Goal: Task Accomplishment & Management: Manage account settings

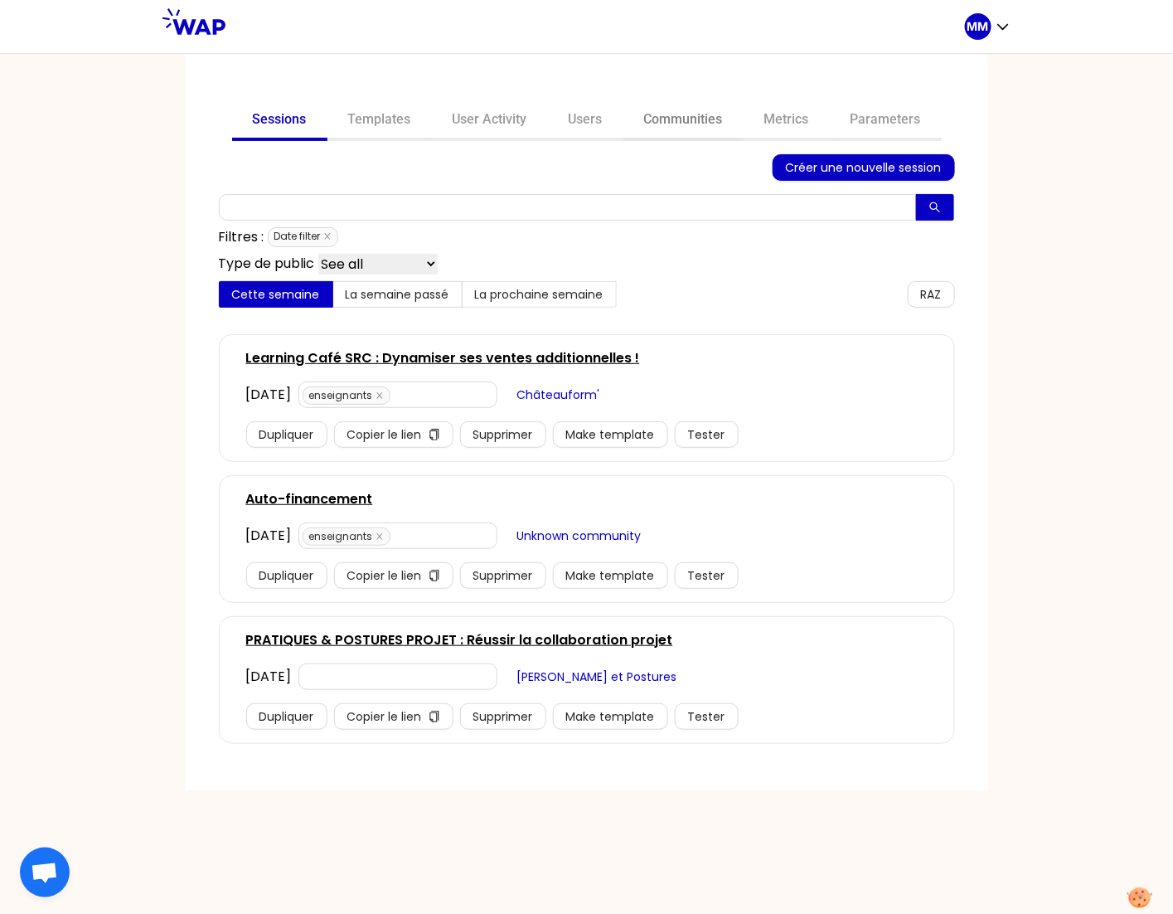
click at [682, 121] on link "Communities" at bounding box center [684, 121] width 120 height 40
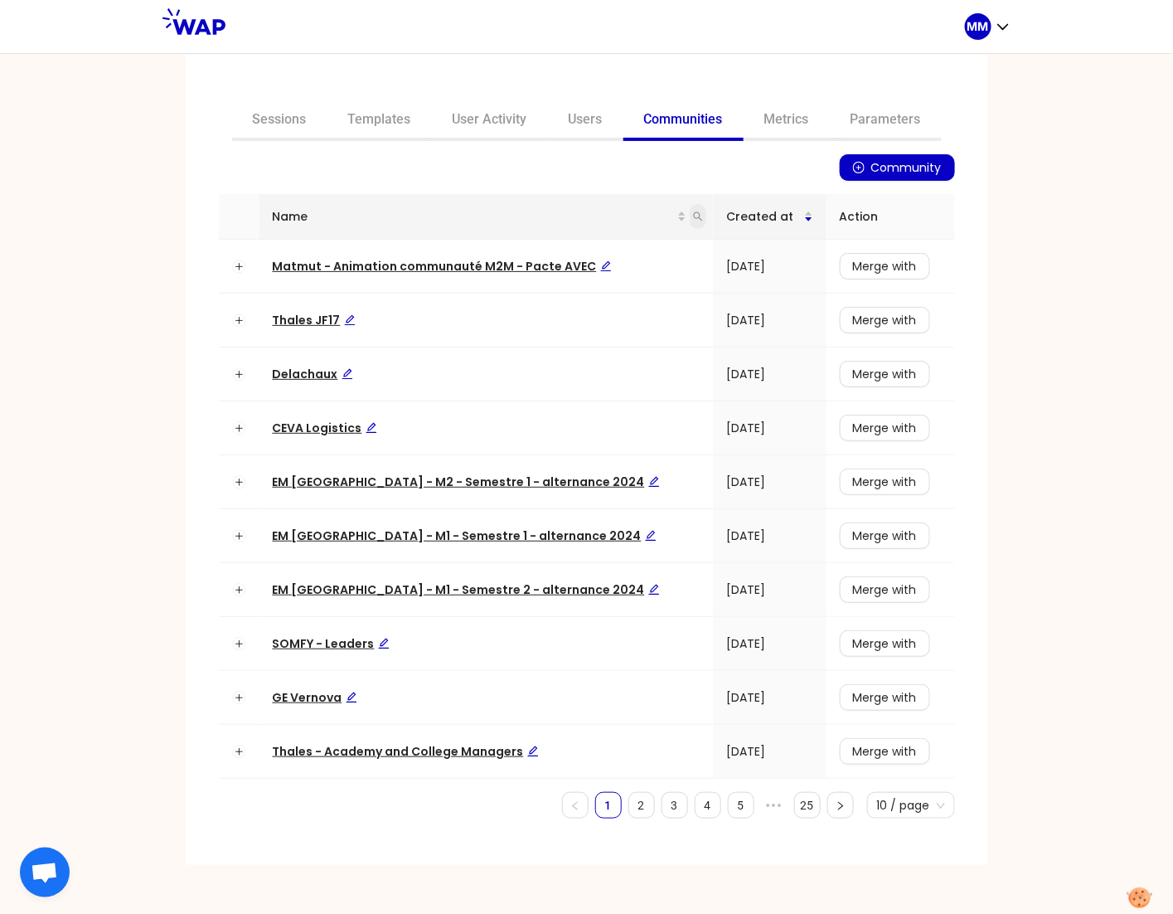
click at [690, 221] on span at bounding box center [698, 216] width 17 height 25
type input "auchan"
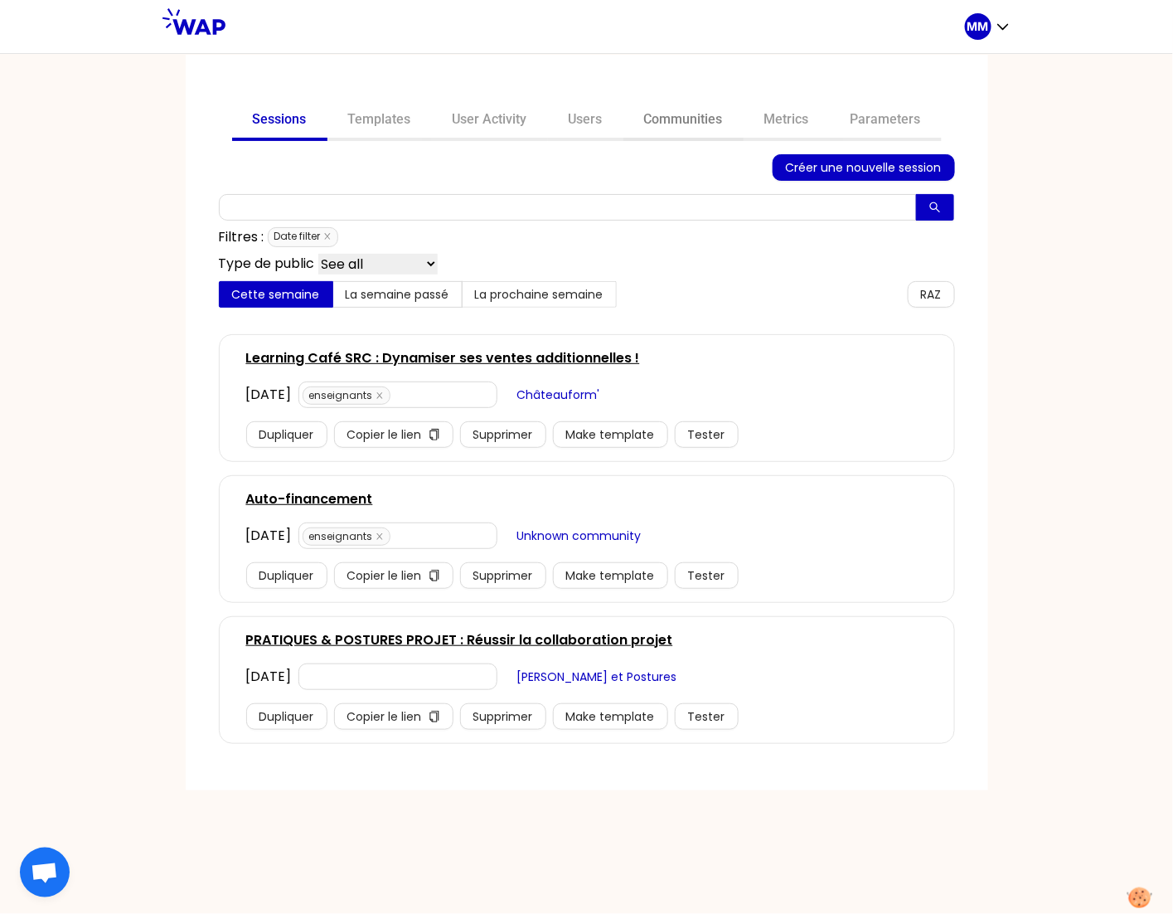
click at [688, 123] on link "Communities" at bounding box center [684, 121] width 120 height 40
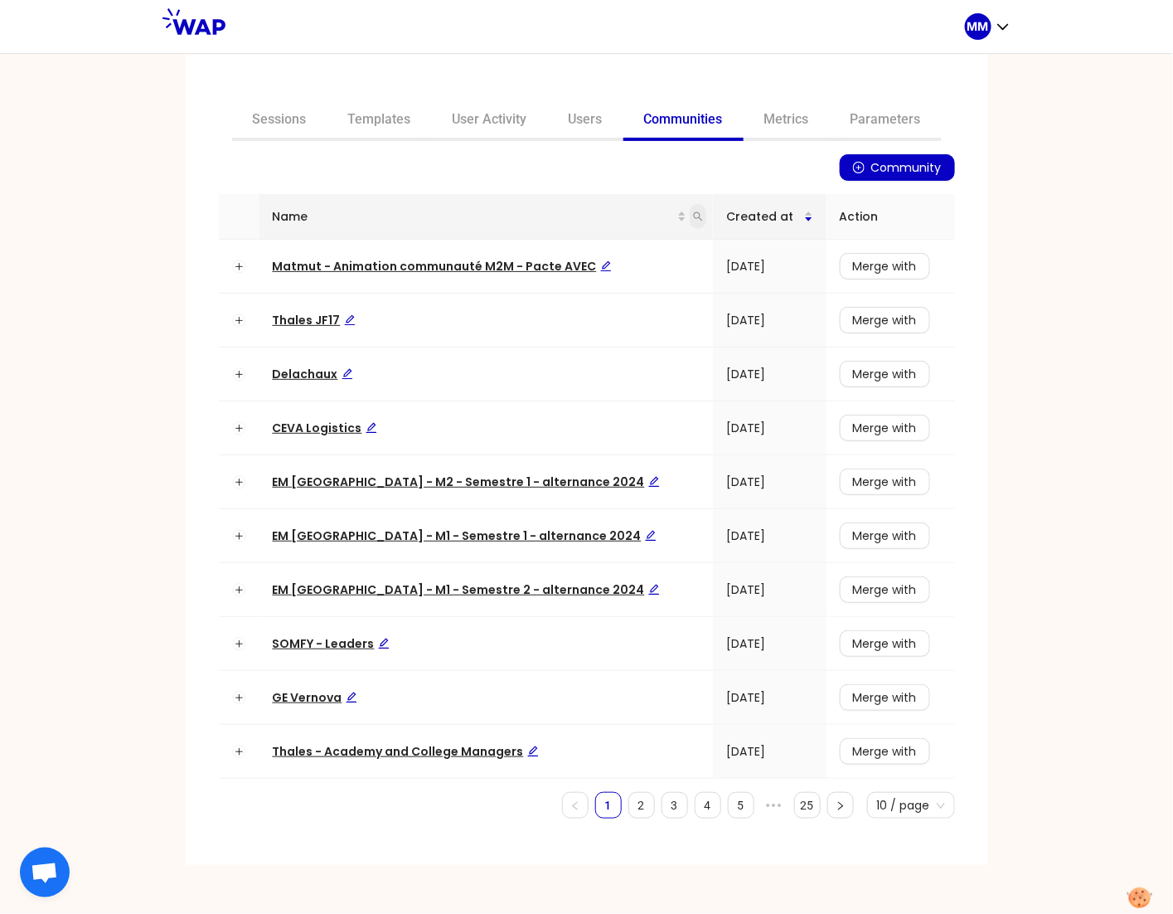
click at [693, 218] on icon "search" at bounding box center [698, 216] width 10 height 10
type input "d"
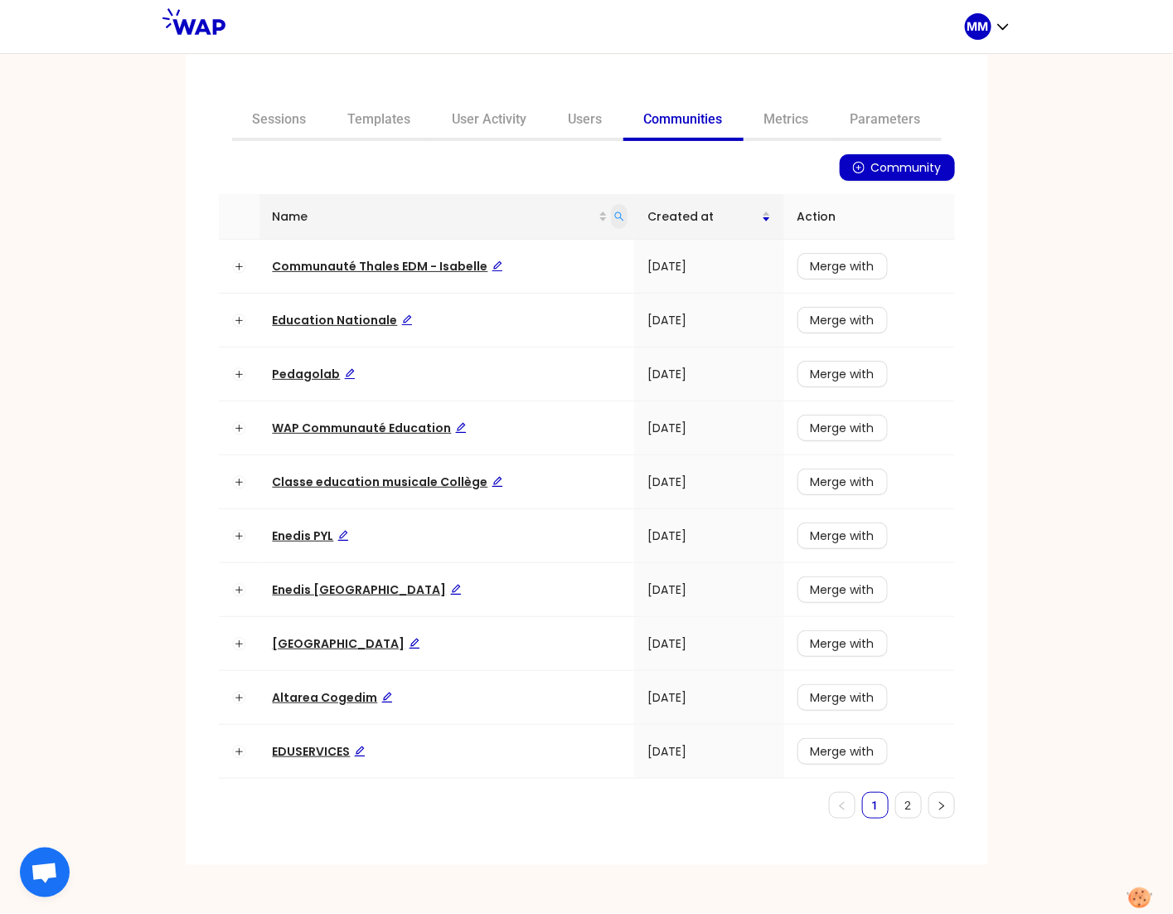
click at [625, 215] on span at bounding box center [619, 216] width 17 height 25
type input "jf"
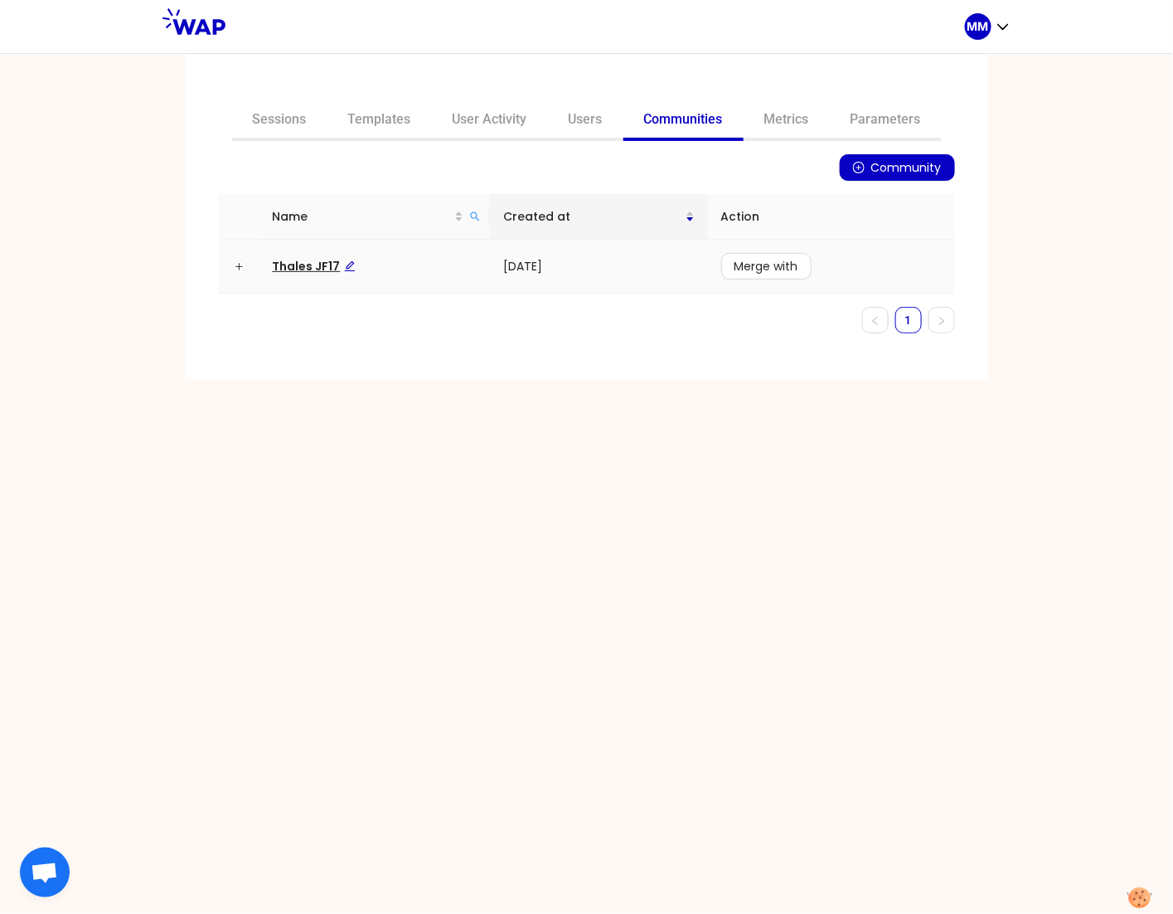
click at [312, 265] on span "Thales JF17" at bounding box center [314, 266] width 83 height 17
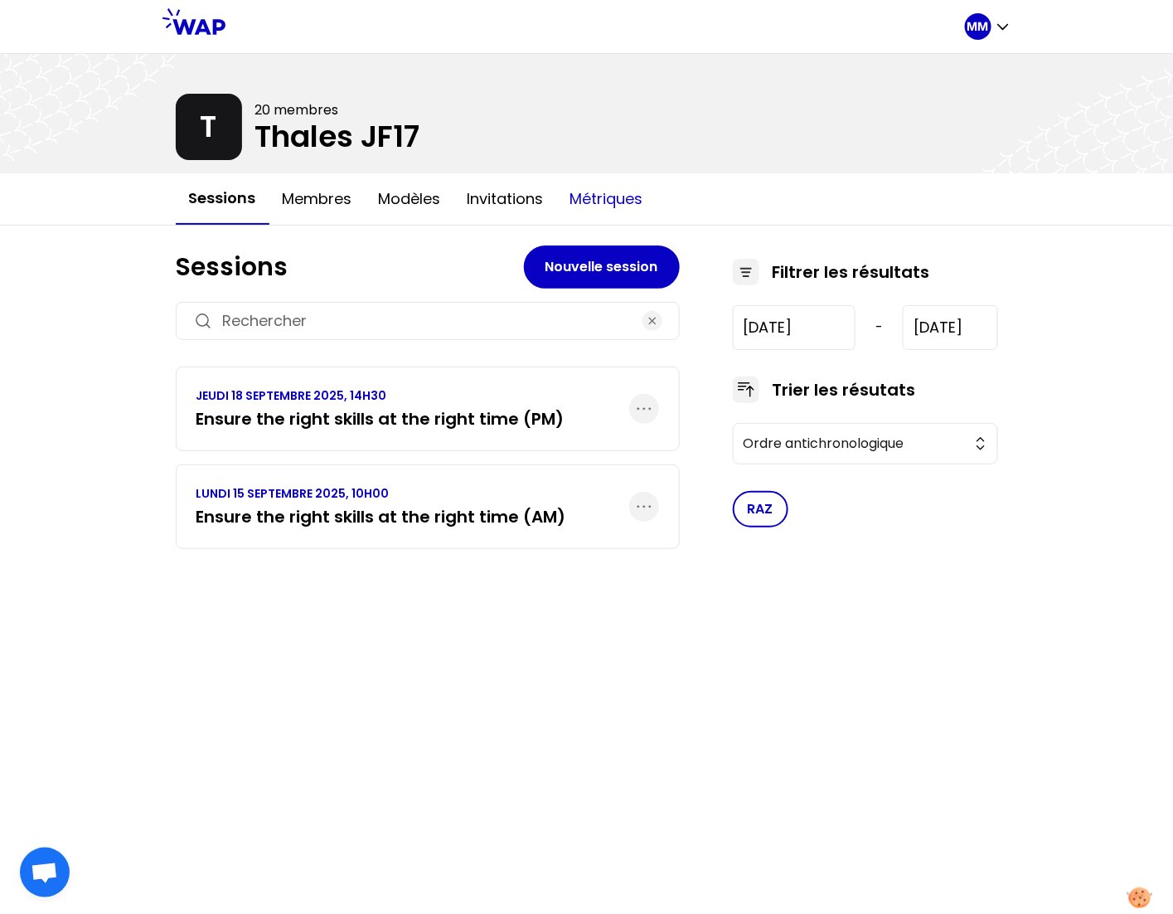
click at [614, 195] on button "Métriques" at bounding box center [607, 199] width 100 height 50
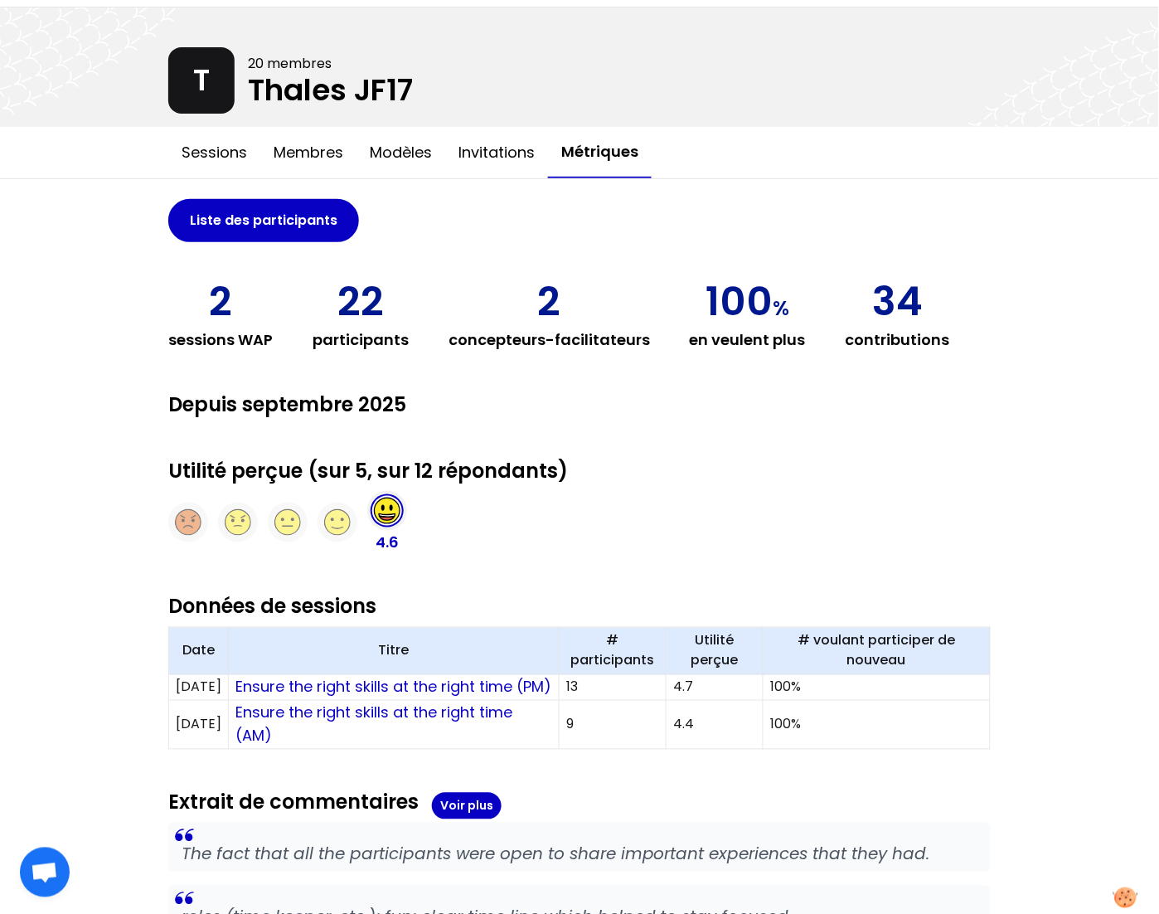
scroll to position [129, 0]
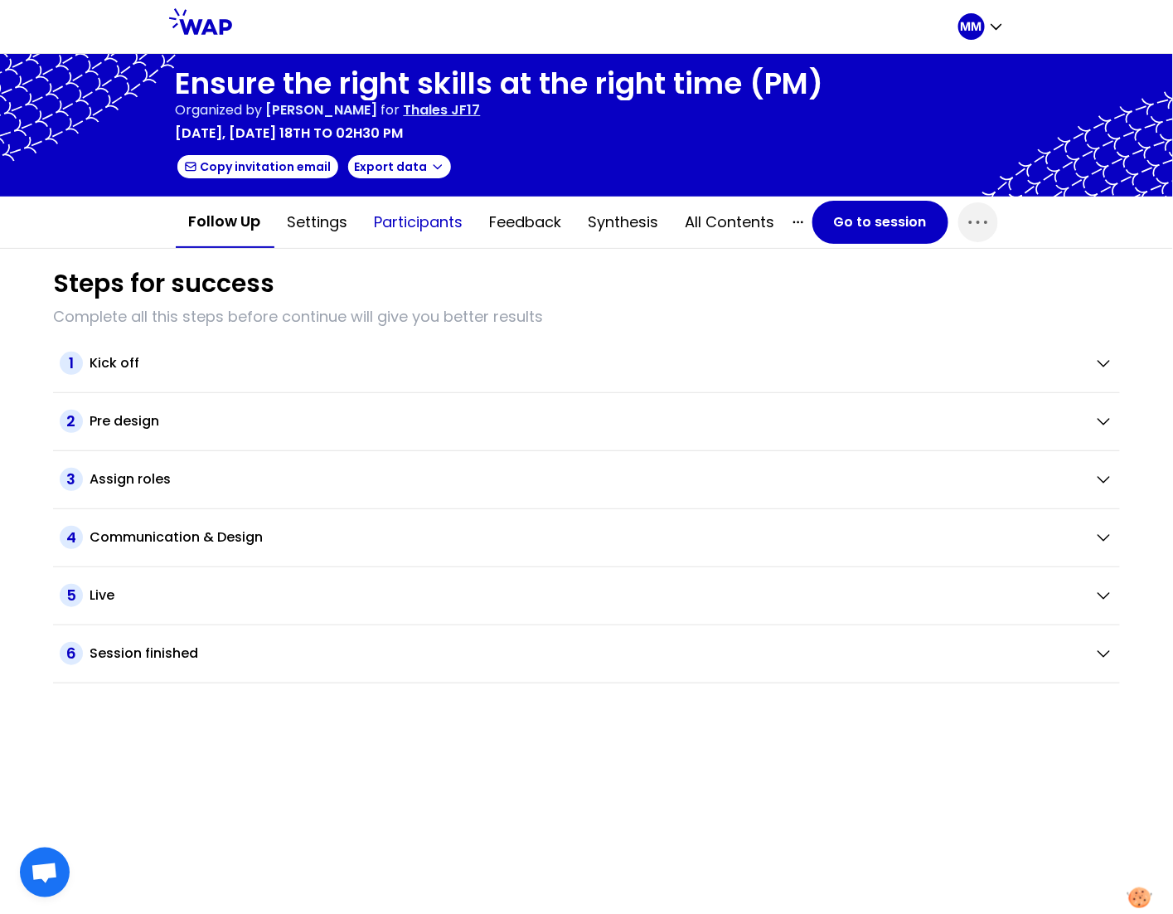
click at [425, 225] on button "Participants" at bounding box center [419, 222] width 115 height 50
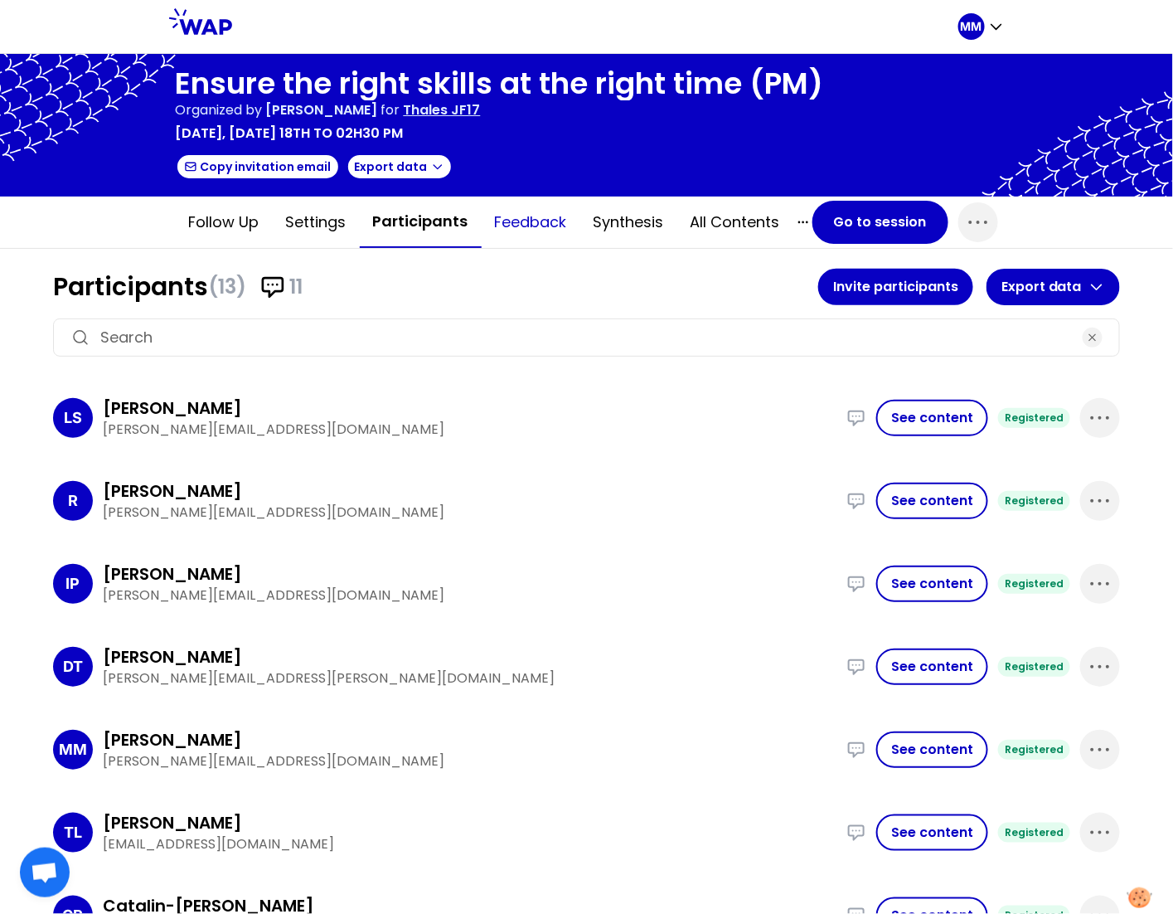
click at [498, 221] on button "Feedback" at bounding box center [531, 222] width 99 height 50
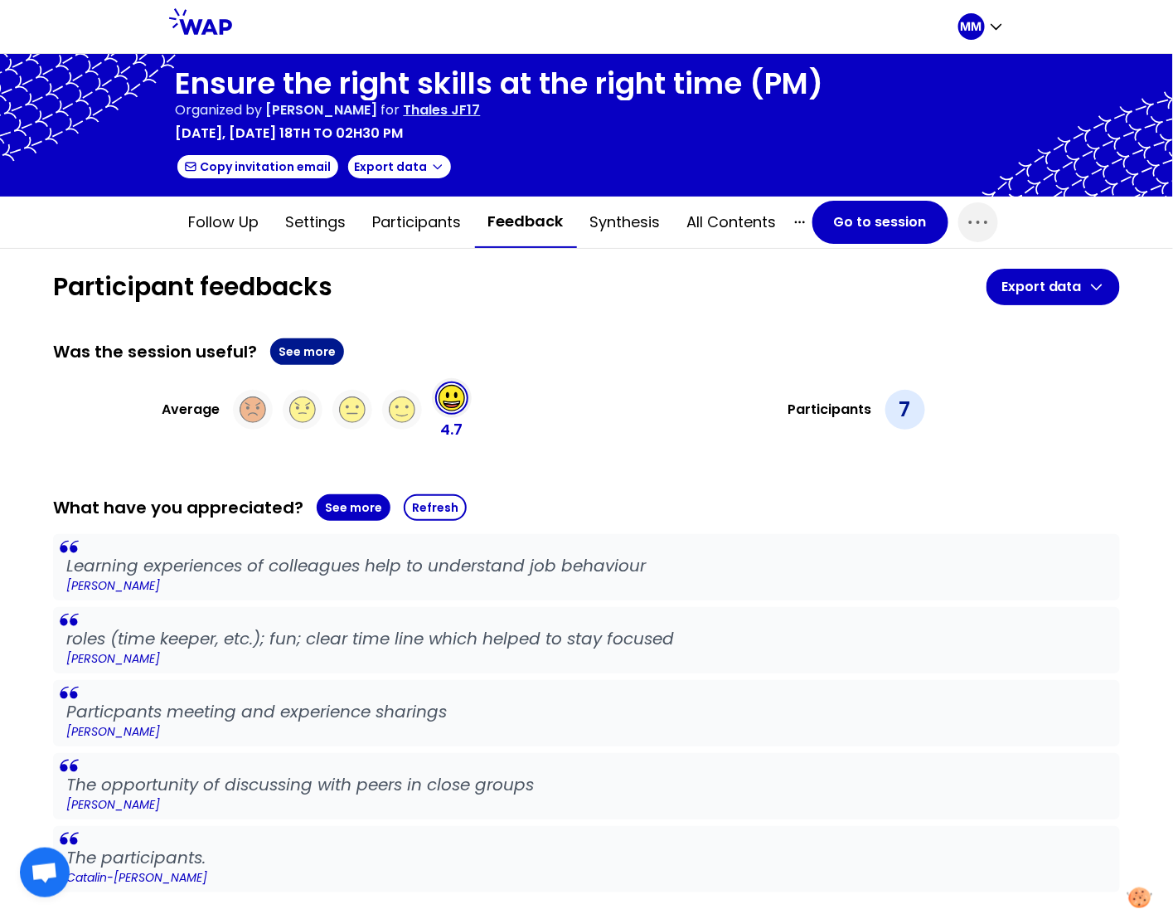
click at [315, 350] on button "See more" at bounding box center [307, 351] width 74 height 27
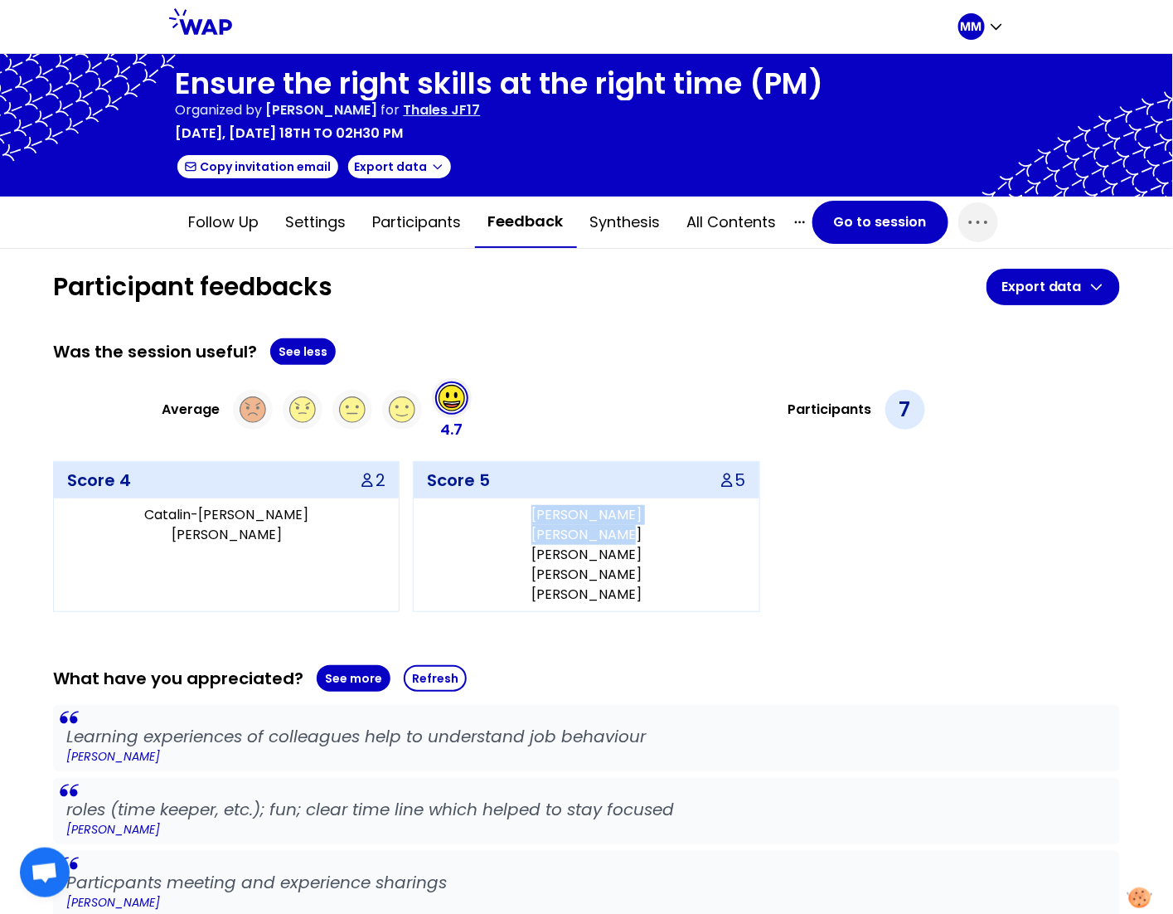
drag, startPoint x: 510, startPoint y: 507, endPoint x: 653, endPoint y: 528, distance: 145.1
click at [655, 527] on div "Lorenzo STOBBIONE Ivan PESSINA David TESCH Manuela METZNER Thorsten LAMPE" at bounding box center [586, 554] width 345 height 113
click at [481, 109] on p "Thales JF17" at bounding box center [442, 110] width 77 height 20
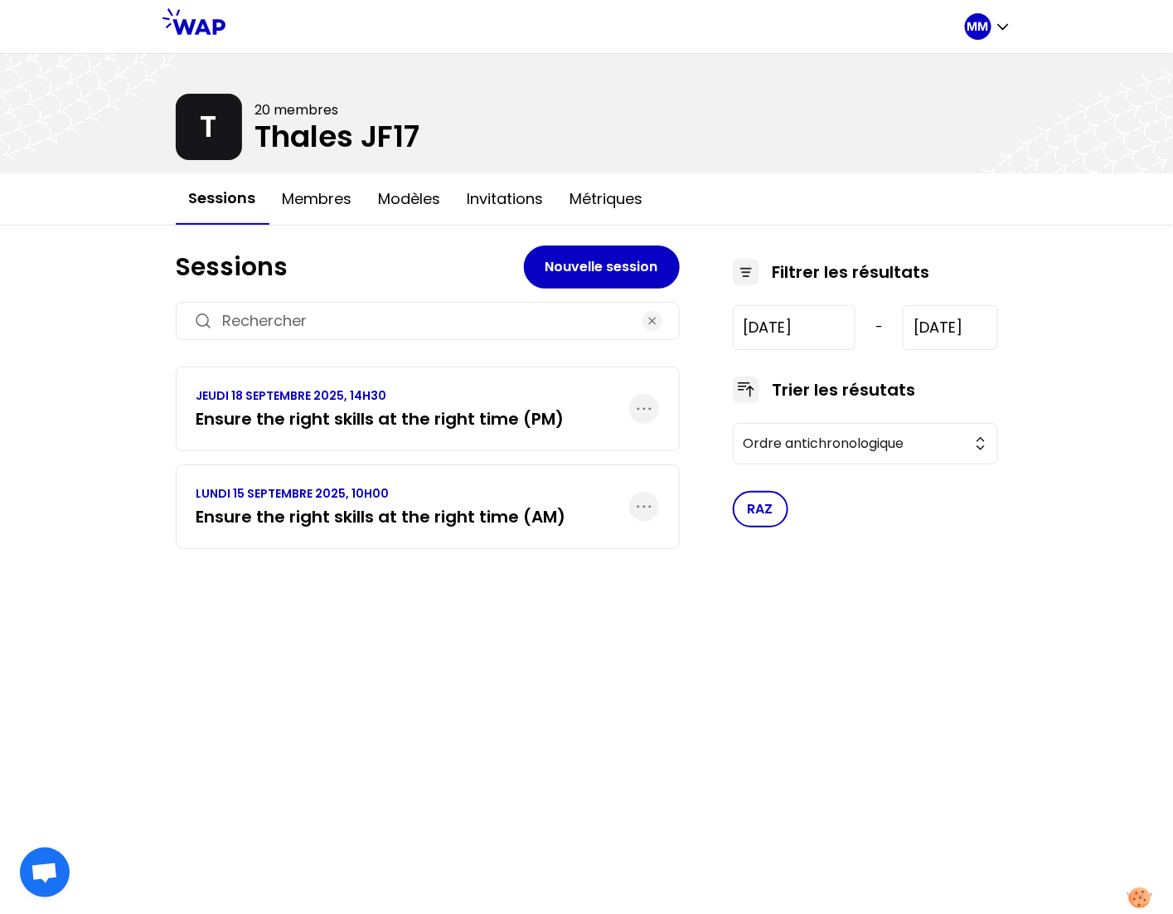
click at [447, 497] on p "LUNDI 15 SEPTEMBRE 2025, 10H00" at bounding box center [382, 493] width 370 height 17
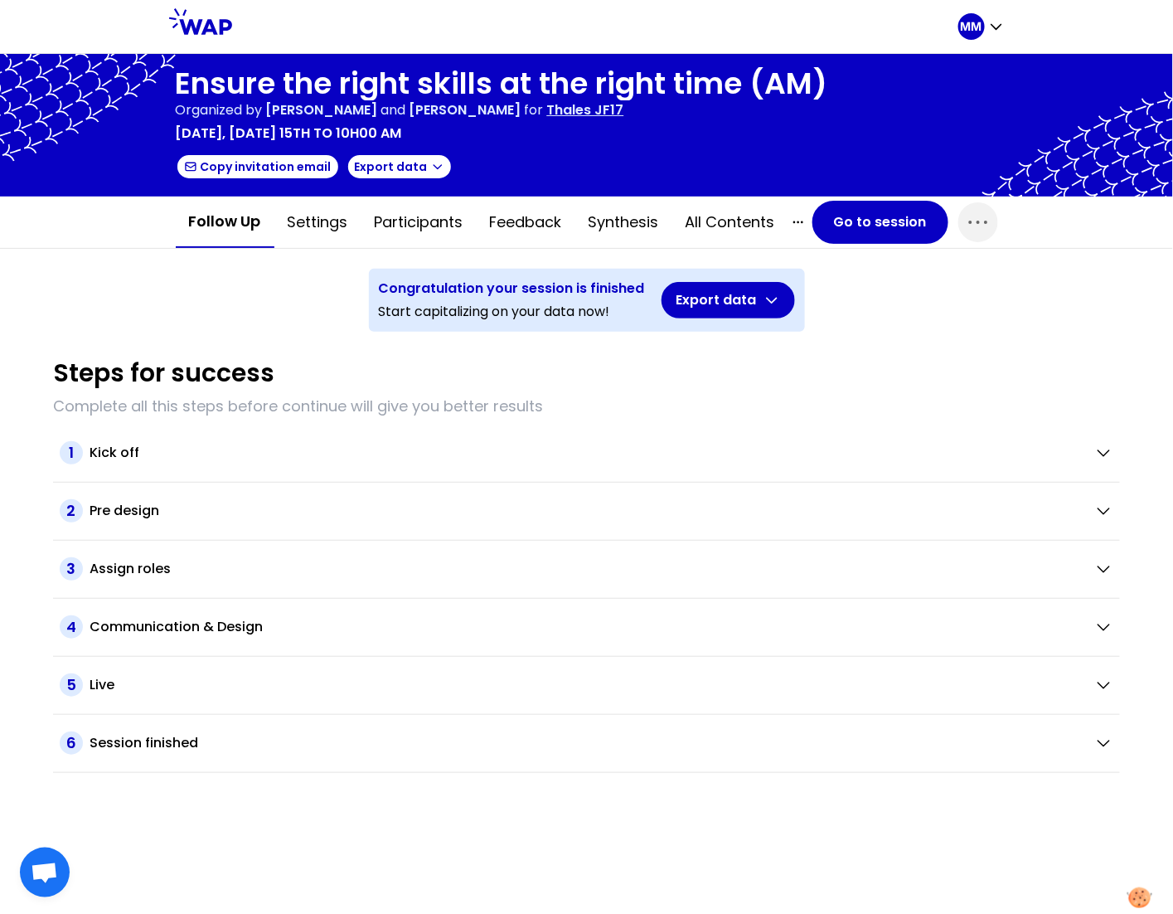
drag, startPoint x: 550, startPoint y: 225, endPoint x: 551, endPoint y: 253, distance: 28.2
click at [550, 225] on button "Feedback" at bounding box center [526, 222] width 99 height 50
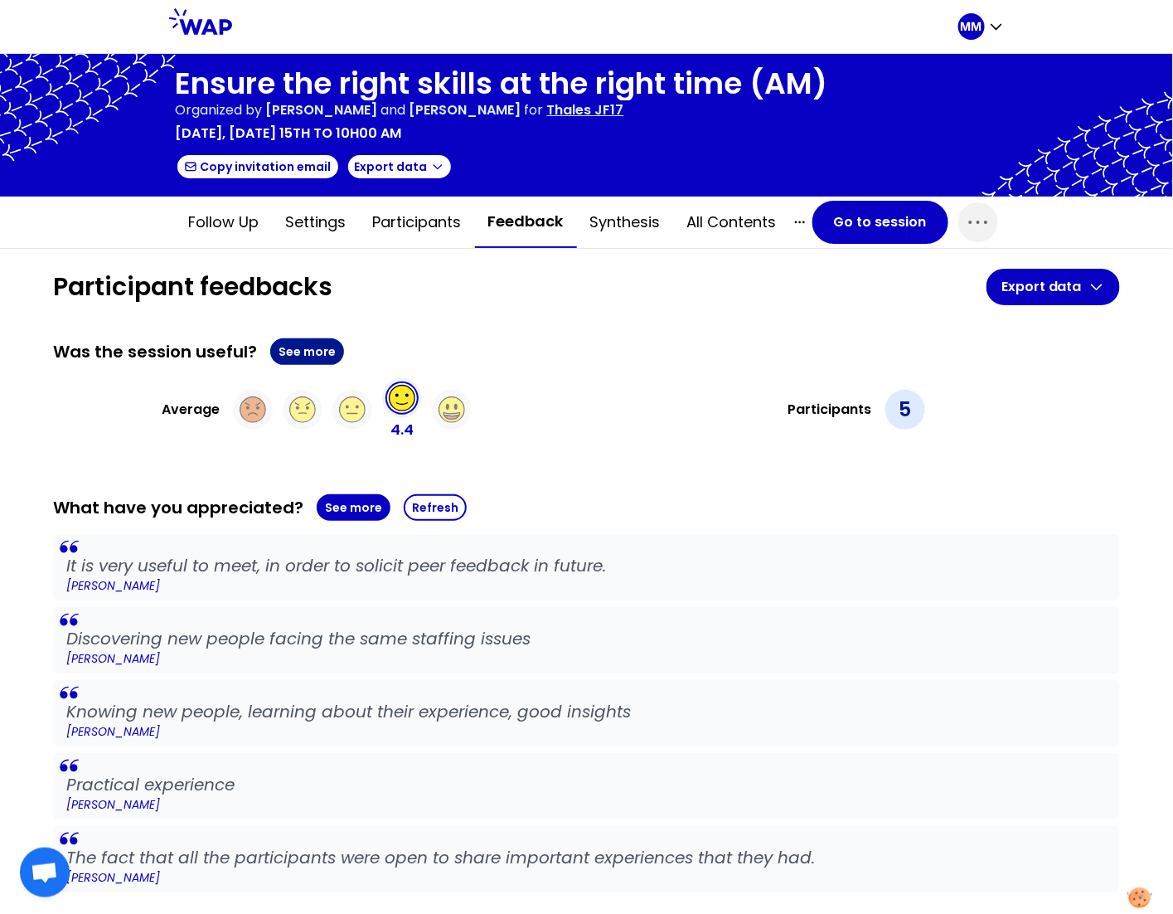
click at [298, 339] on button "See more" at bounding box center [307, 351] width 74 height 27
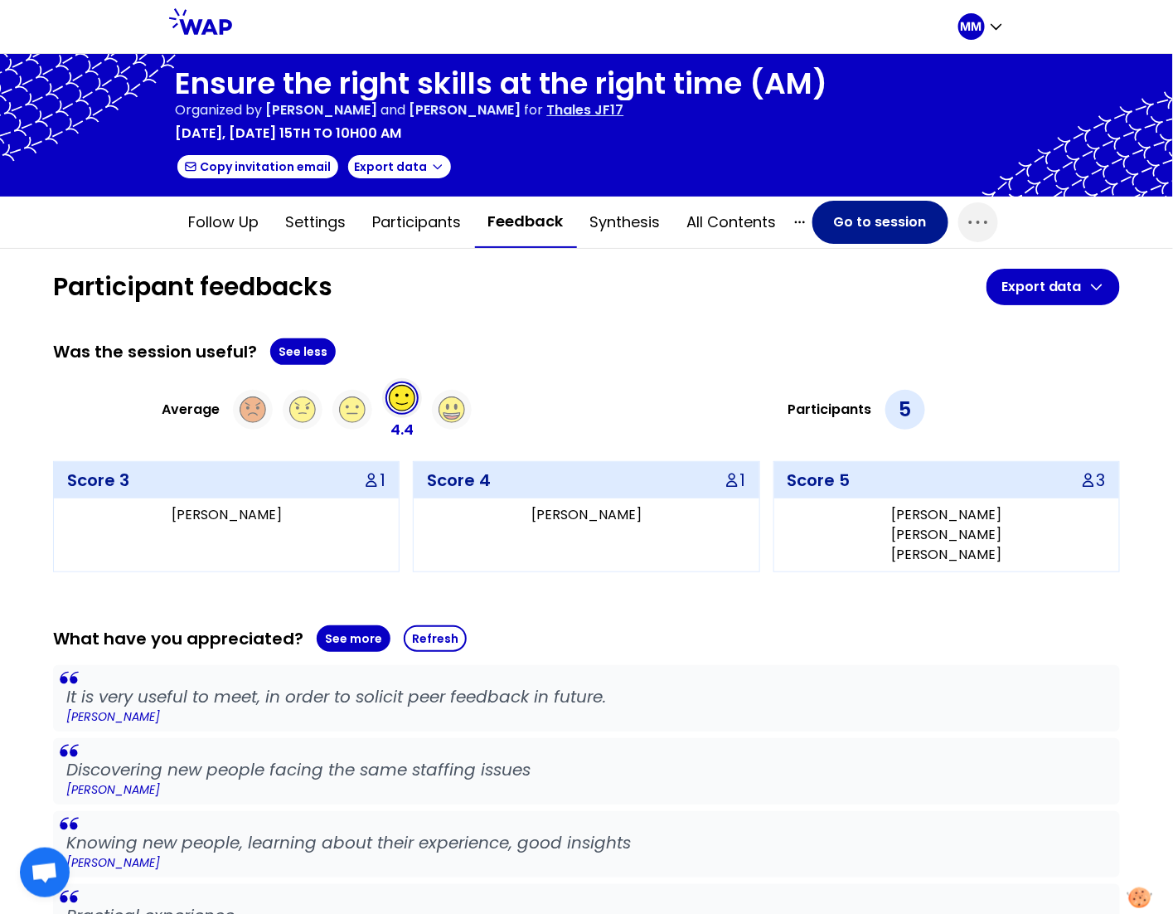
click at [848, 224] on button "Go to session" at bounding box center [881, 222] width 136 height 43
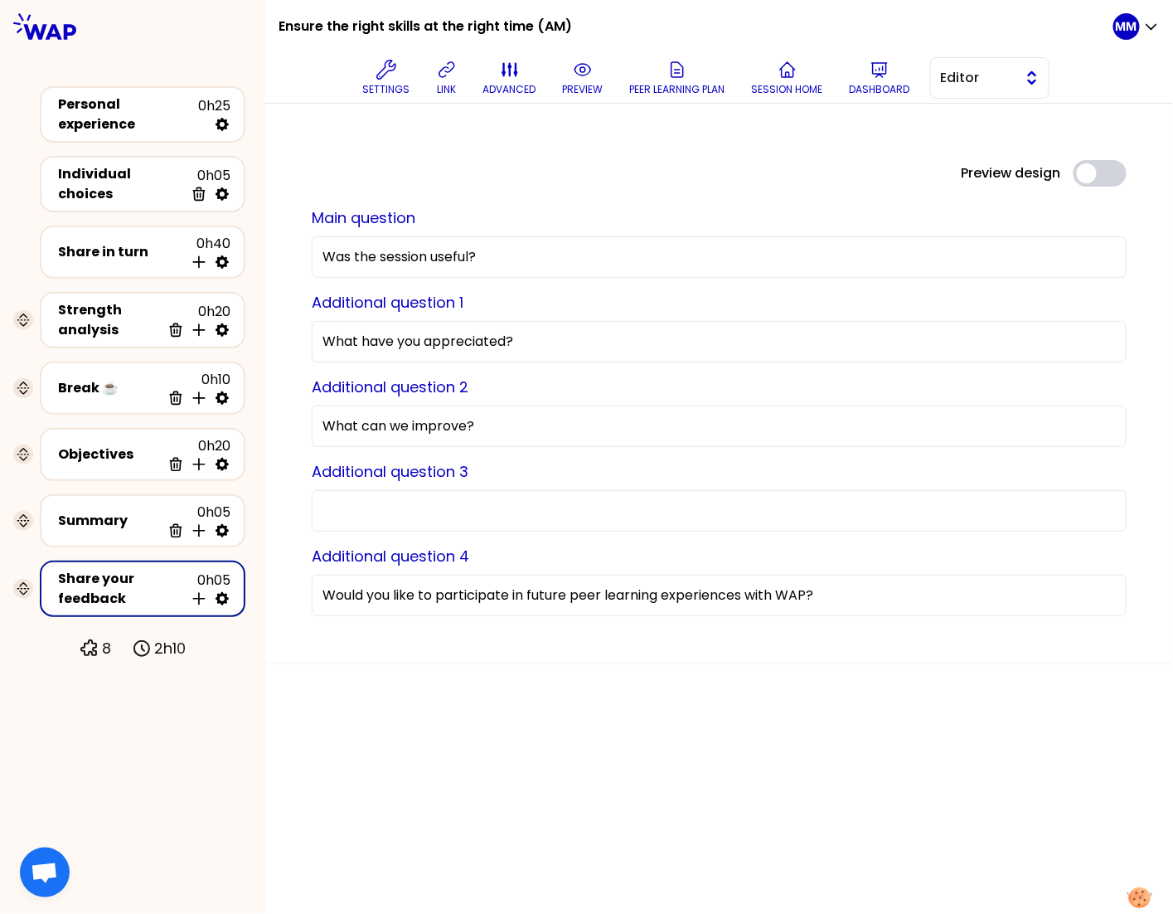
drag, startPoint x: 943, startPoint y: 84, endPoint x: 945, endPoint y: 92, distance: 8.5
click at [943, 85] on span "Editor" at bounding box center [978, 78] width 75 height 20
click at [950, 139] on li "Facilitator" at bounding box center [990, 146] width 118 height 27
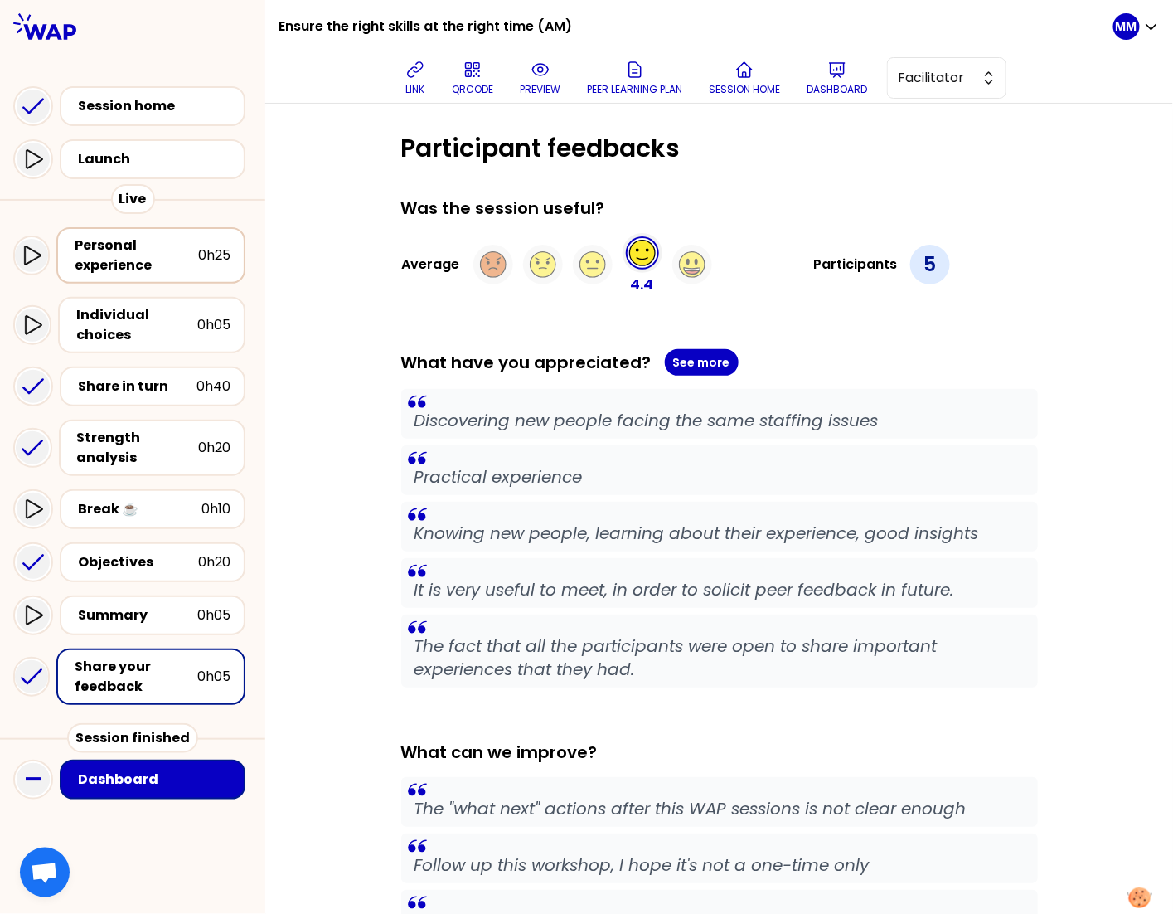
click at [148, 262] on div "Personal experience" at bounding box center [137, 256] width 124 height 40
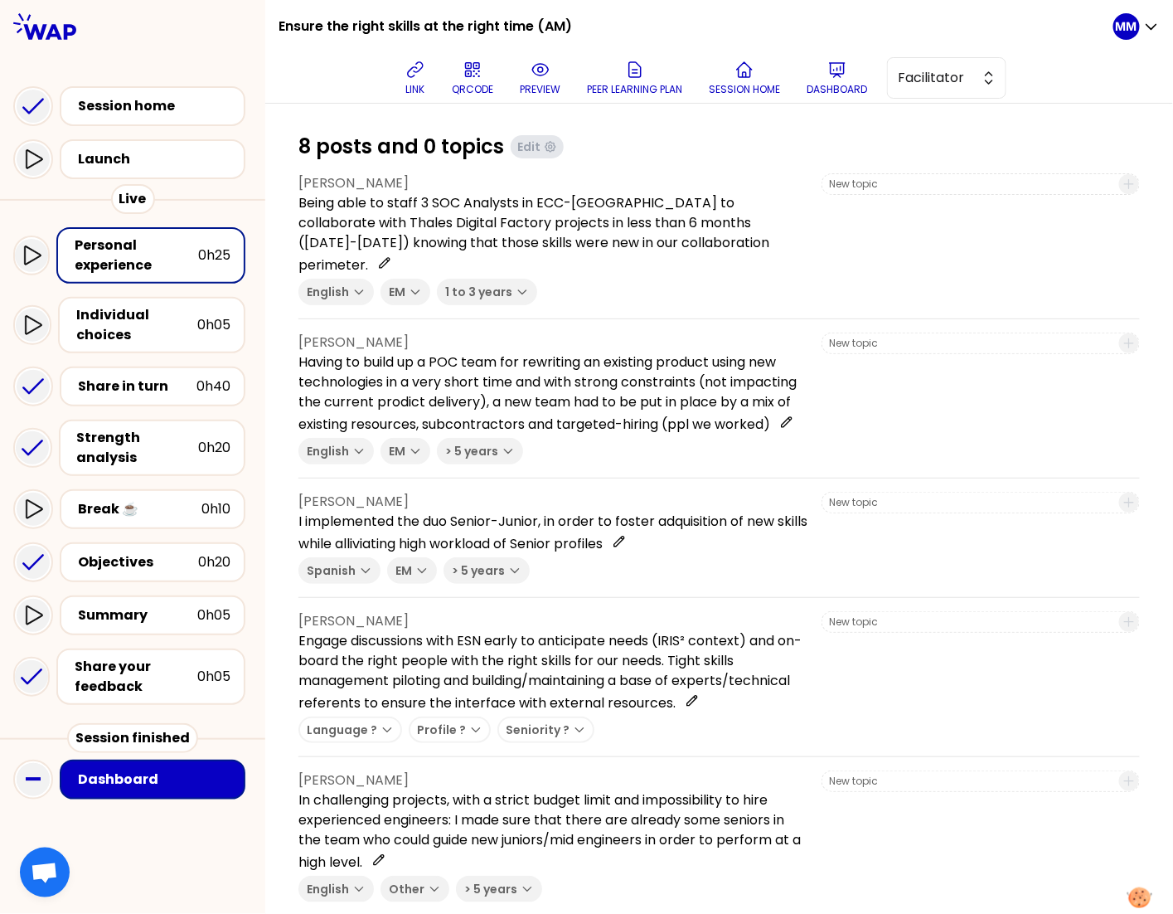
click at [443, 790] on p "Bogdan-gabriel CROITORU" at bounding box center [554, 780] width 510 height 20
copy p "Bogdan-gabriel CROITORU"
click at [848, 86] on p "Dashboard" at bounding box center [837, 89] width 61 height 13
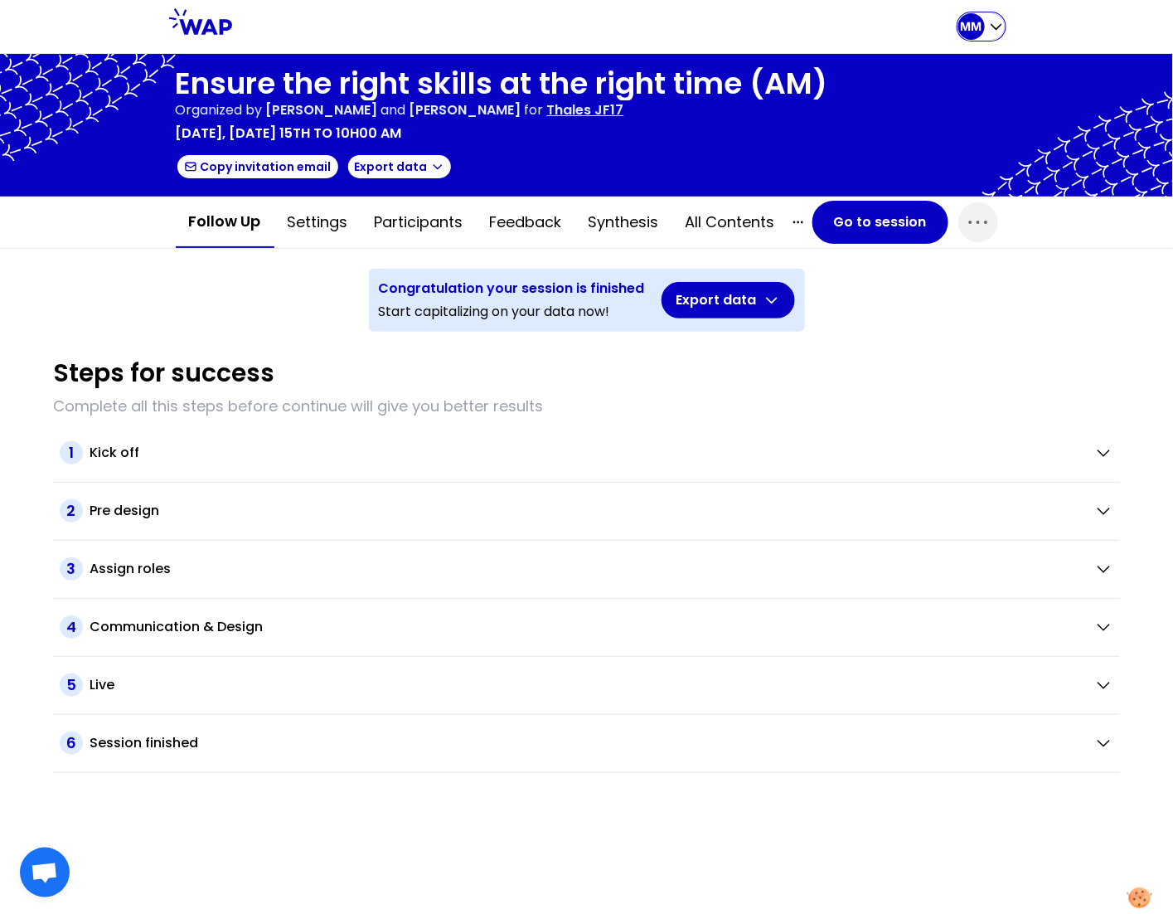
click at [984, 26] on div "MM" at bounding box center [972, 26] width 27 height 27
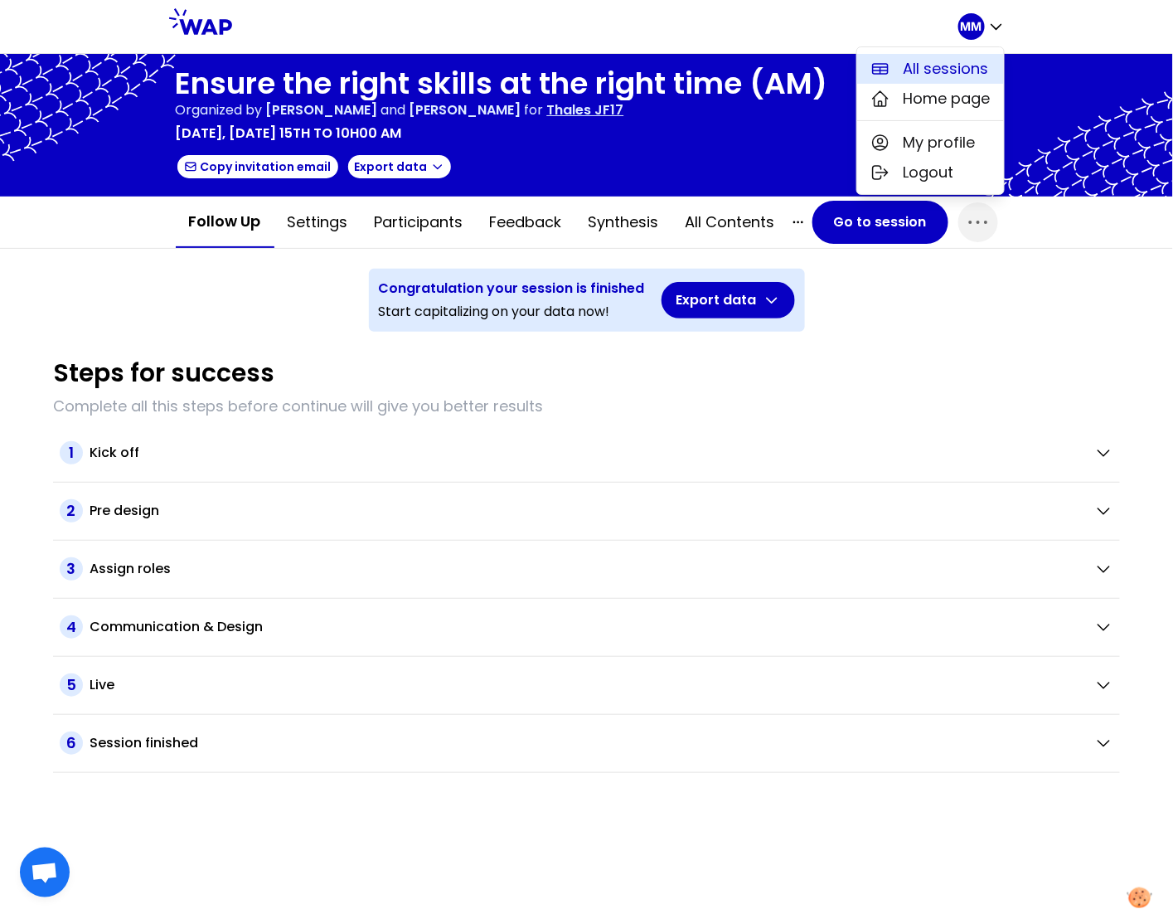
click at [944, 69] on span "All sessions" at bounding box center [946, 68] width 85 height 23
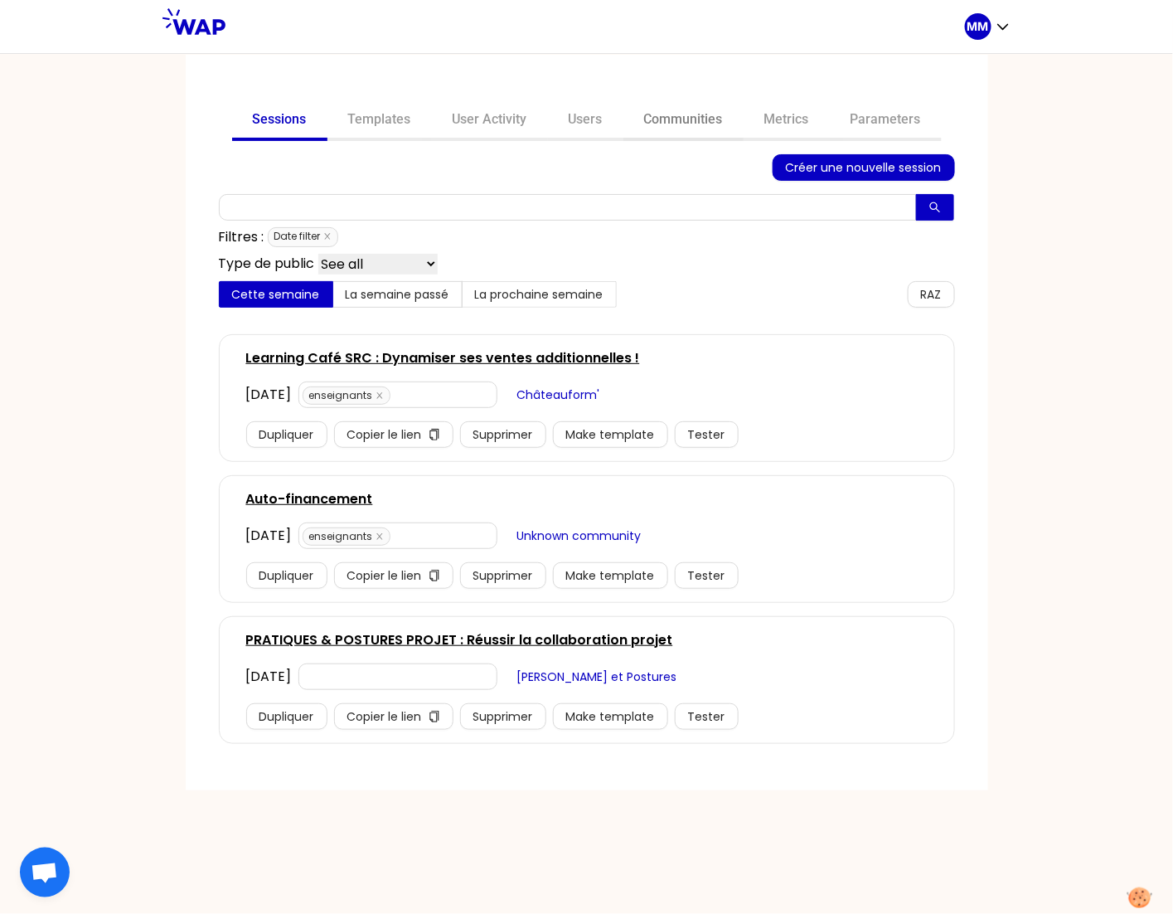
click at [702, 119] on link "Communities" at bounding box center [684, 121] width 120 height 40
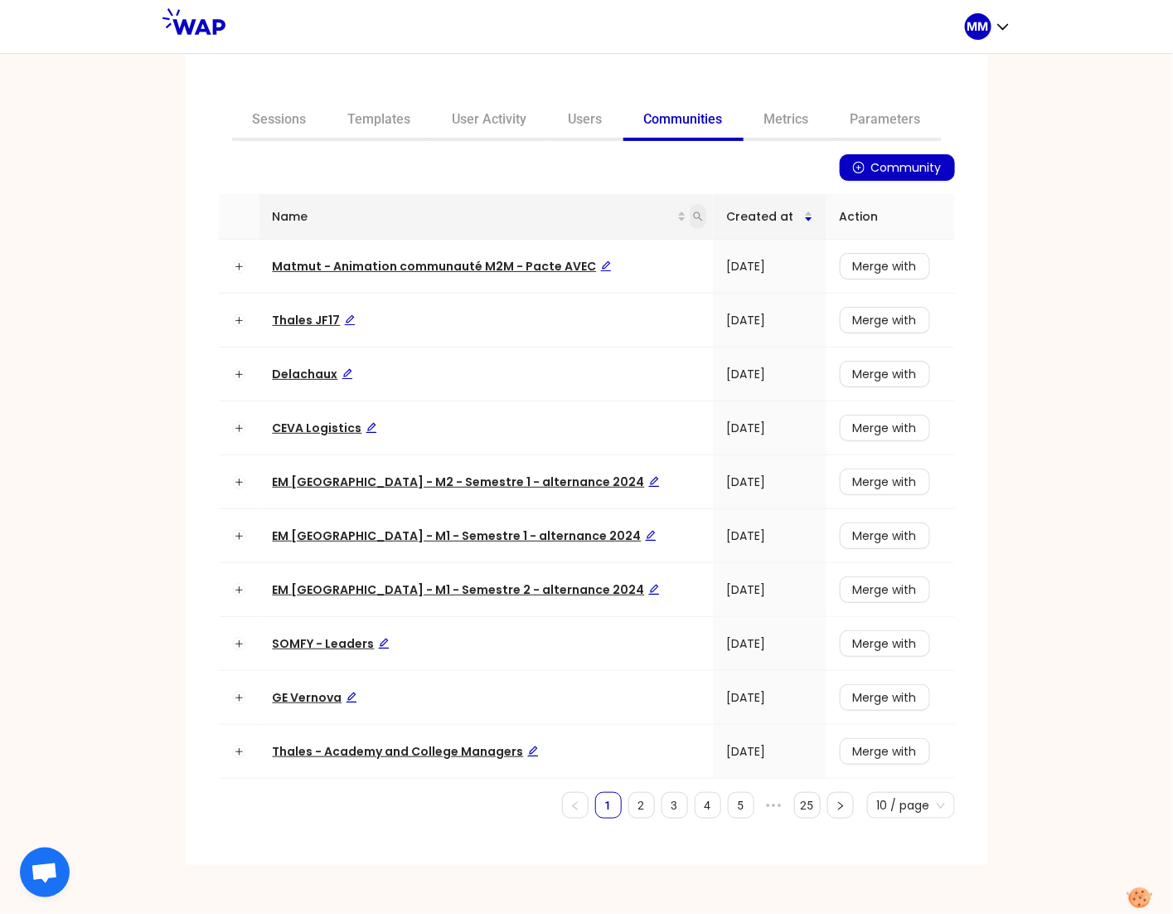
click at [693, 216] on icon "search" at bounding box center [698, 216] width 10 height 10
type input "prati"
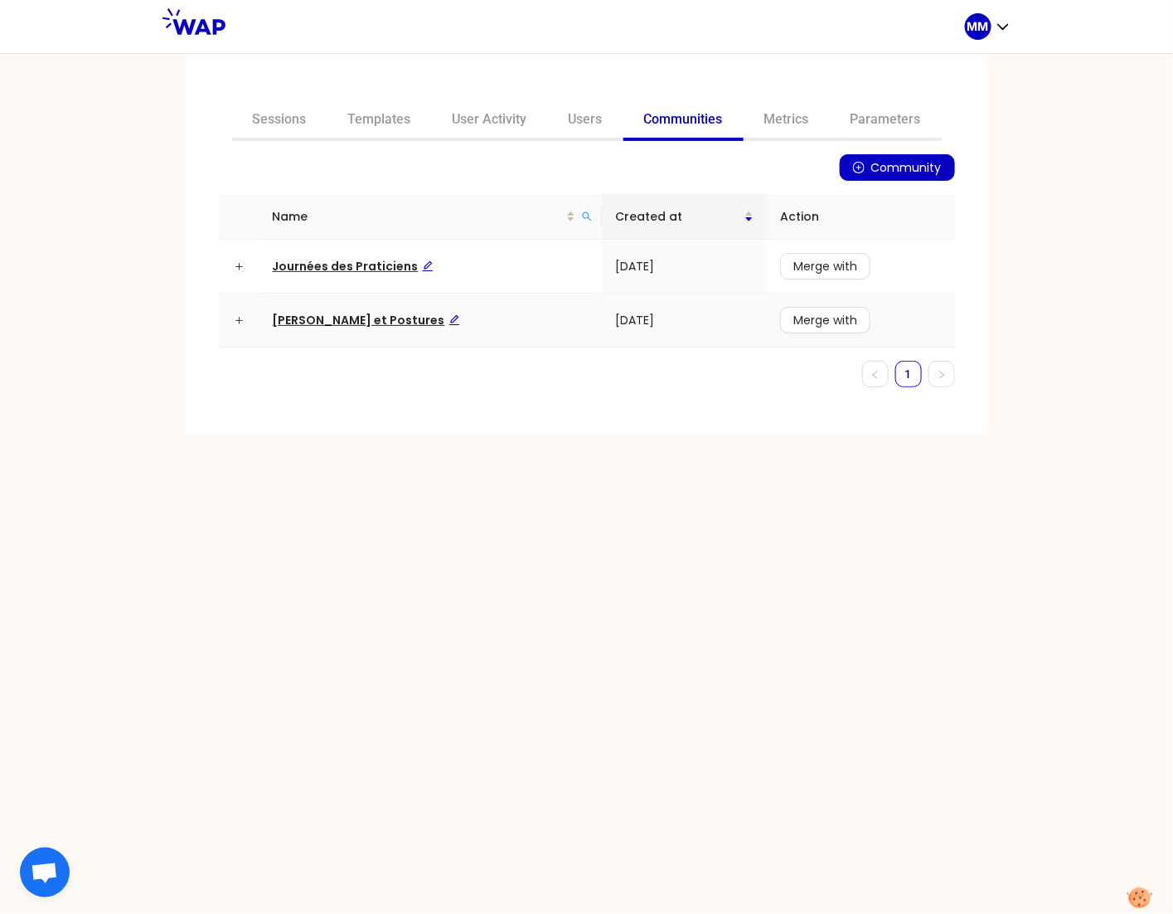
click at [335, 322] on span "[PERSON_NAME] et Postures" at bounding box center [366, 320] width 187 height 17
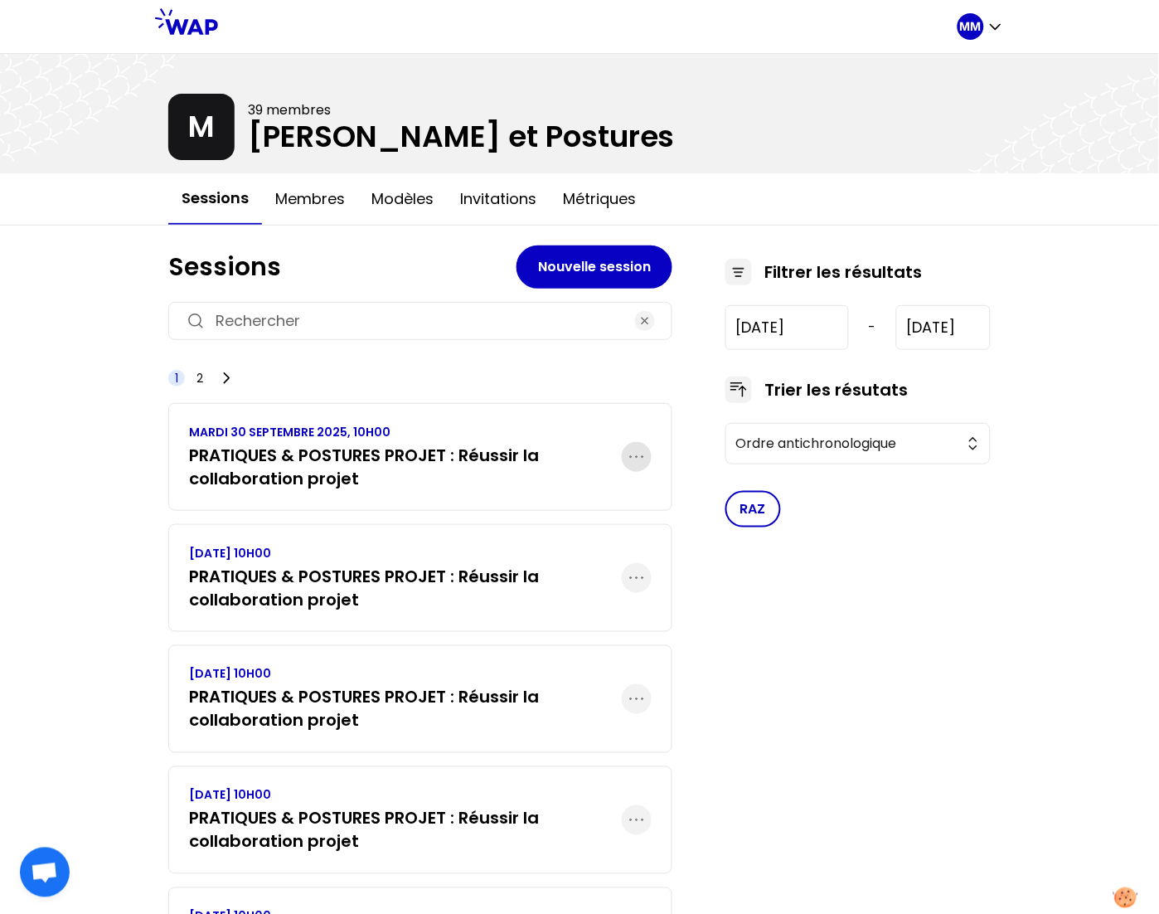
click at [635, 459] on icon "button" at bounding box center [637, 457] width 20 height 20
click at [638, 580] on icon "button" at bounding box center [637, 578] width 20 height 20
click at [619, 622] on div "Dupliquer" at bounding box center [586, 628] width 130 height 36
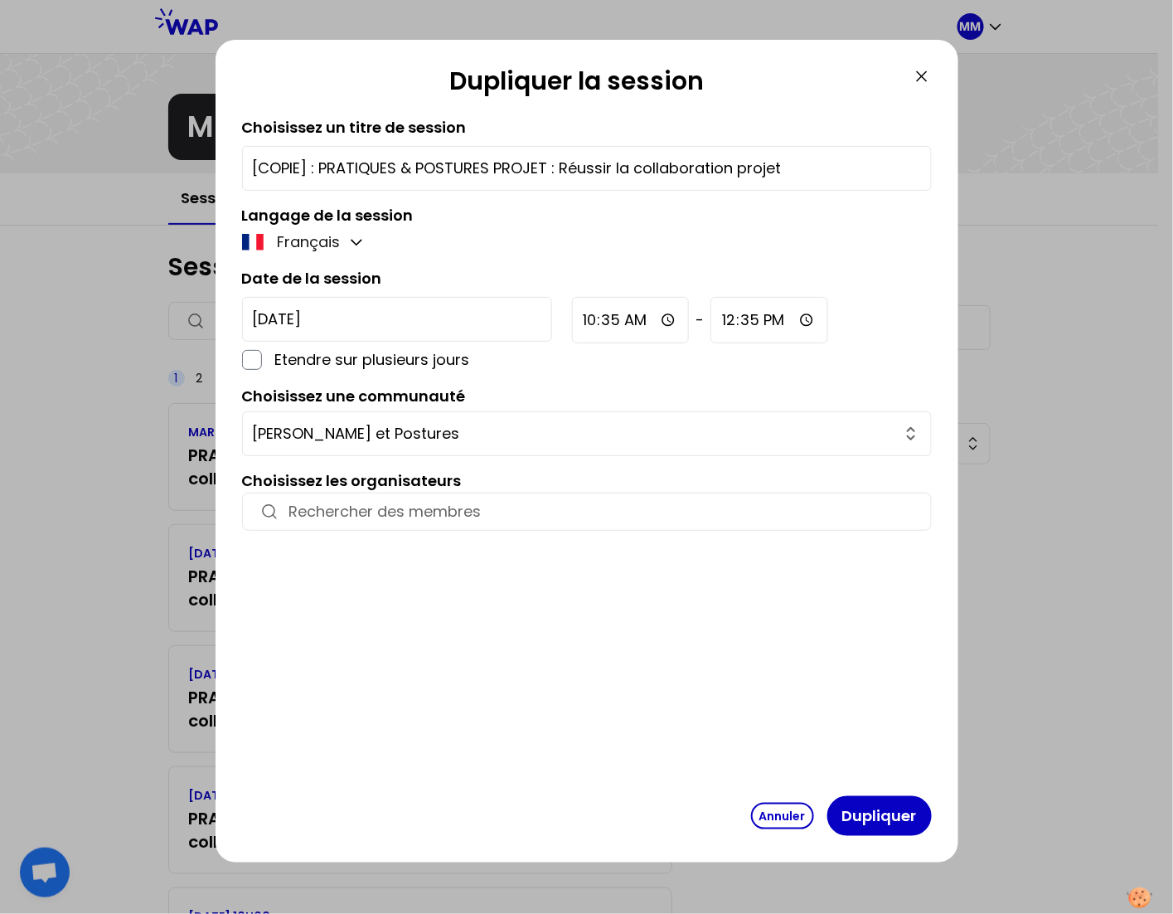
drag, startPoint x: 319, startPoint y: 168, endPoint x: 192, endPoint y: 159, distance: 127.2
click at [192, 159] on div "Dupliquer la session Choisissez un titre de session [COPIE] : PRATIQUES & POSTU…" at bounding box center [586, 457] width 1173 height 914
type input "PRATIQUES & POSTURES PROJET : Réussir la collaboration projet"
click at [349, 321] on input "2025-10-10" at bounding box center [397, 319] width 310 height 45
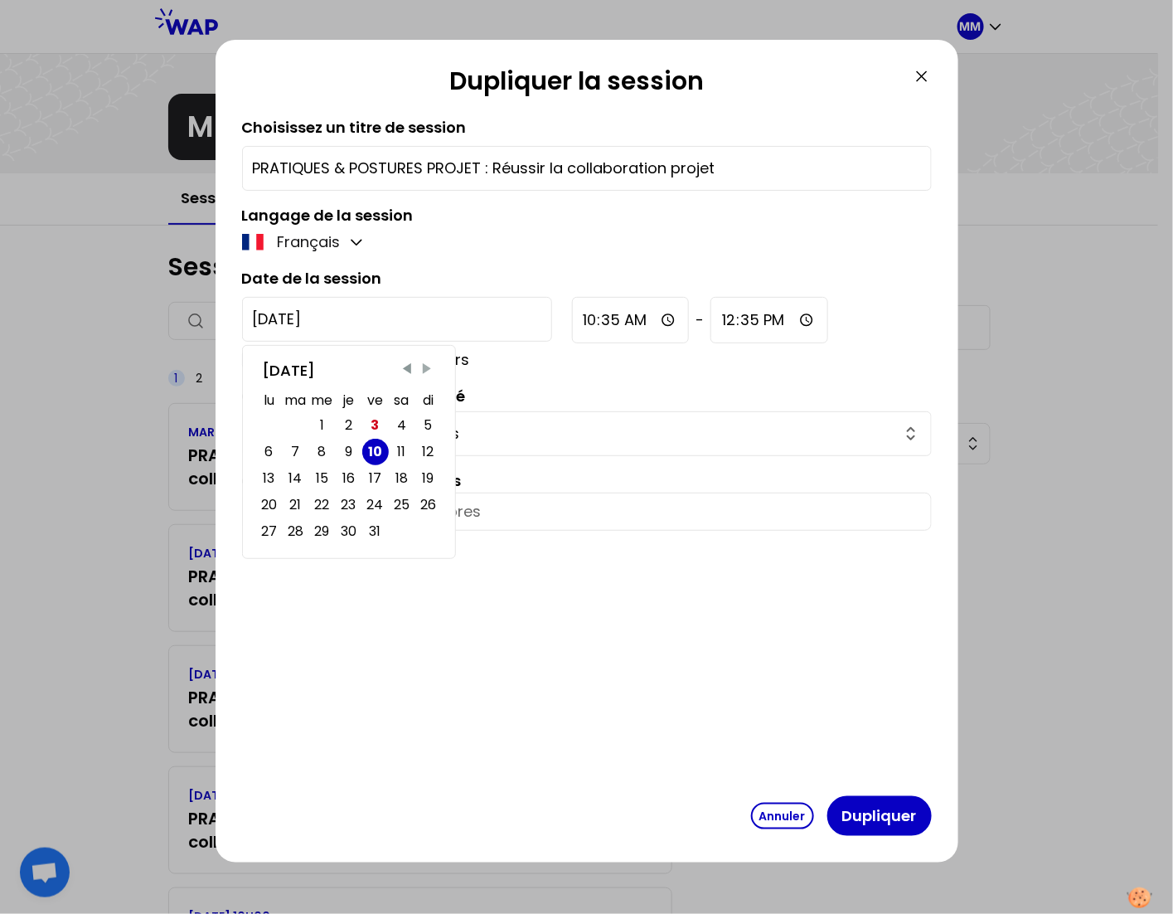
click at [425, 369] on span "Next Month" at bounding box center [427, 369] width 17 height 17
click at [332, 503] on div "19" at bounding box center [322, 505] width 27 height 27
type input "2025-11-19"
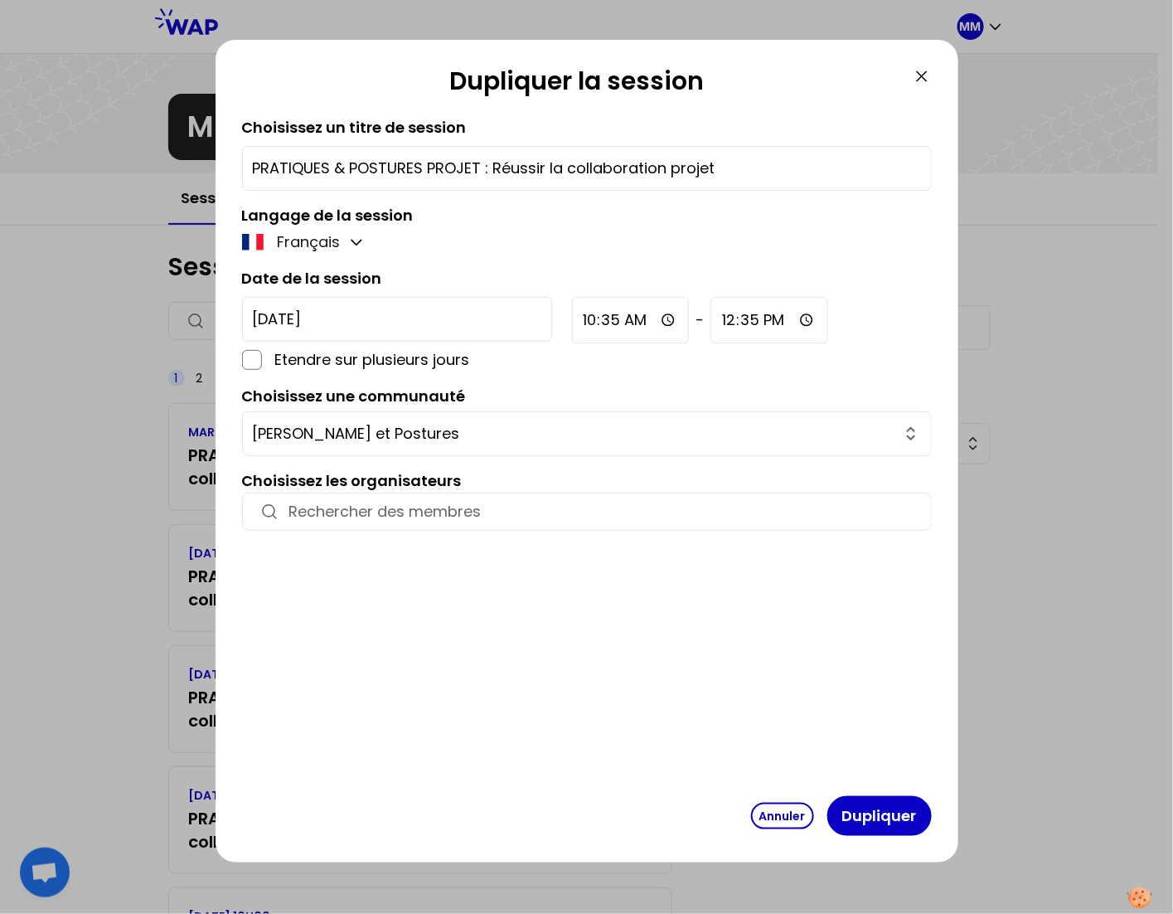
click at [572, 322] on input "10:35" at bounding box center [631, 320] width 118 height 46
type input "10:00"
click at [711, 319] on input "12:35" at bounding box center [770, 320] width 118 height 46
type input "12:30"
click at [565, 256] on div "Choisissez un titre de session PRATIQUES & POSTURES PROJET : Réussir la collabo…" at bounding box center [587, 452] width 690 height 673
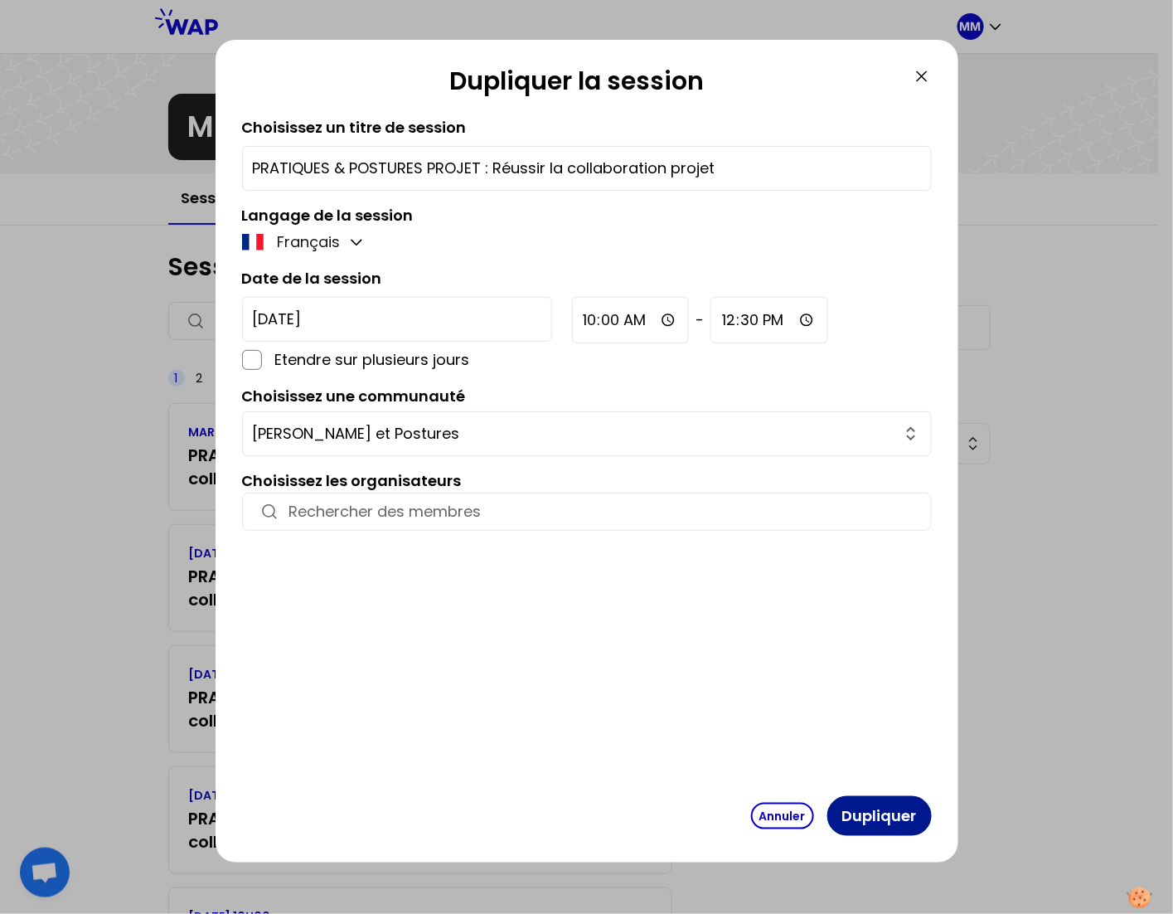
click at [884, 814] on button "Dupliquer" at bounding box center [880, 816] width 104 height 40
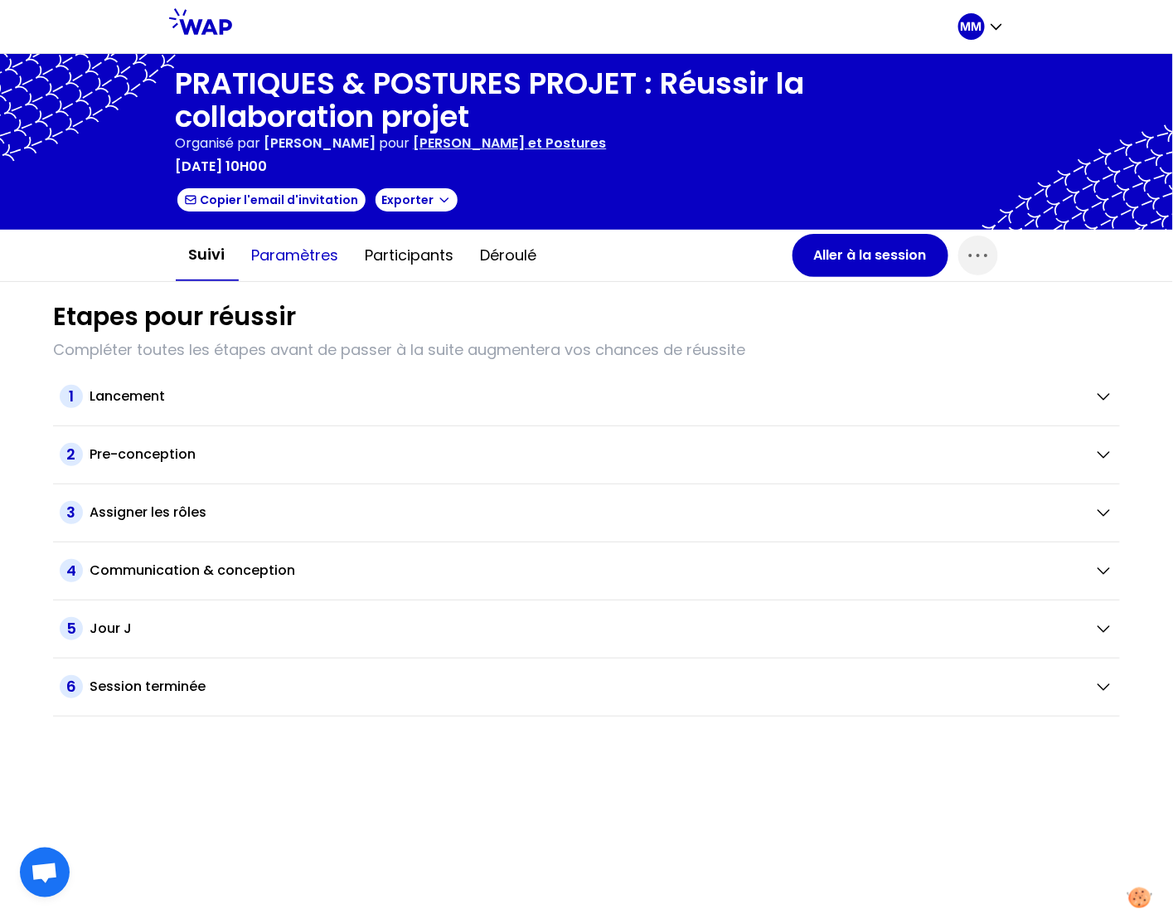
click at [307, 265] on button "Paramètres" at bounding box center [296, 256] width 114 height 50
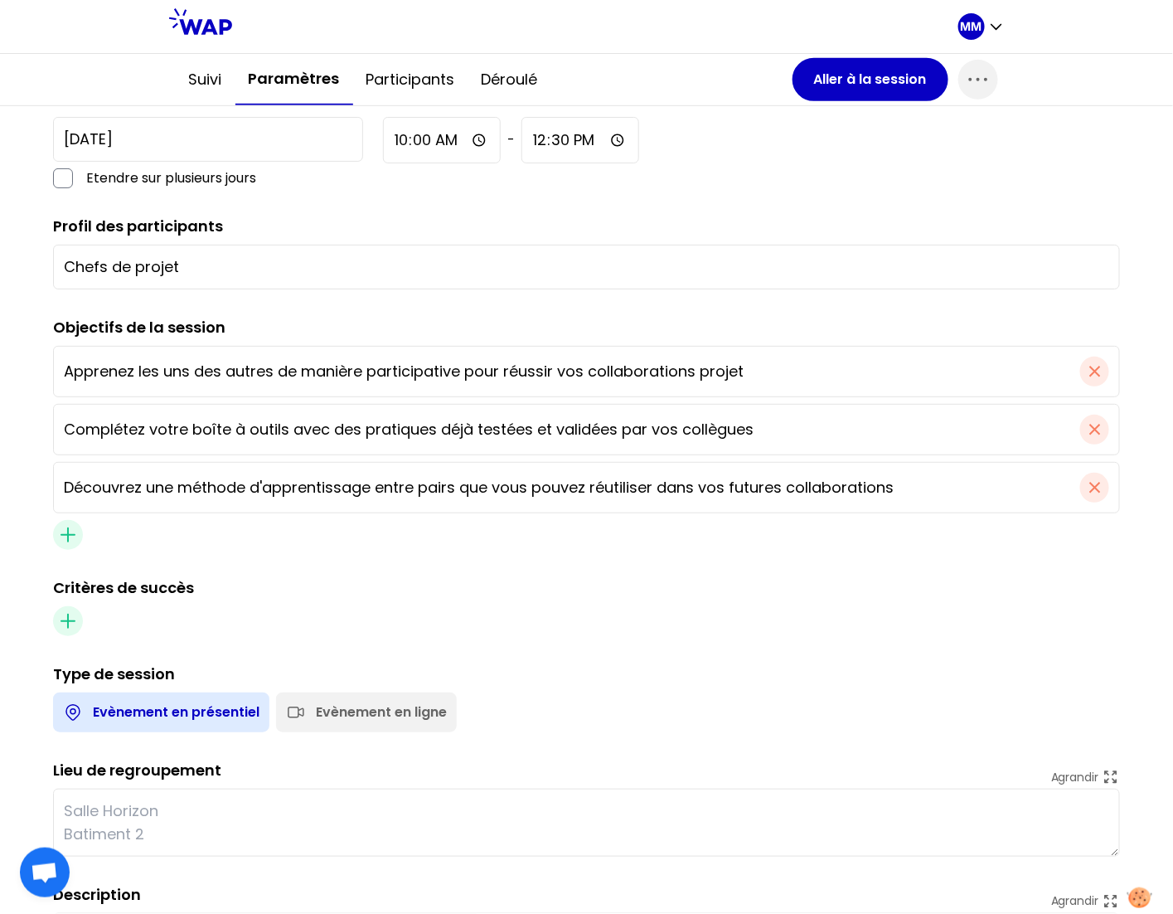
scroll to position [368, 0]
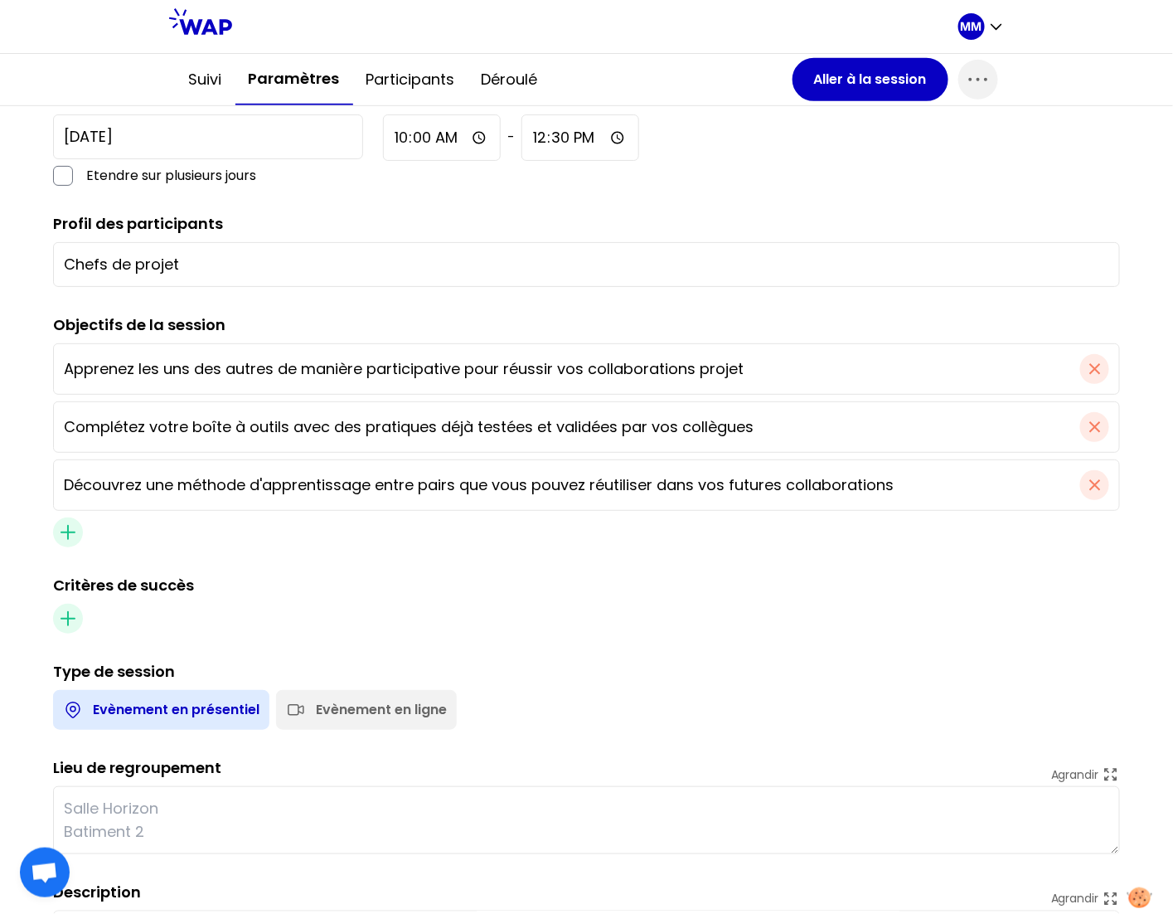
click at [388, 716] on div "Evènement en ligne" at bounding box center [381, 710] width 131 height 20
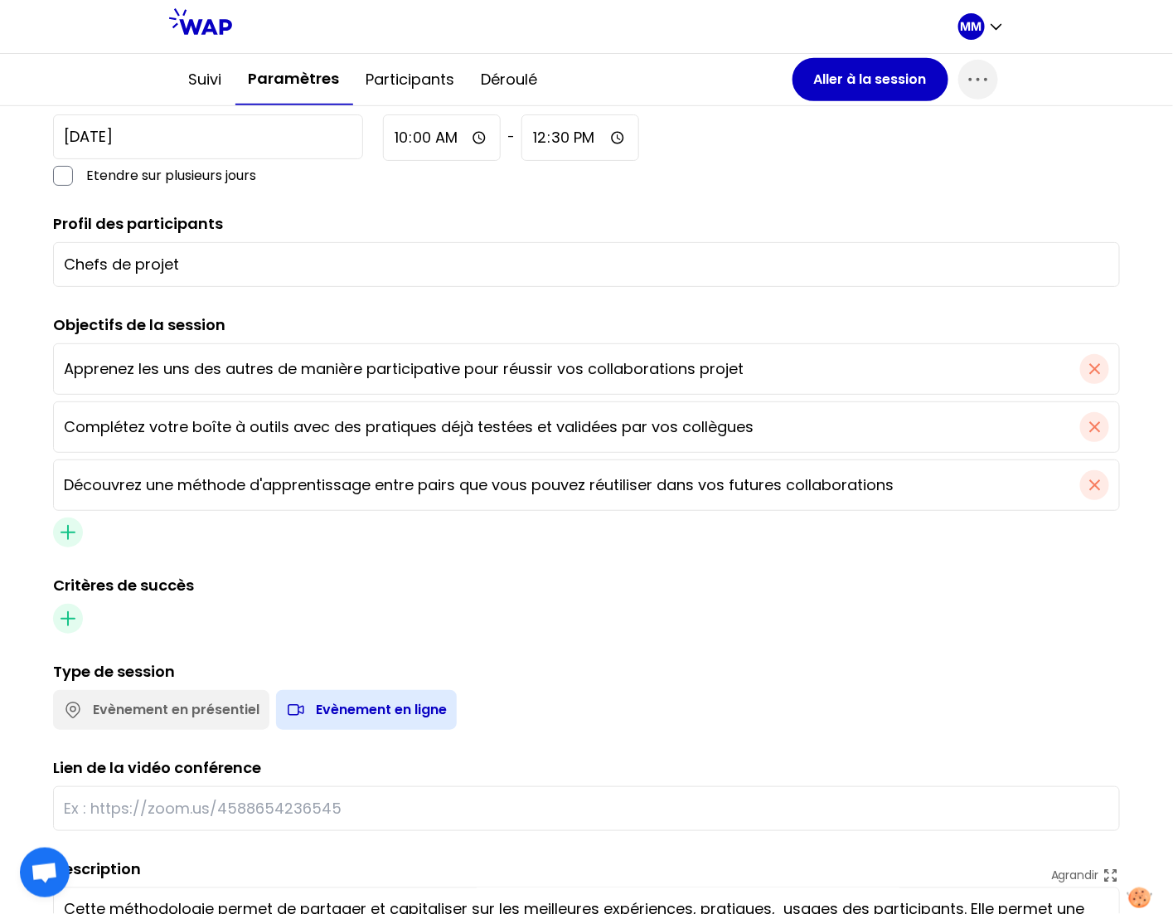
click at [303, 818] on div at bounding box center [586, 808] width 1067 height 45
click at [307, 809] on input "text" at bounding box center [587, 808] width 1046 height 23
paste input "https://us06web.zoom.us/j/7353391757"
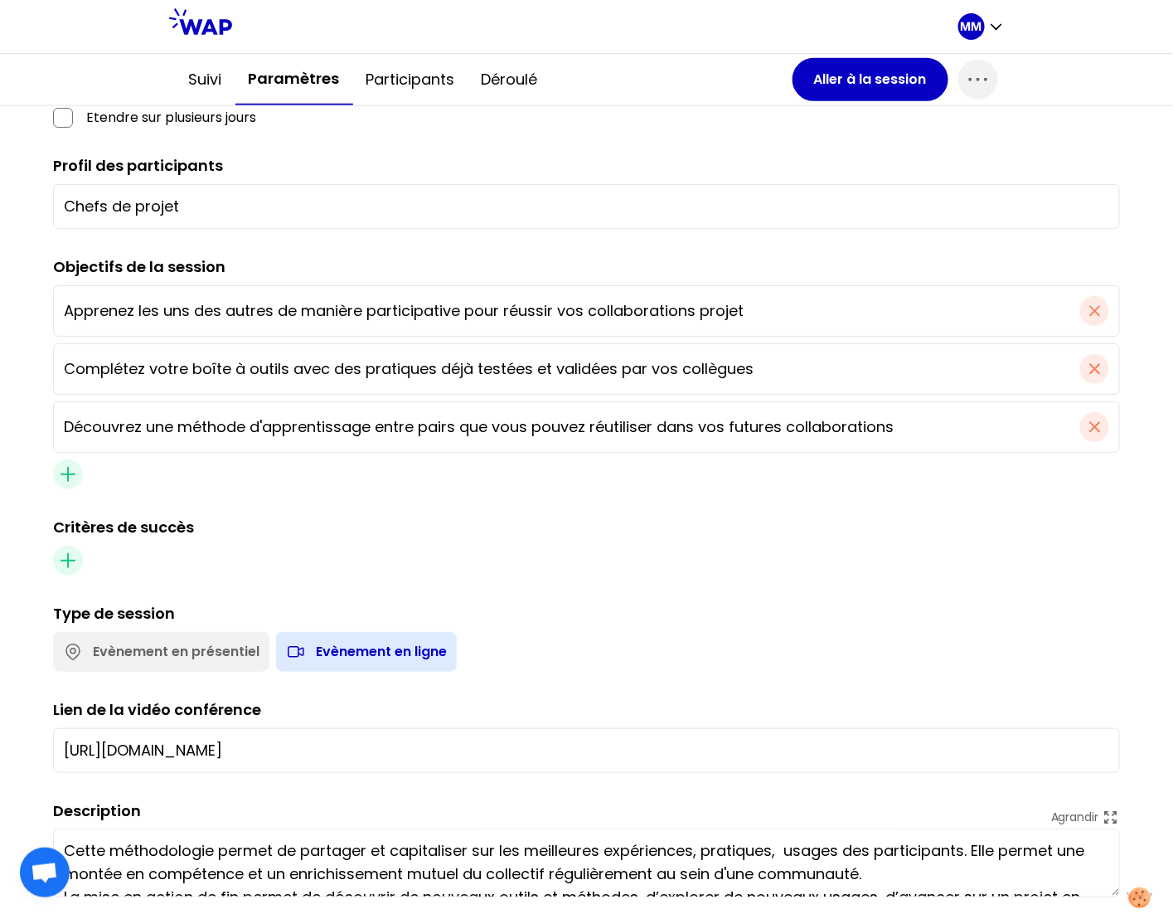
scroll to position [454, 0]
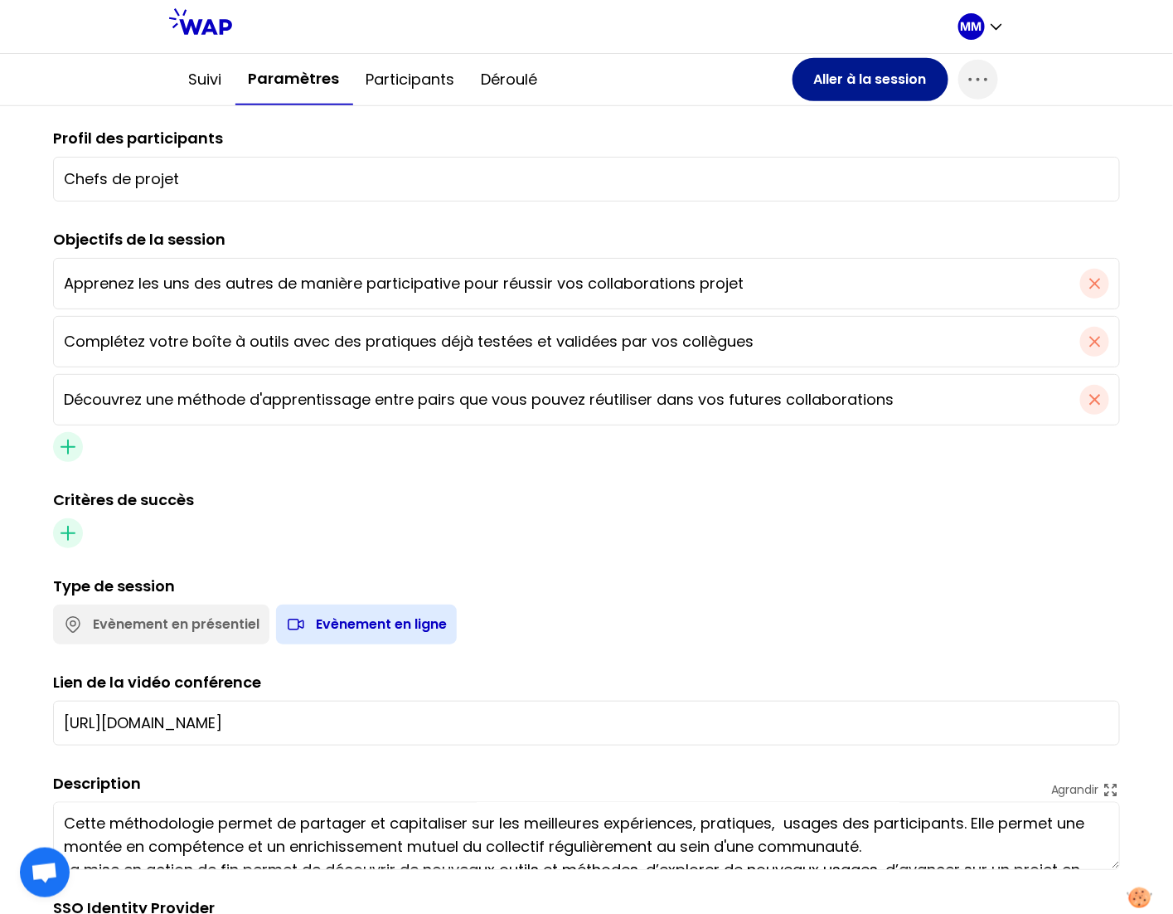
type input "https://us06web.zoom.us/j/7353391757"
click at [863, 76] on button "Aller à la session" at bounding box center [871, 79] width 156 height 43
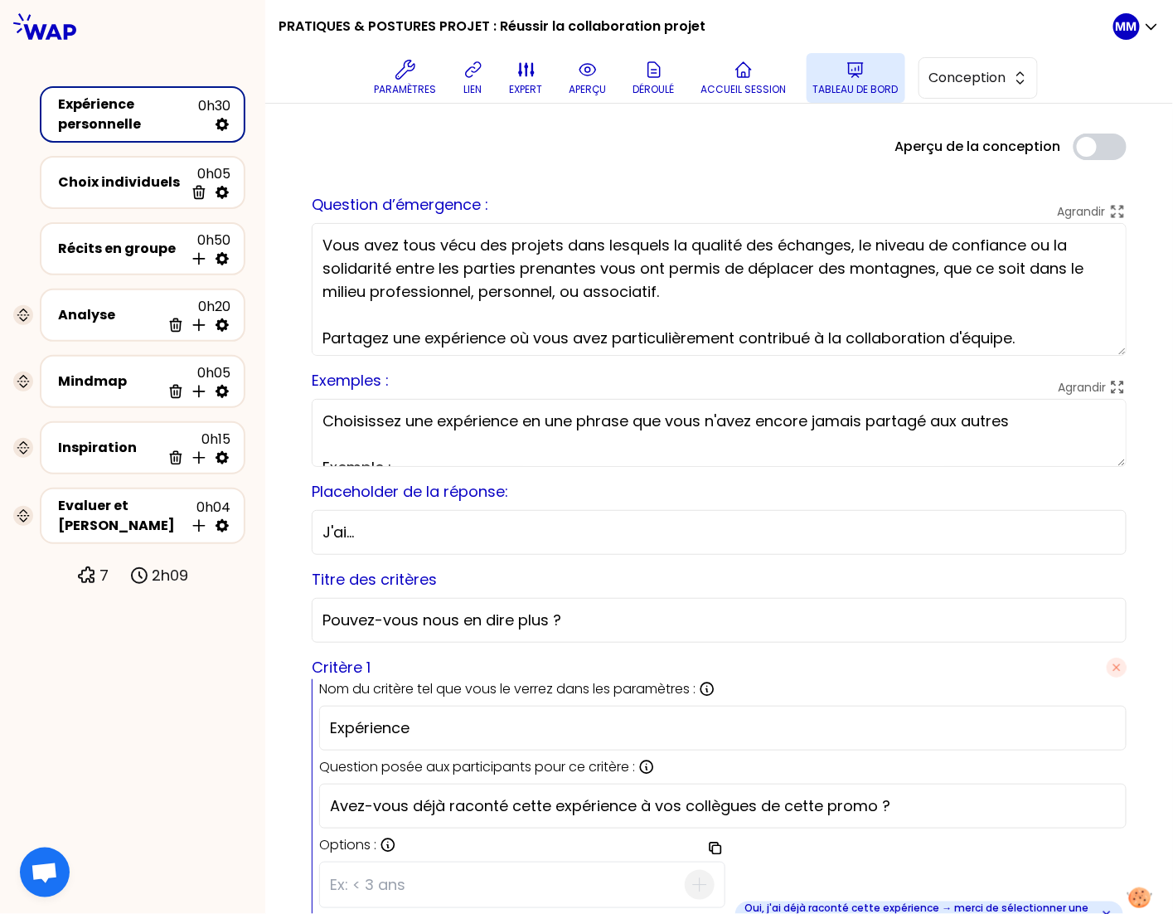
click at [852, 75] on icon at bounding box center [856, 70] width 20 height 20
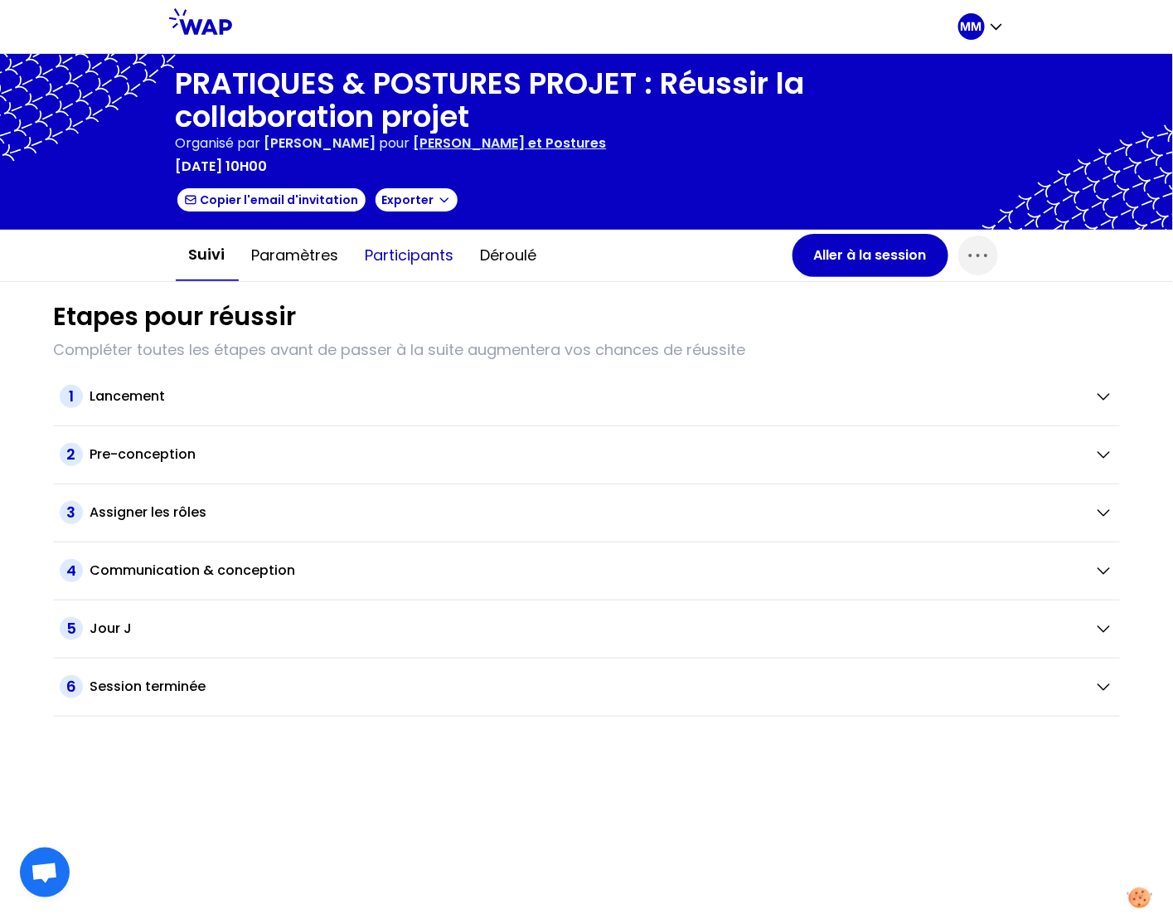
click at [425, 261] on button "Participants" at bounding box center [409, 256] width 115 height 50
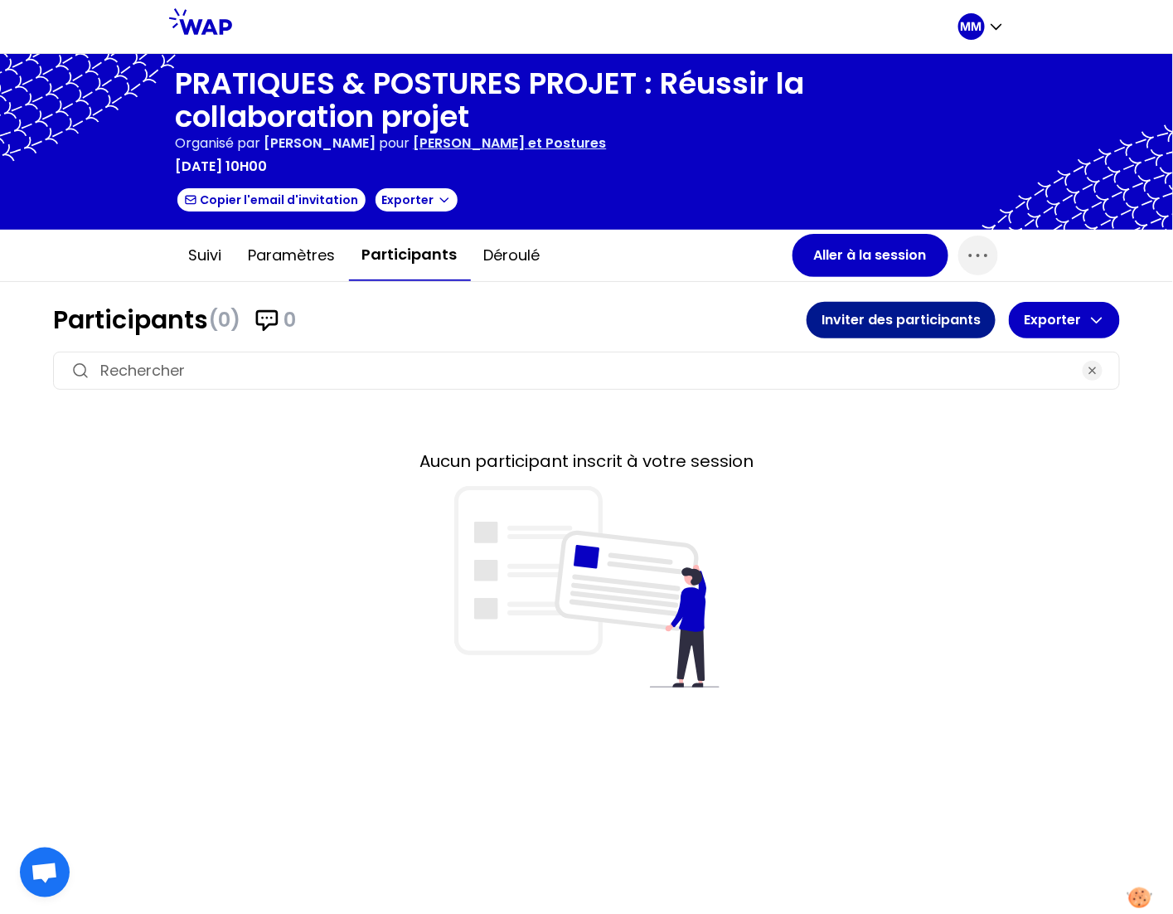
click at [839, 311] on button "Inviter des participants" at bounding box center [901, 320] width 189 height 36
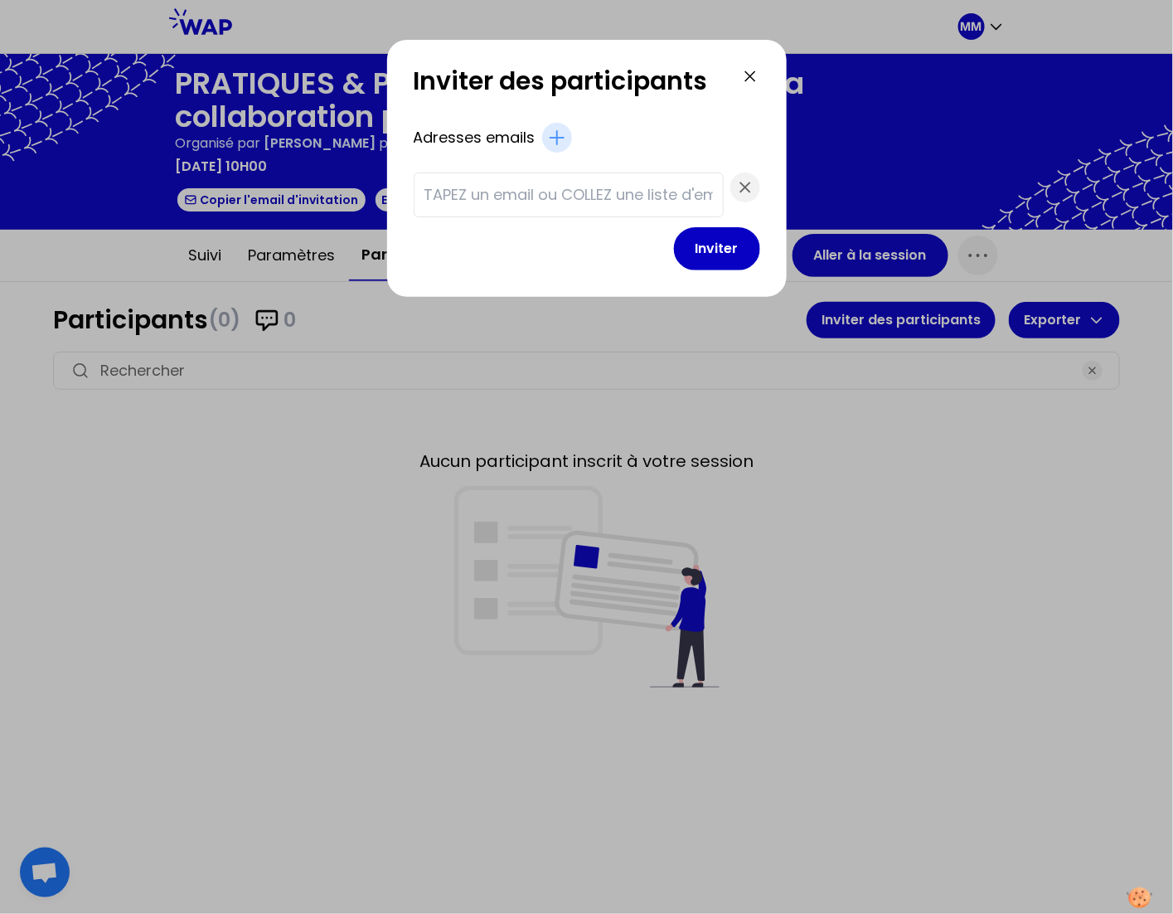
click at [493, 197] on input "text" at bounding box center [569, 194] width 289 height 23
paste input "benchrouda.hanan@matmut.fr bertholon.pauline@matmut.fr daoust.cletine@matmut.fr…"
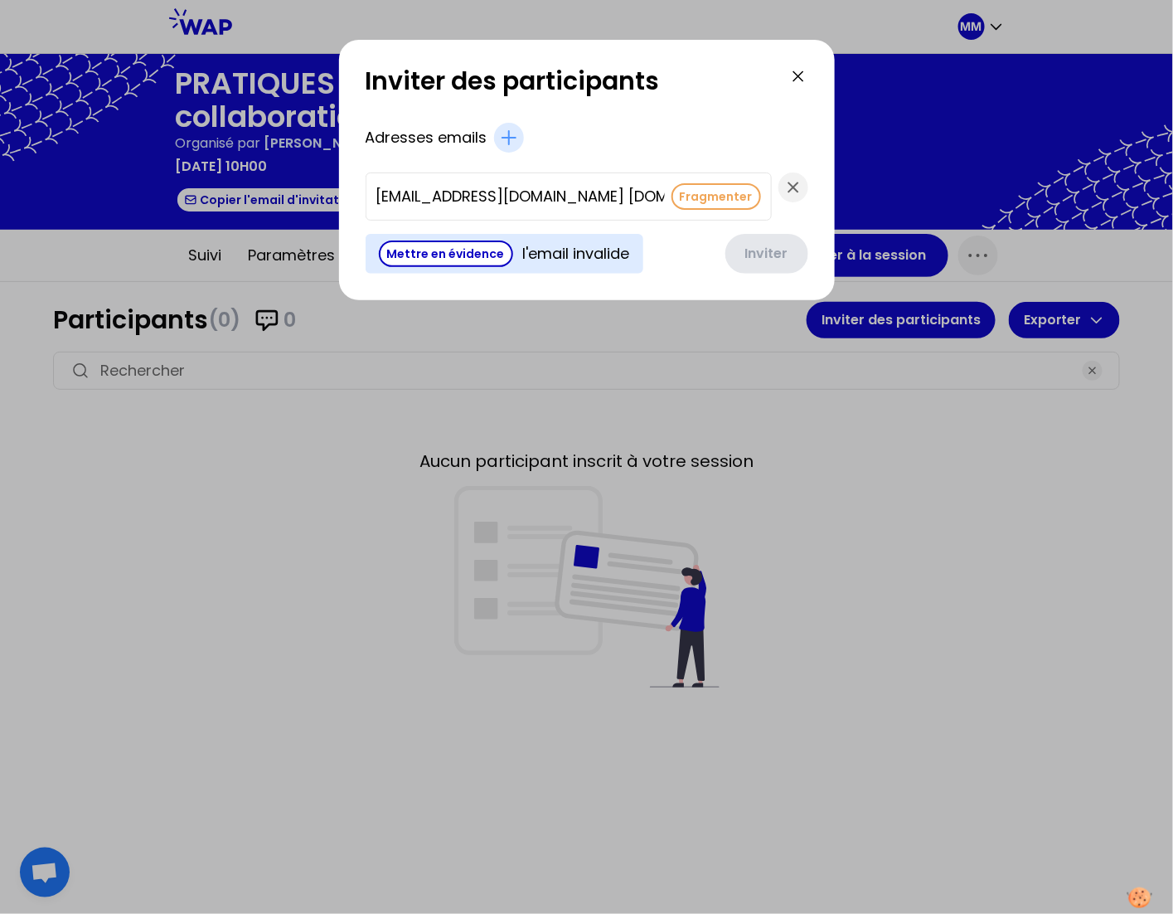
scroll to position [0, 1843]
click at [672, 197] on button "Fragmenter" at bounding box center [717, 196] width 90 height 27
type input "signars.david@matmut.fr"
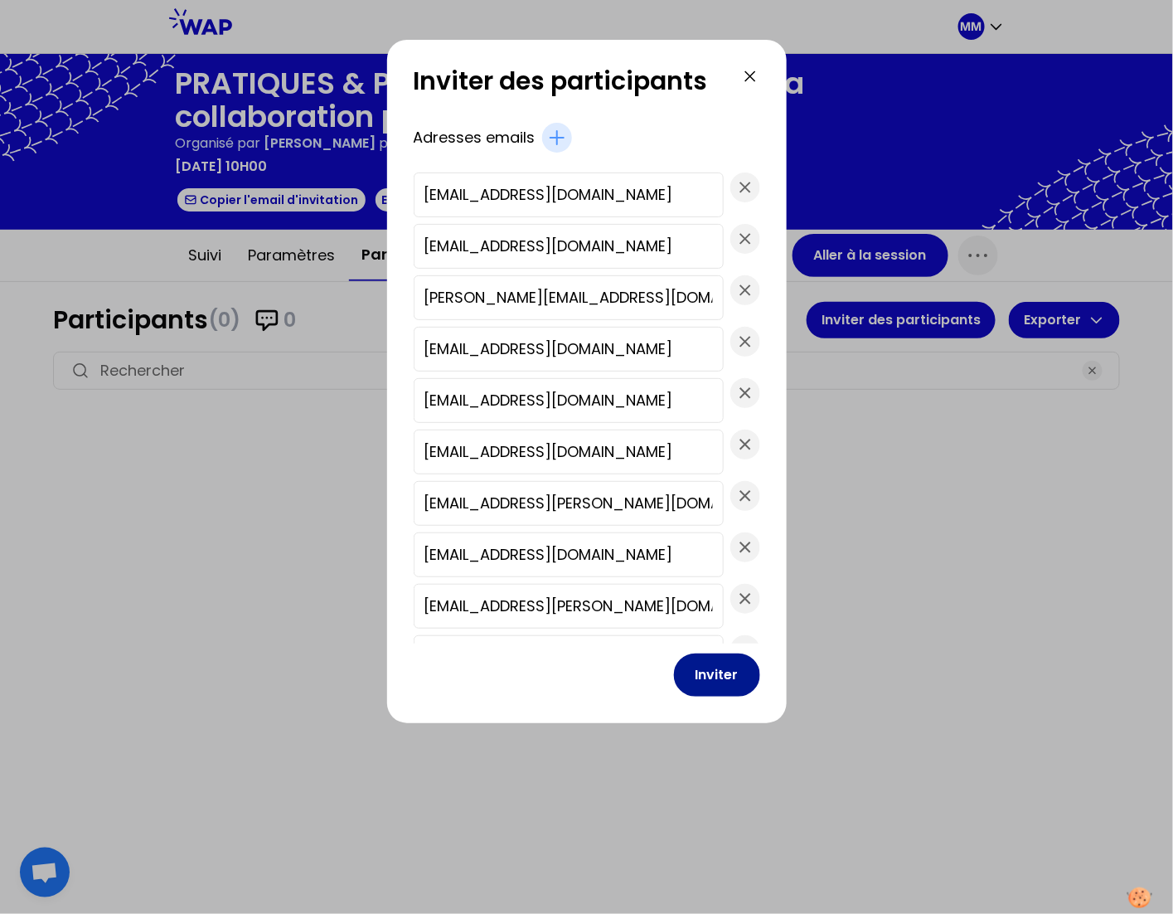
click at [714, 680] on button "Inviter" at bounding box center [717, 674] width 86 height 43
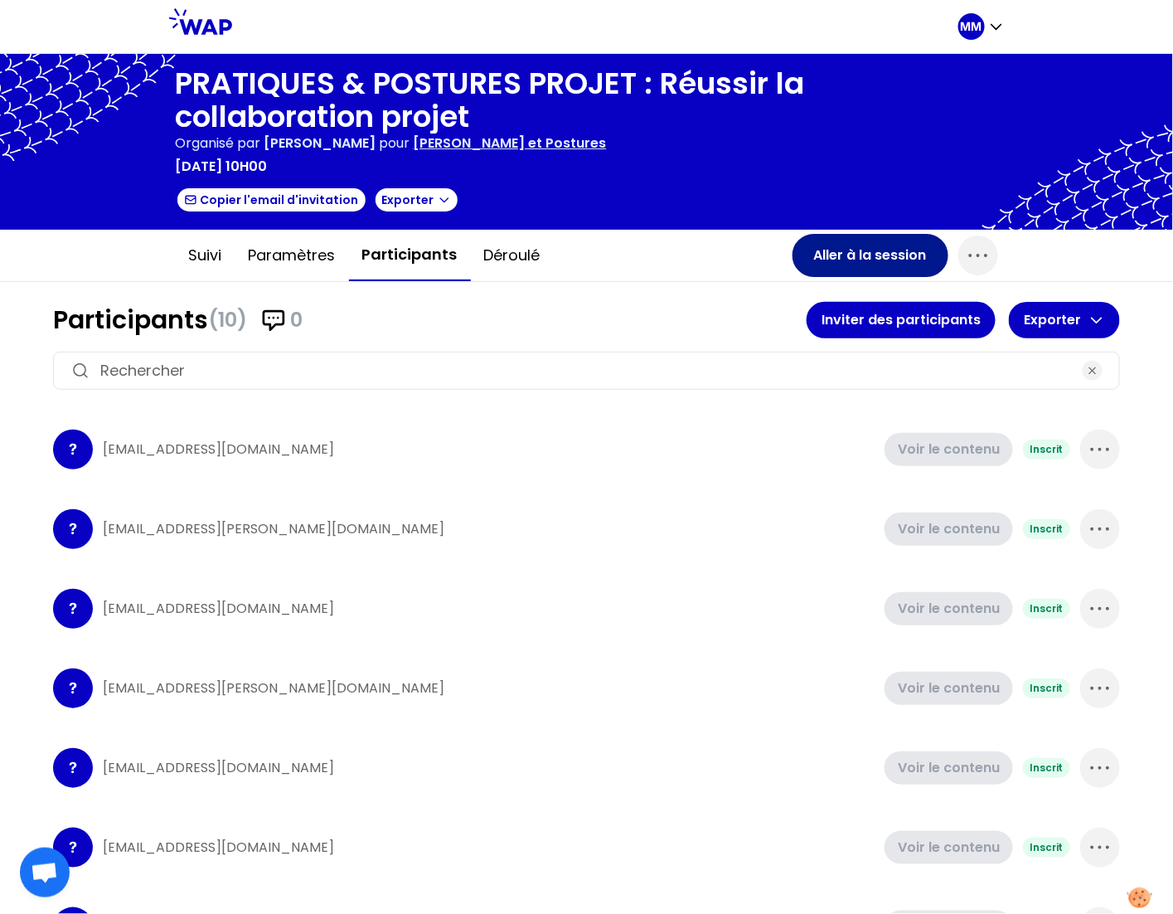
click at [850, 255] on button "Aller à la session" at bounding box center [871, 255] width 156 height 43
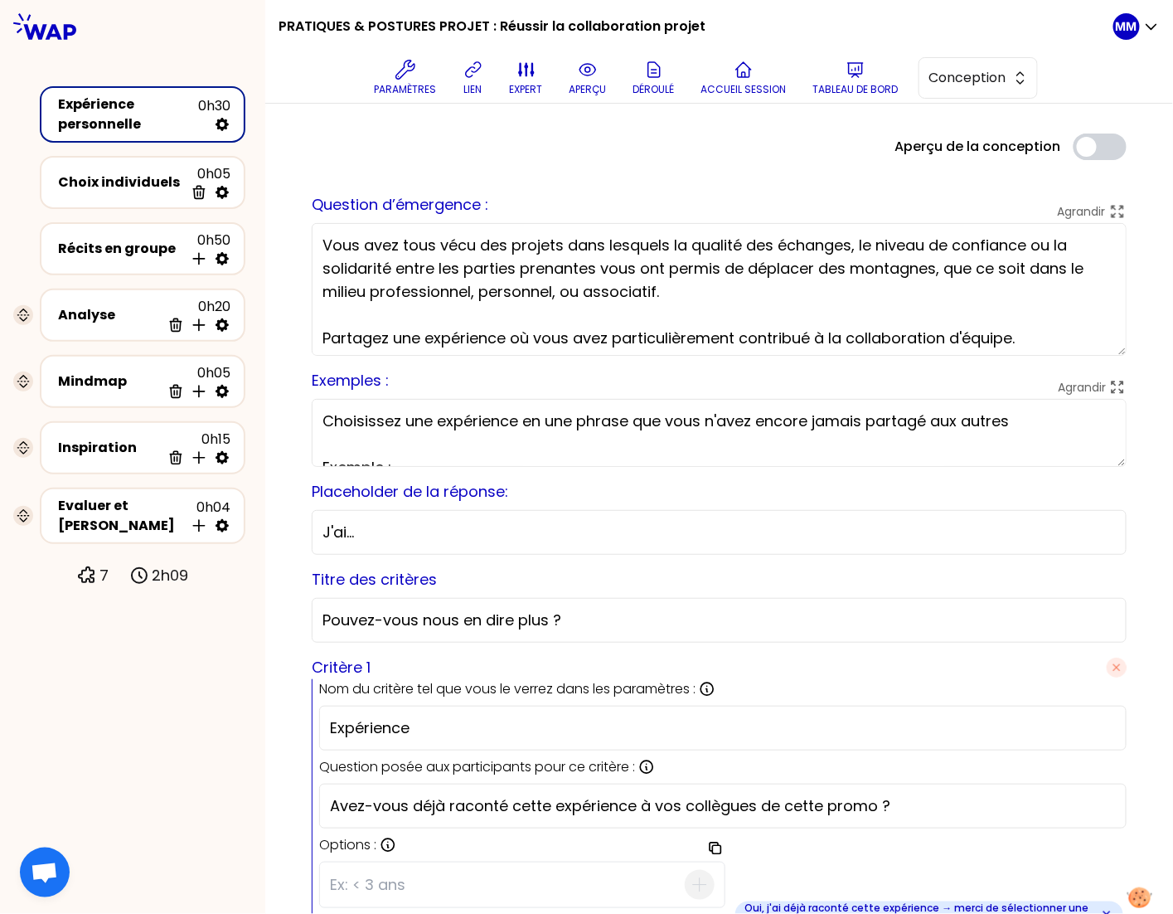
drag, startPoint x: 1010, startPoint y: 80, endPoint x: 1006, endPoint y: 100, distance: 20.3
click at [1010, 80] on button "Conception" at bounding box center [978, 77] width 119 height 41
click at [998, 154] on span "Facilitation" at bounding box center [988, 146] width 71 height 20
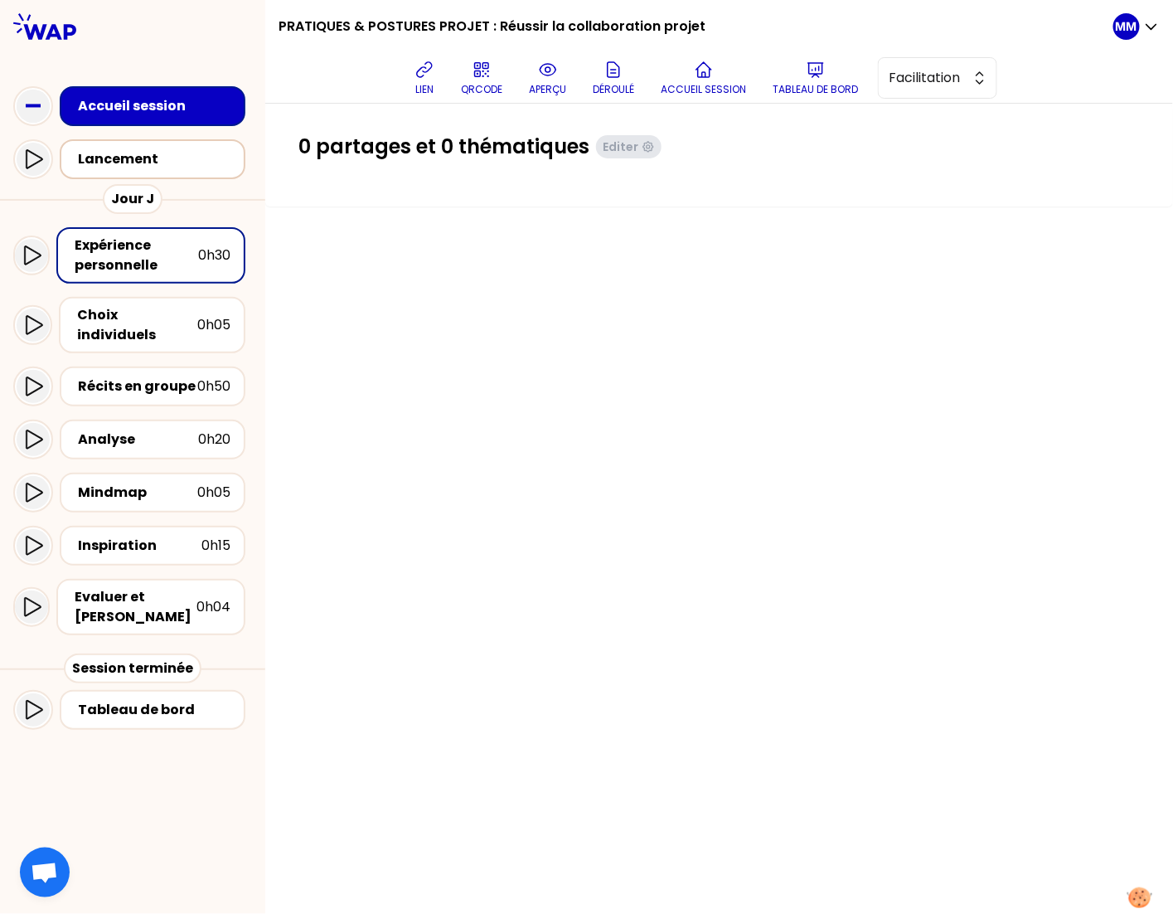
click at [149, 165] on div "Lancement" at bounding box center [157, 159] width 159 height 20
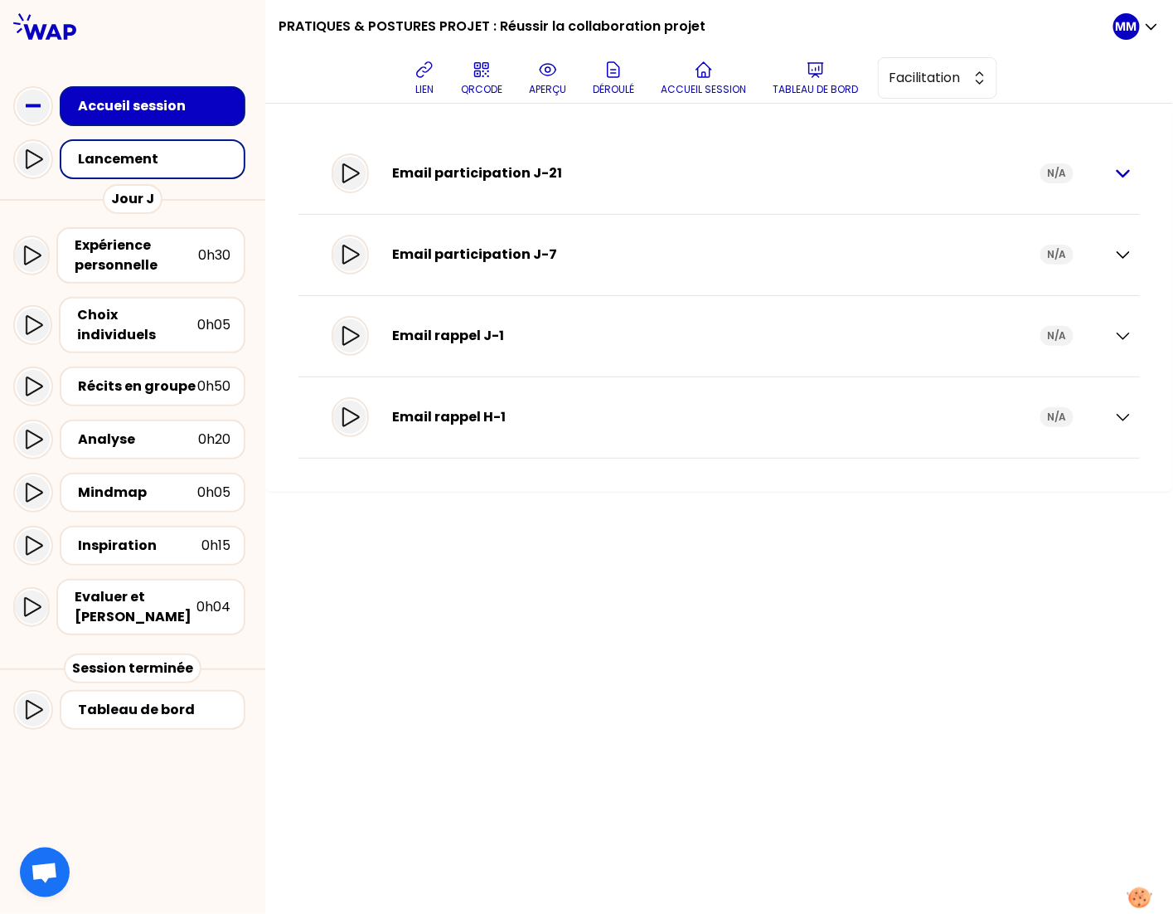
click at [1121, 176] on icon "button" at bounding box center [1124, 173] width 20 height 20
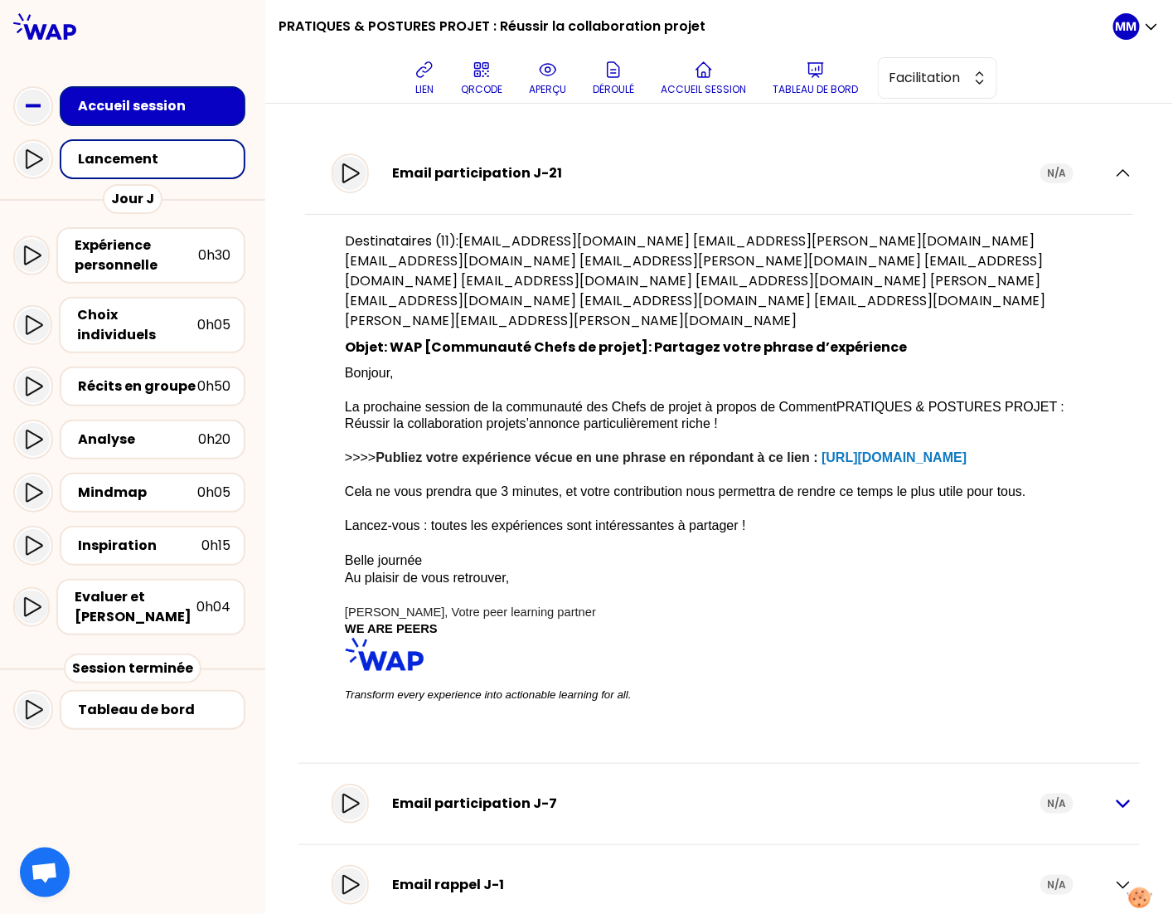
click at [1118, 801] on icon "button" at bounding box center [1124, 804] width 12 height 6
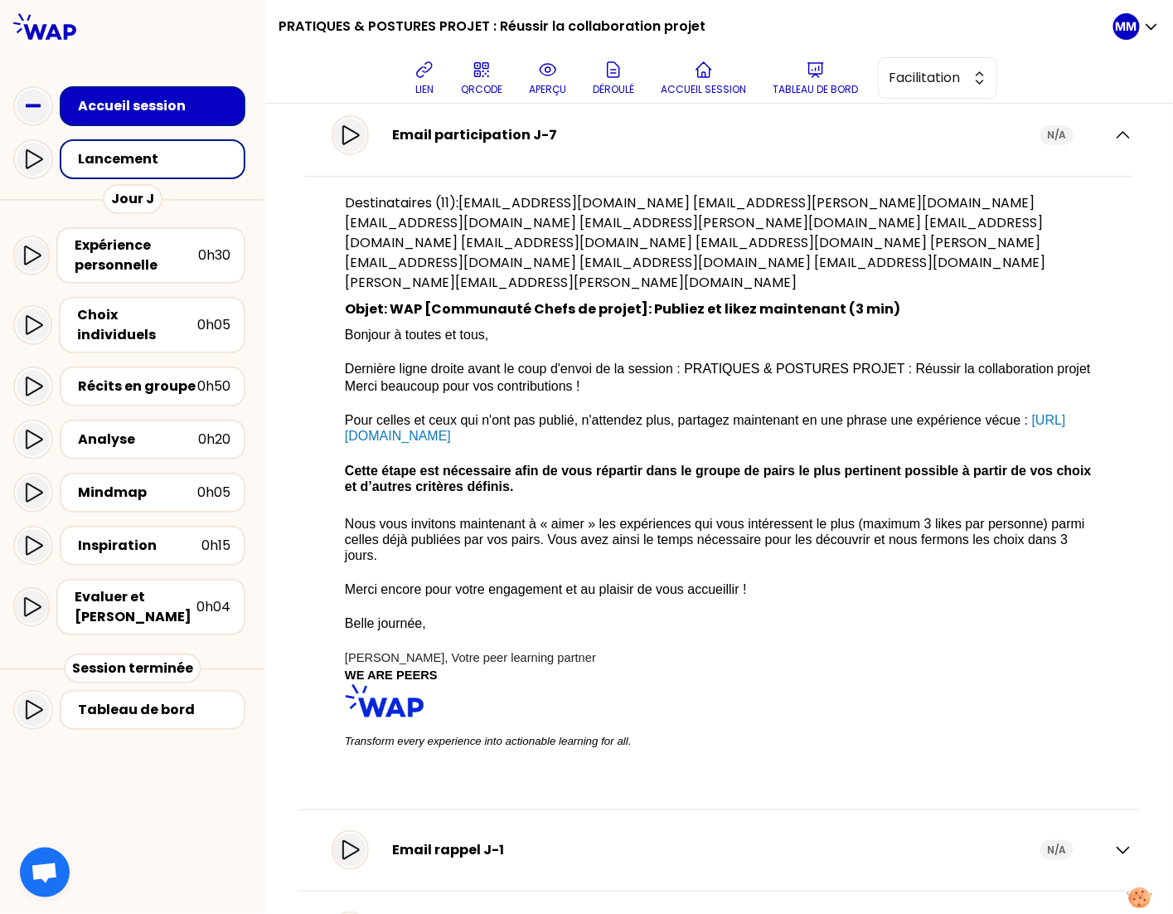
scroll to position [736, 0]
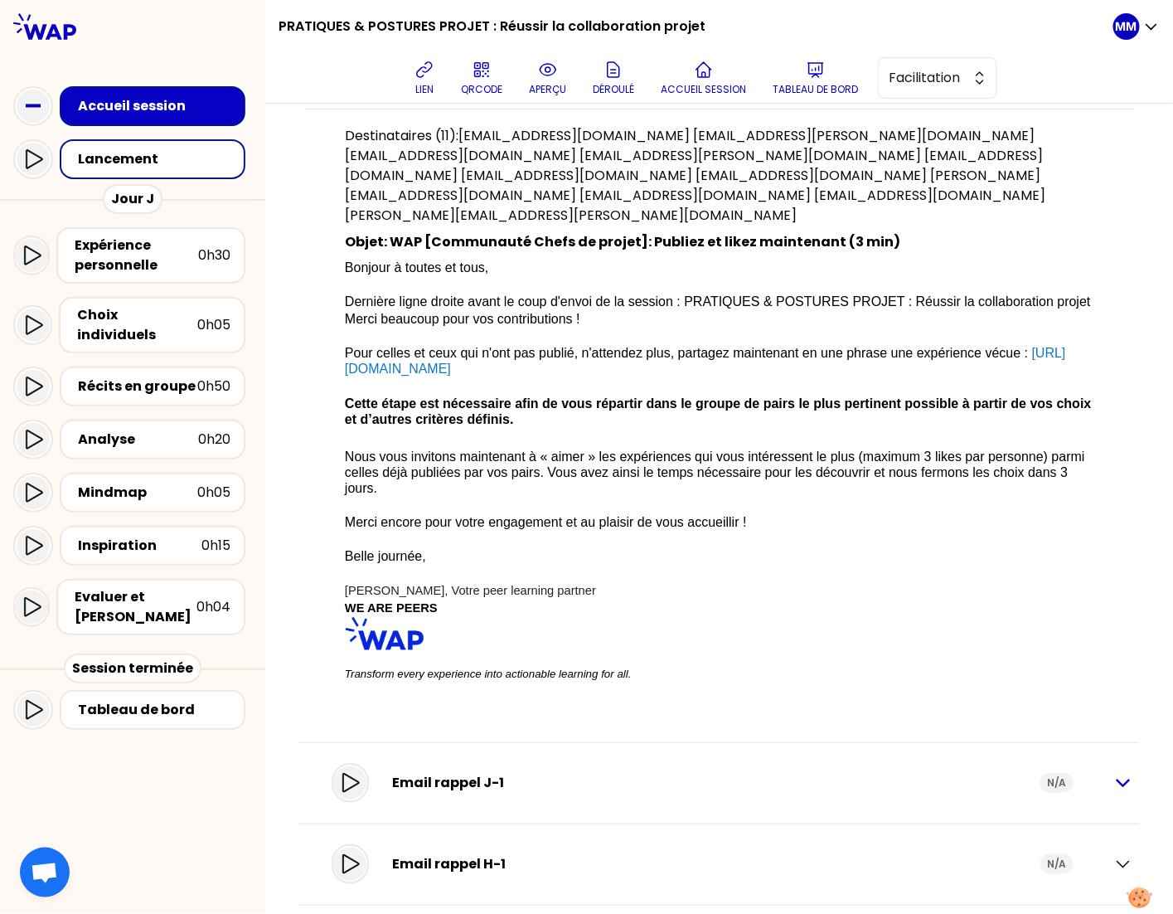
click at [1118, 780] on icon "button" at bounding box center [1124, 783] width 12 height 6
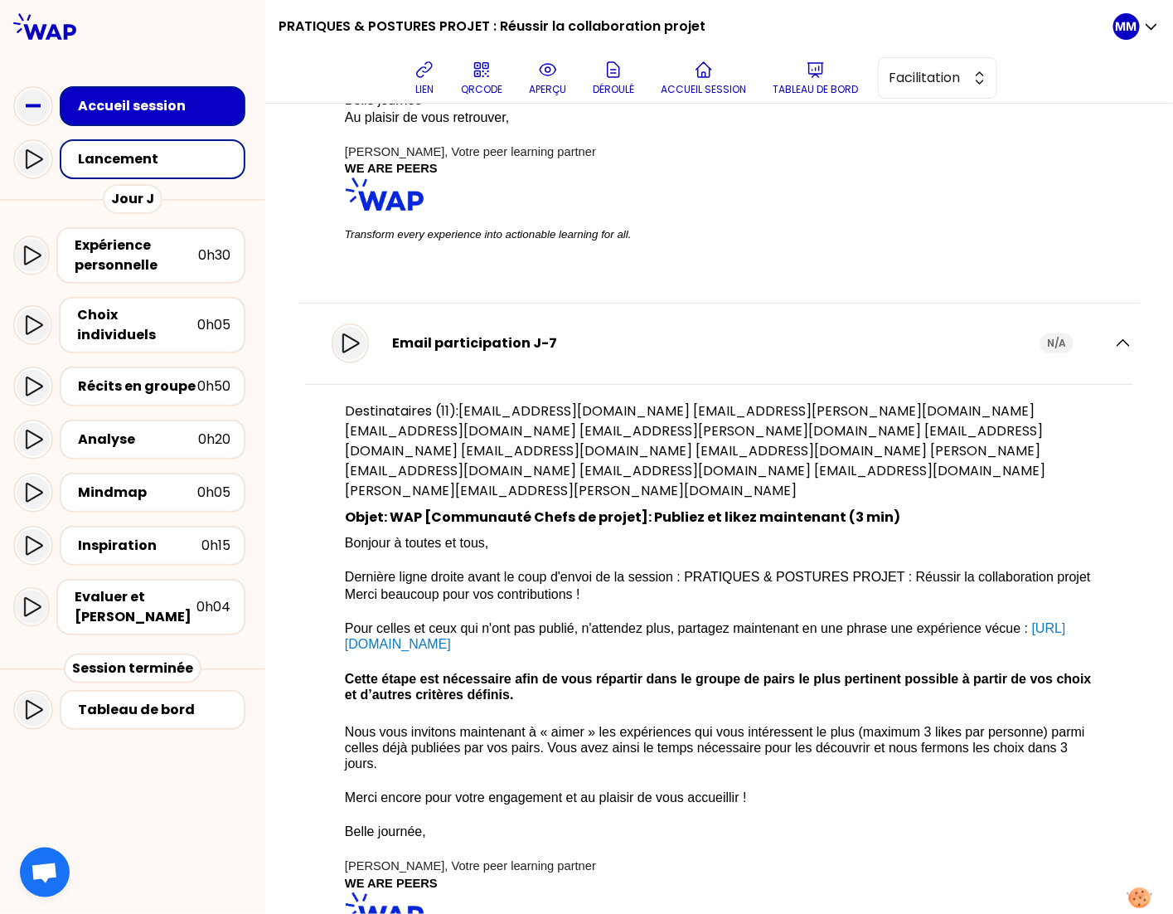
scroll to position [0, 0]
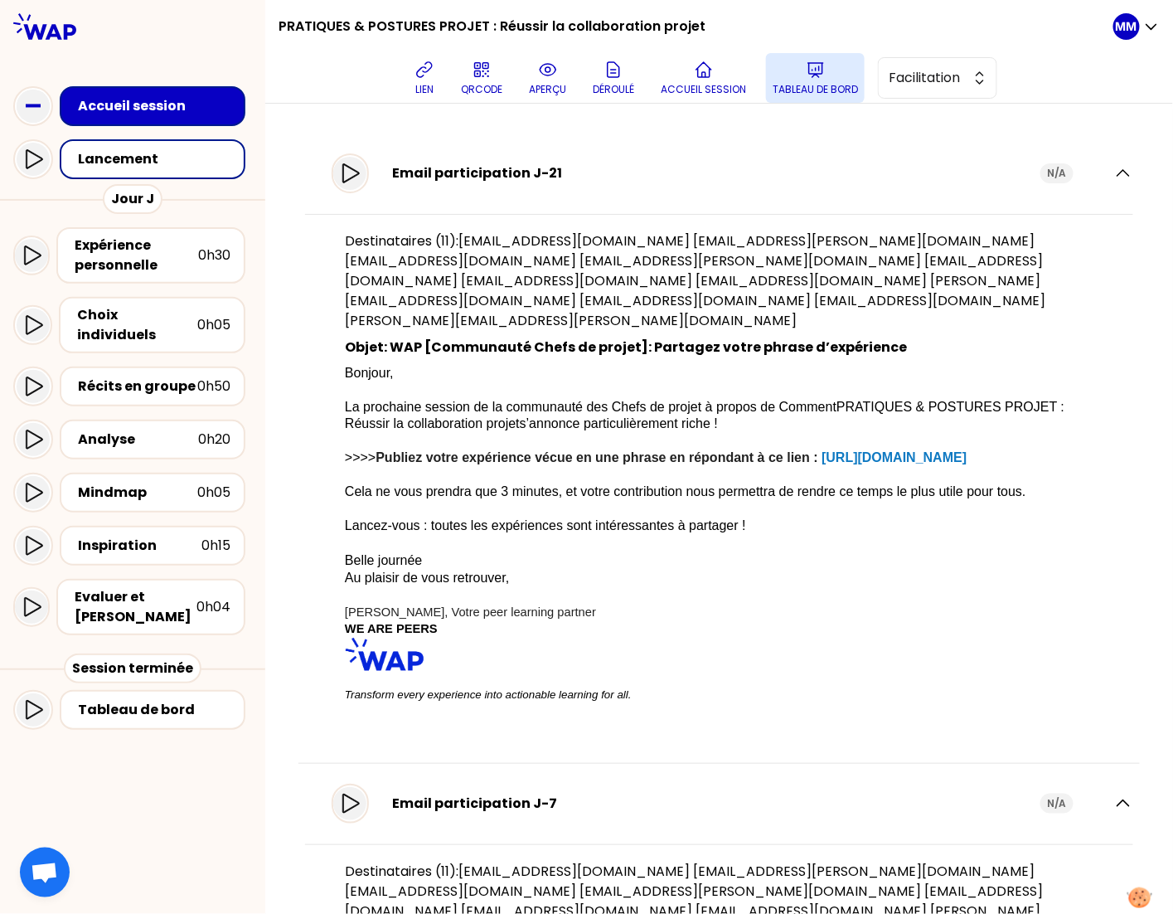
click at [822, 83] on p "Tableau de bord" at bounding box center [815, 89] width 85 height 13
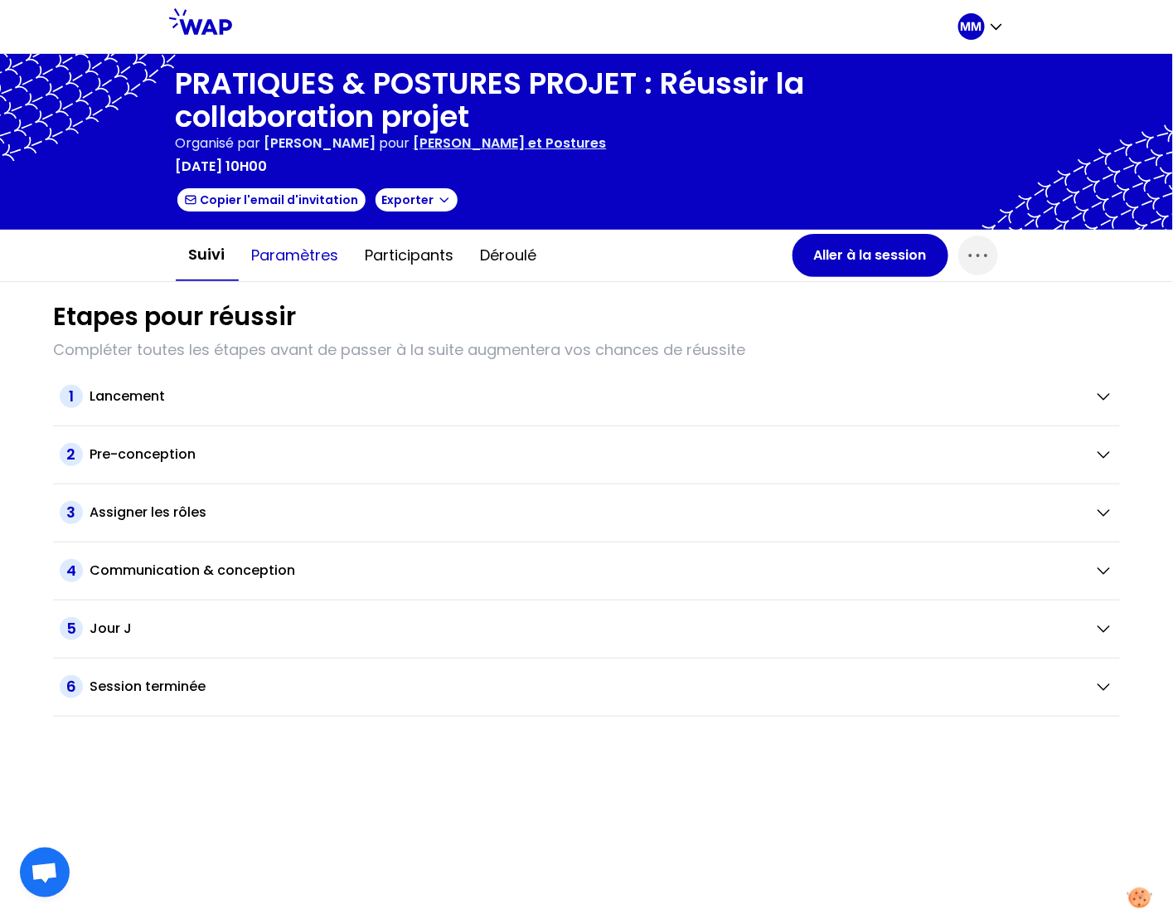
click at [299, 257] on button "Paramètres" at bounding box center [296, 256] width 114 height 50
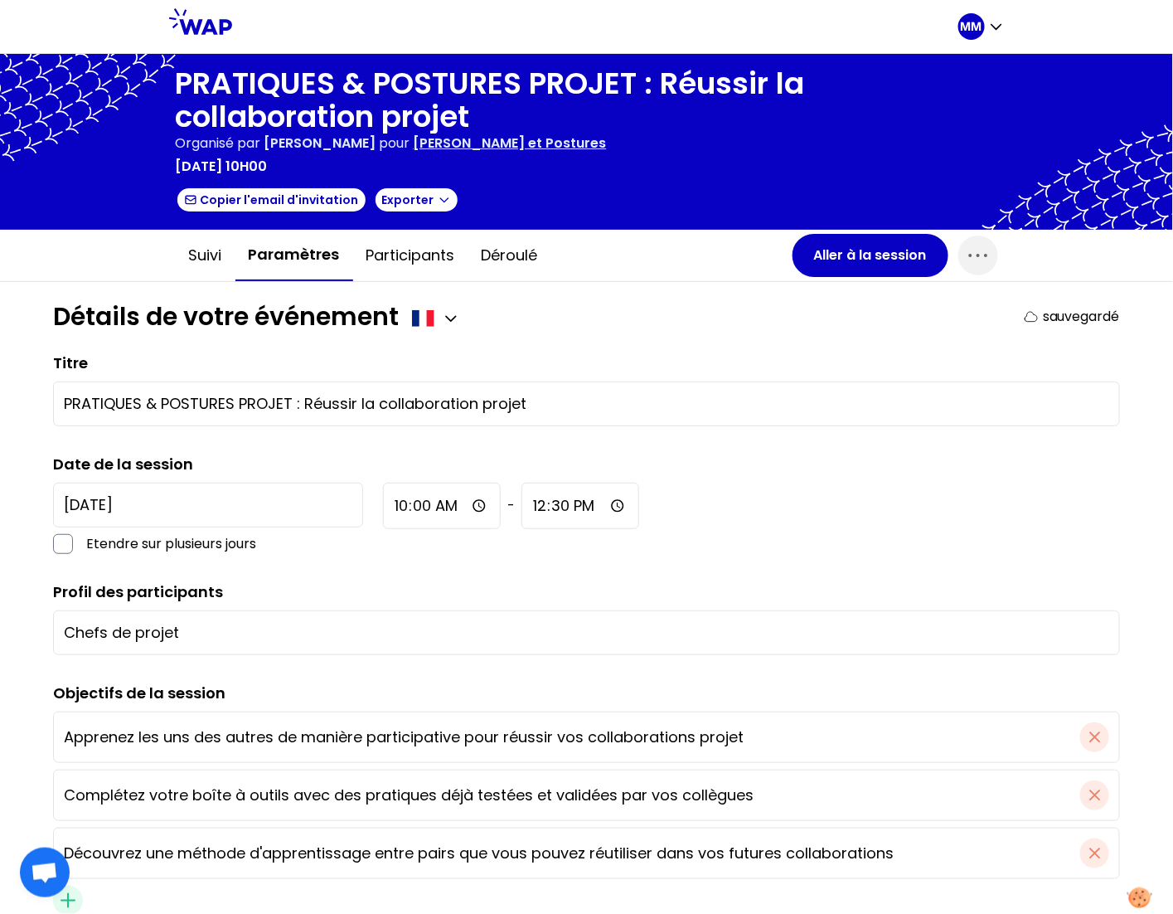
drag, startPoint x: 300, startPoint y: 401, endPoint x: -51, endPoint y: 372, distance: 352.7
click at [0, 372] on html "MM PRATIQUES & POSTURES PROJET : Réussir la collaboration projet Organisé par M…" at bounding box center [586, 457] width 1173 height 914
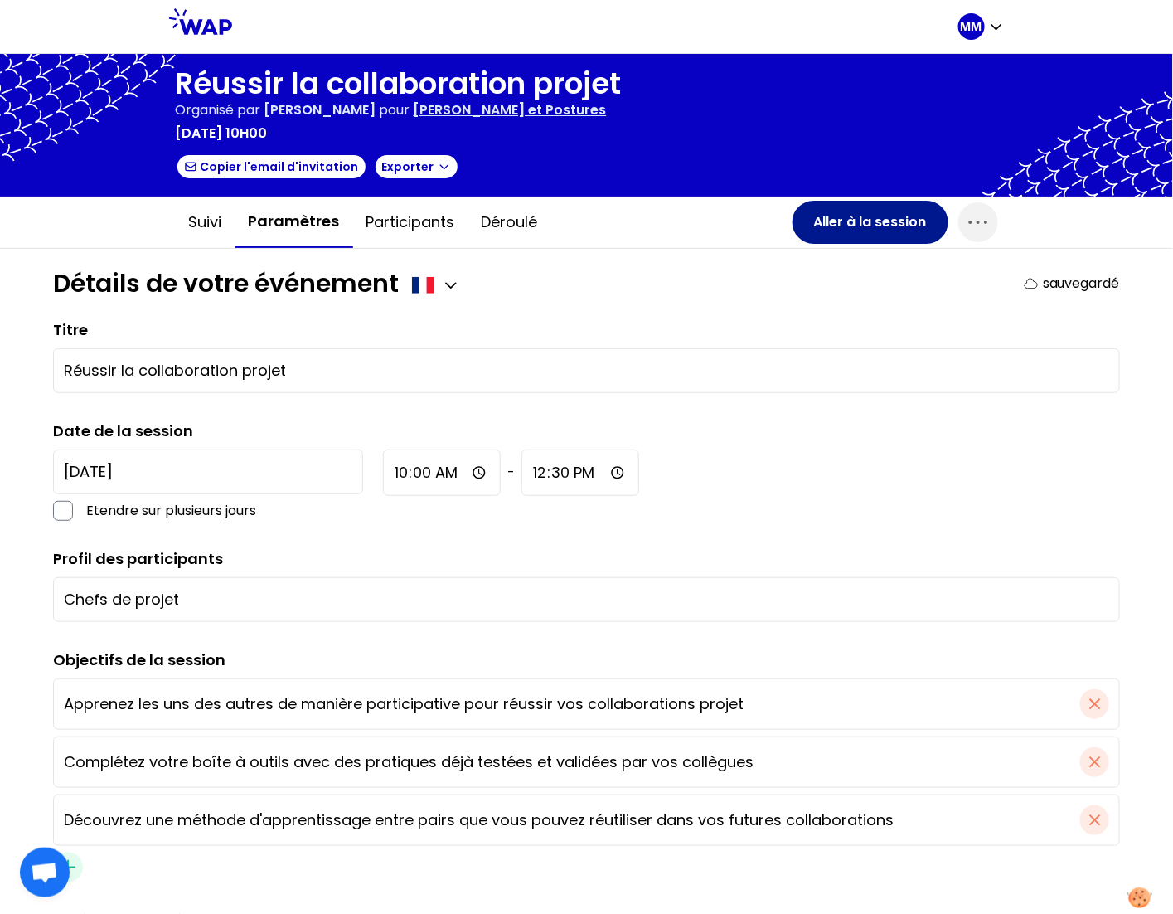
type input "Réussir la collaboration projet"
click at [817, 231] on button "Aller à la session" at bounding box center [871, 222] width 156 height 43
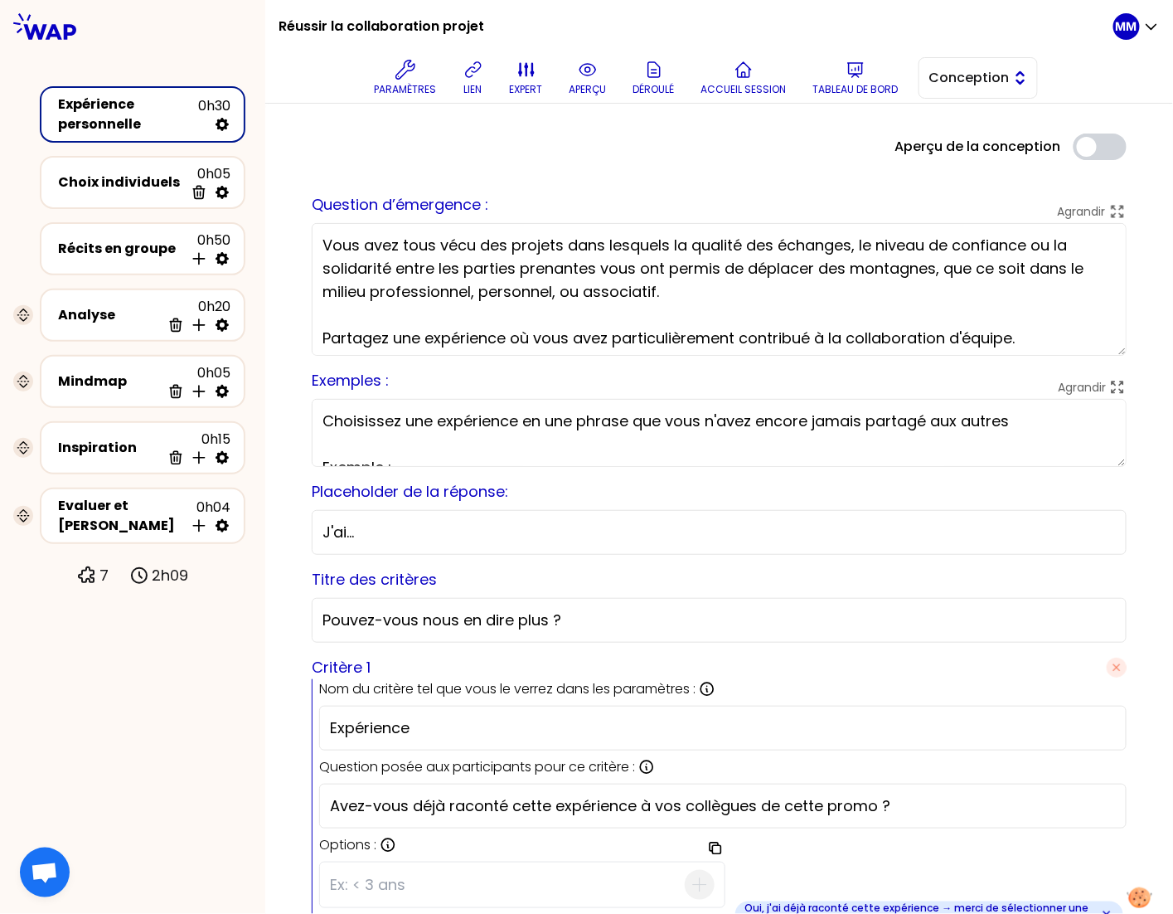
drag, startPoint x: 946, startPoint y: 88, endPoint x: 948, endPoint y: 98, distance: 10.1
click at [946, 88] on button "Conception" at bounding box center [978, 77] width 119 height 41
click at [944, 148] on li "Facilitation" at bounding box center [979, 146] width 118 height 27
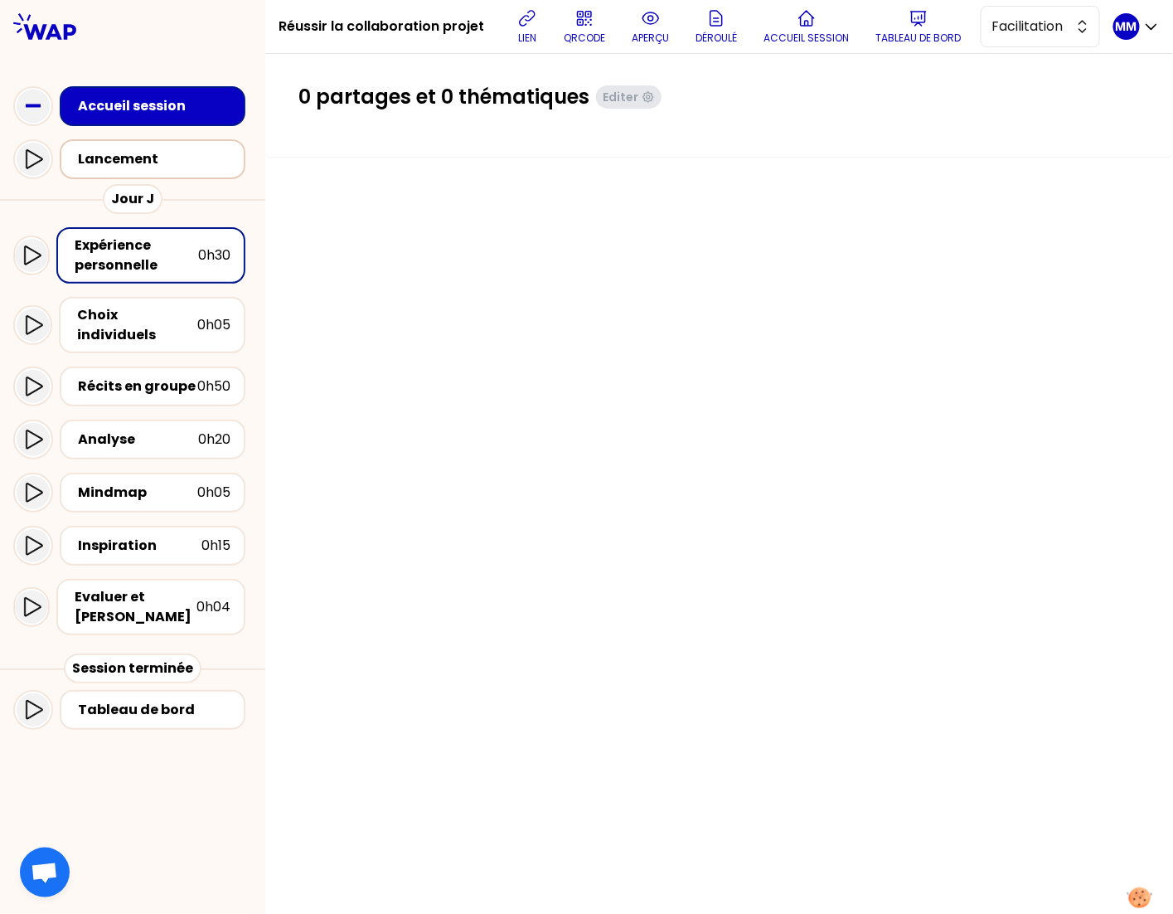
click at [163, 173] on div "Lancement" at bounding box center [153, 159] width 186 height 40
click at [166, 161] on div "Lancement" at bounding box center [157, 159] width 159 height 20
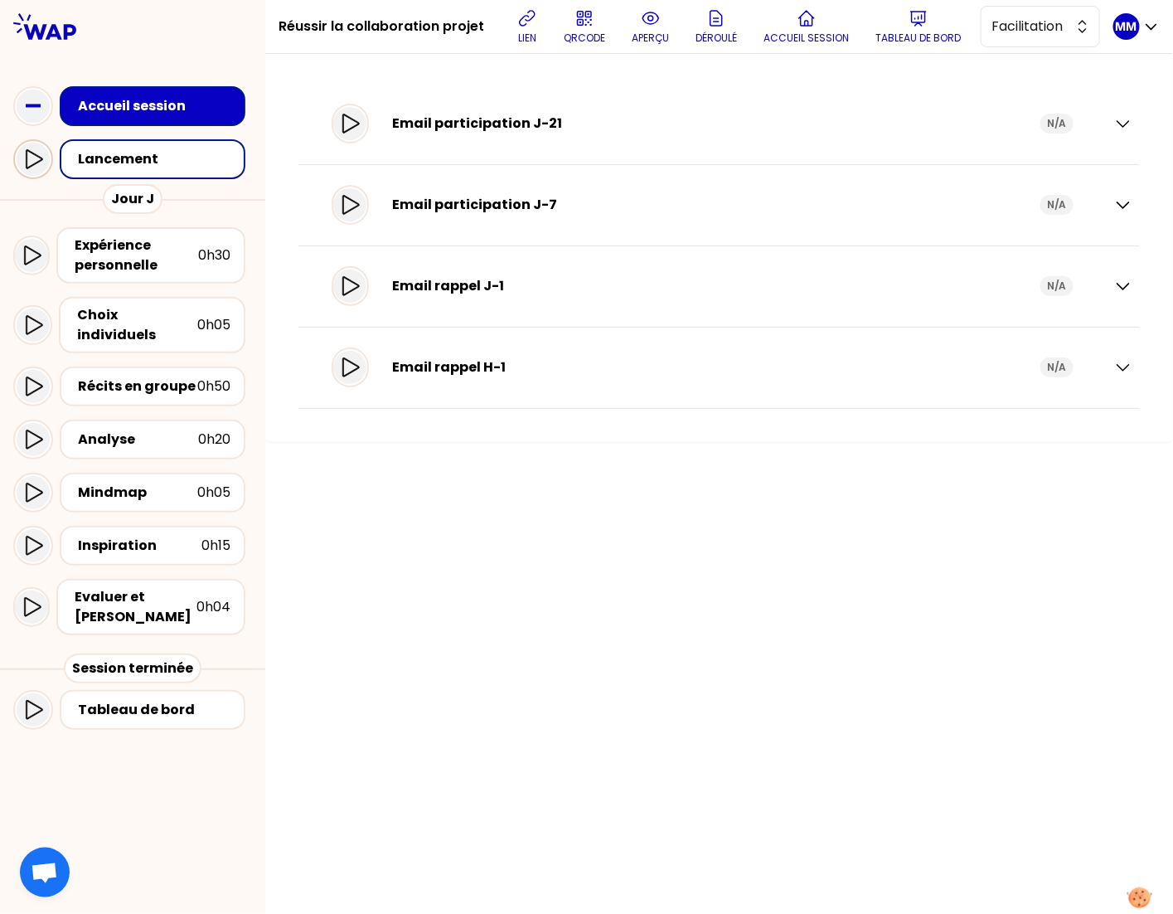
click at [32, 157] on icon at bounding box center [33, 159] width 20 height 20
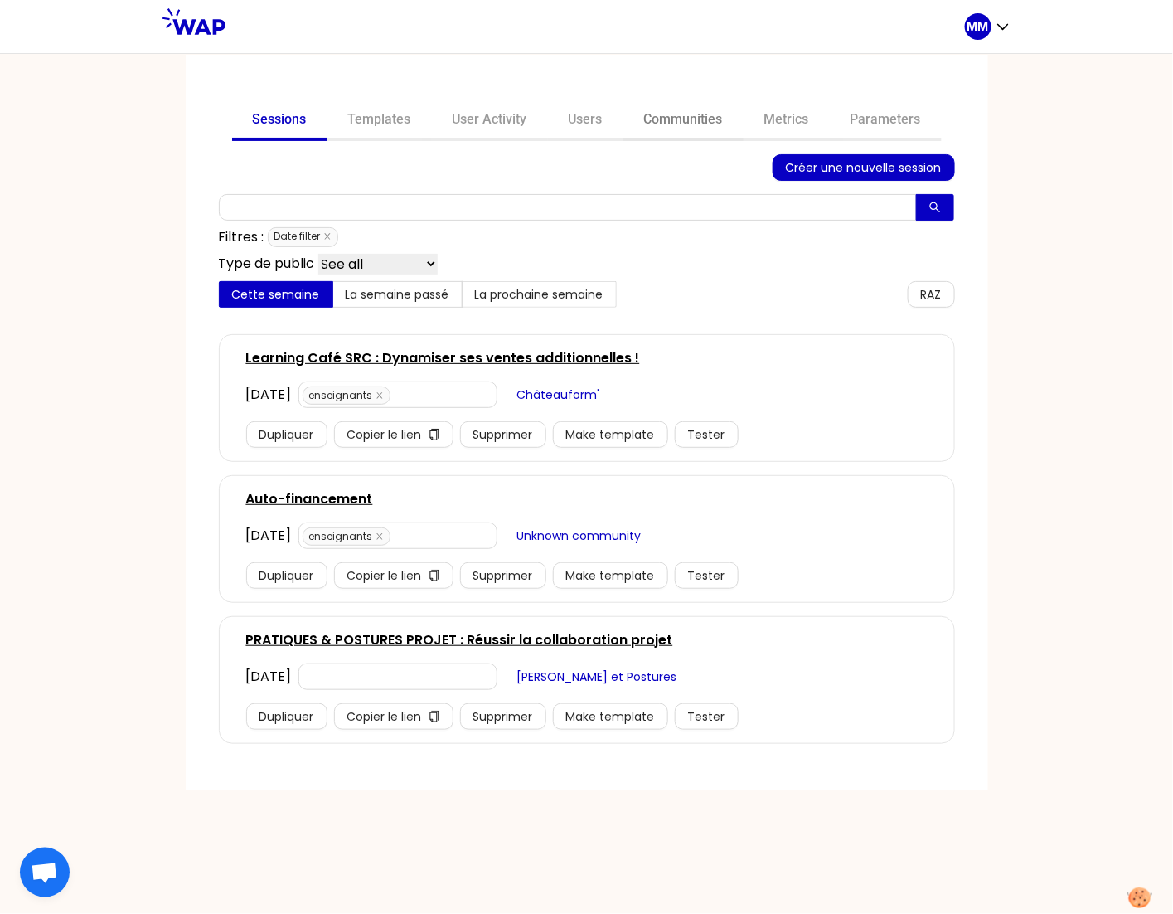
drag, startPoint x: 670, startPoint y: 119, endPoint x: 659, endPoint y: 135, distance: 19.1
click at [670, 120] on link "Communities" at bounding box center [684, 121] width 120 height 40
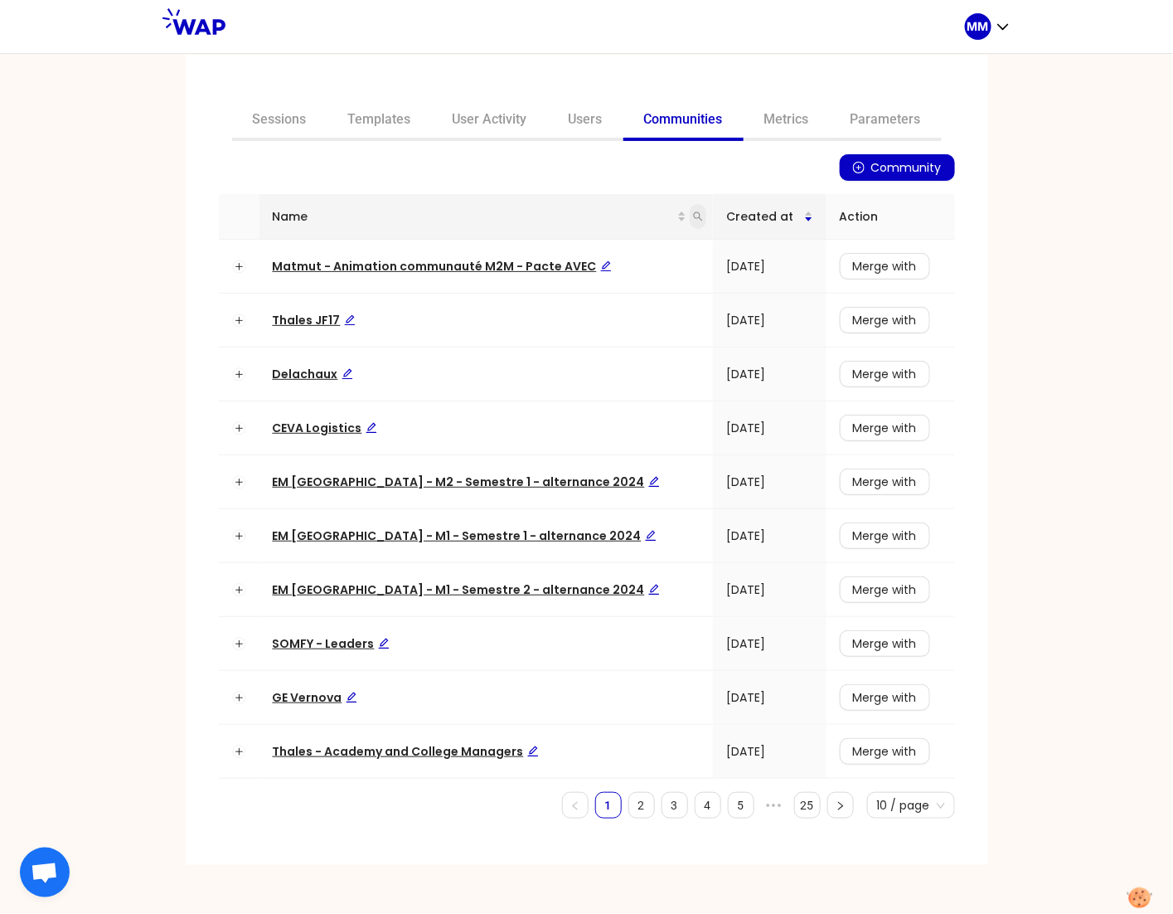
click at [693, 216] on icon "search" at bounding box center [698, 216] width 10 height 10
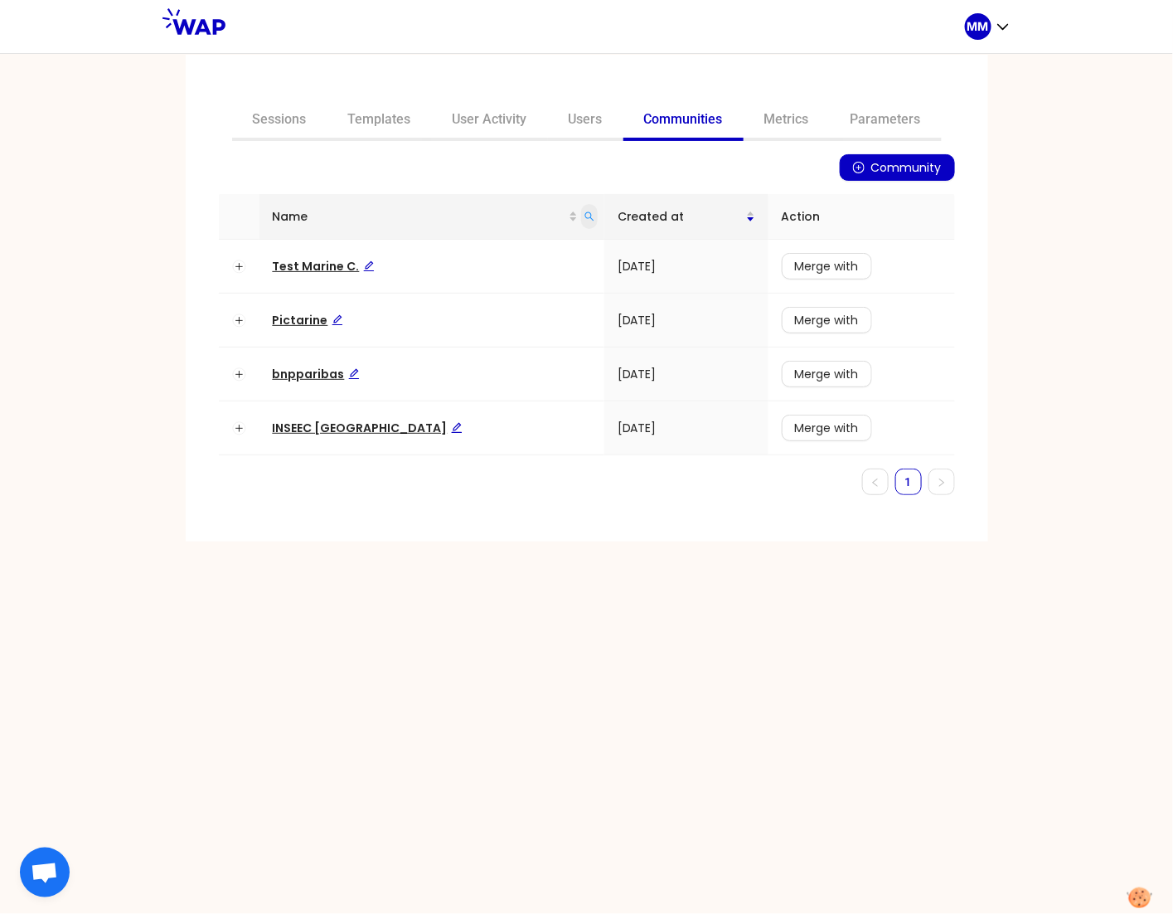
click at [585, 216] on icon "search" at bounding box center [590, 216] width 10 height 10
type input "aim"
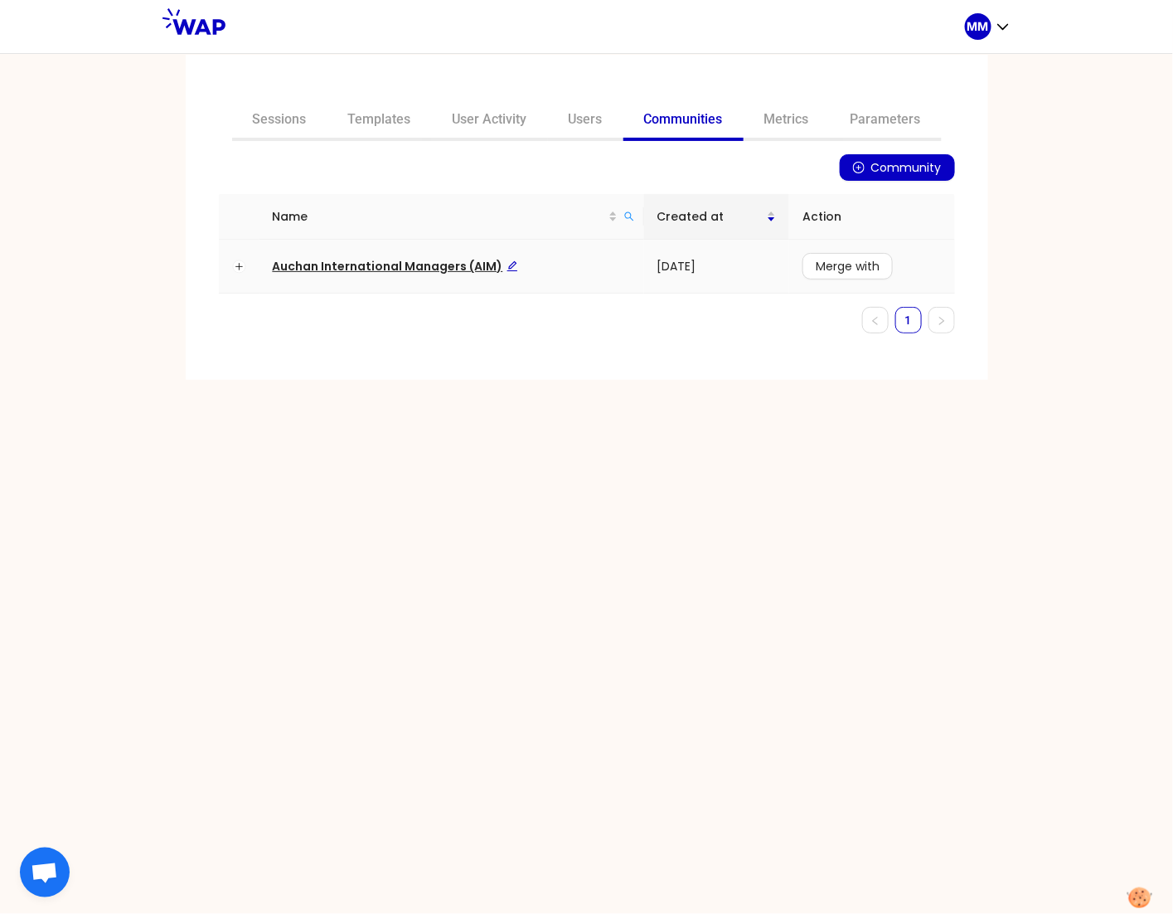
click at [435, 263] on span "Auchan International Managers (AIM)" at bounding box center [395, 266] width 245 height 17
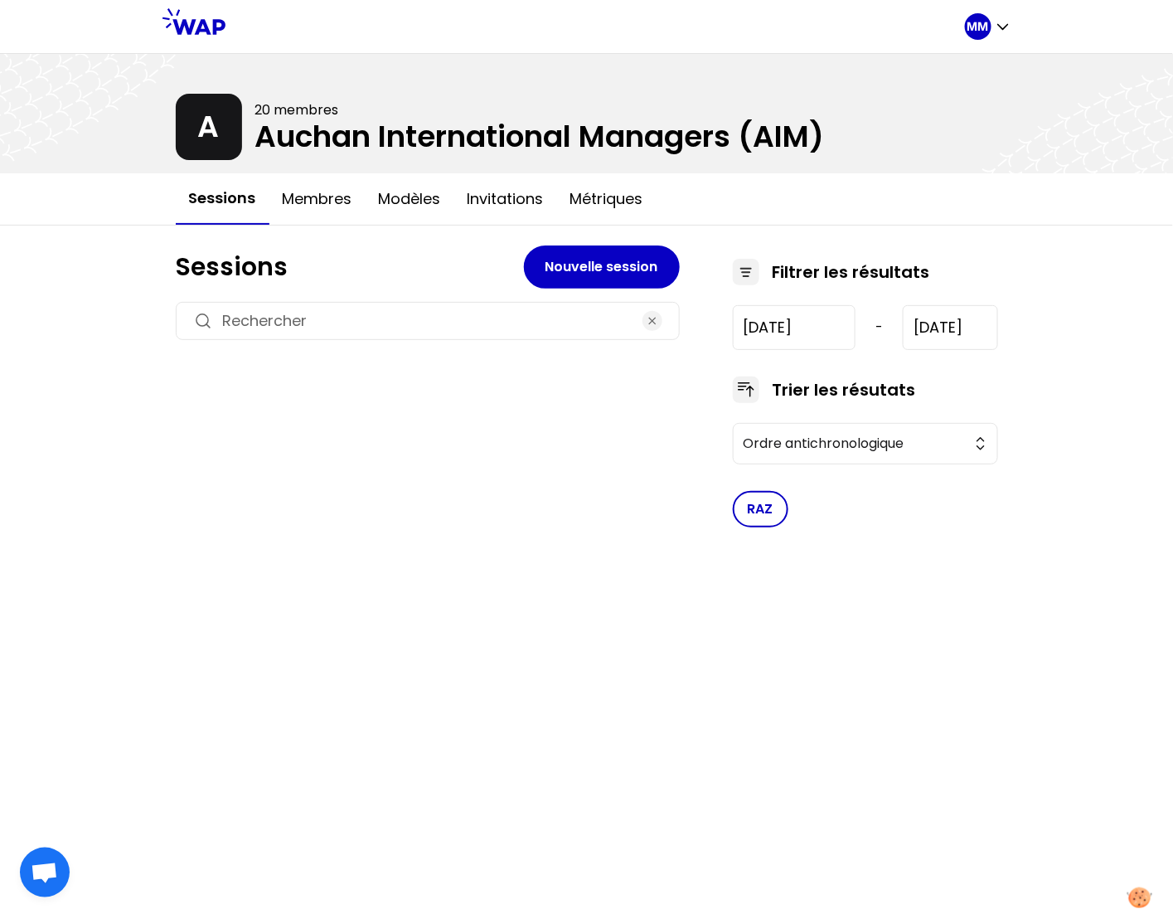
type input "[DATE]"
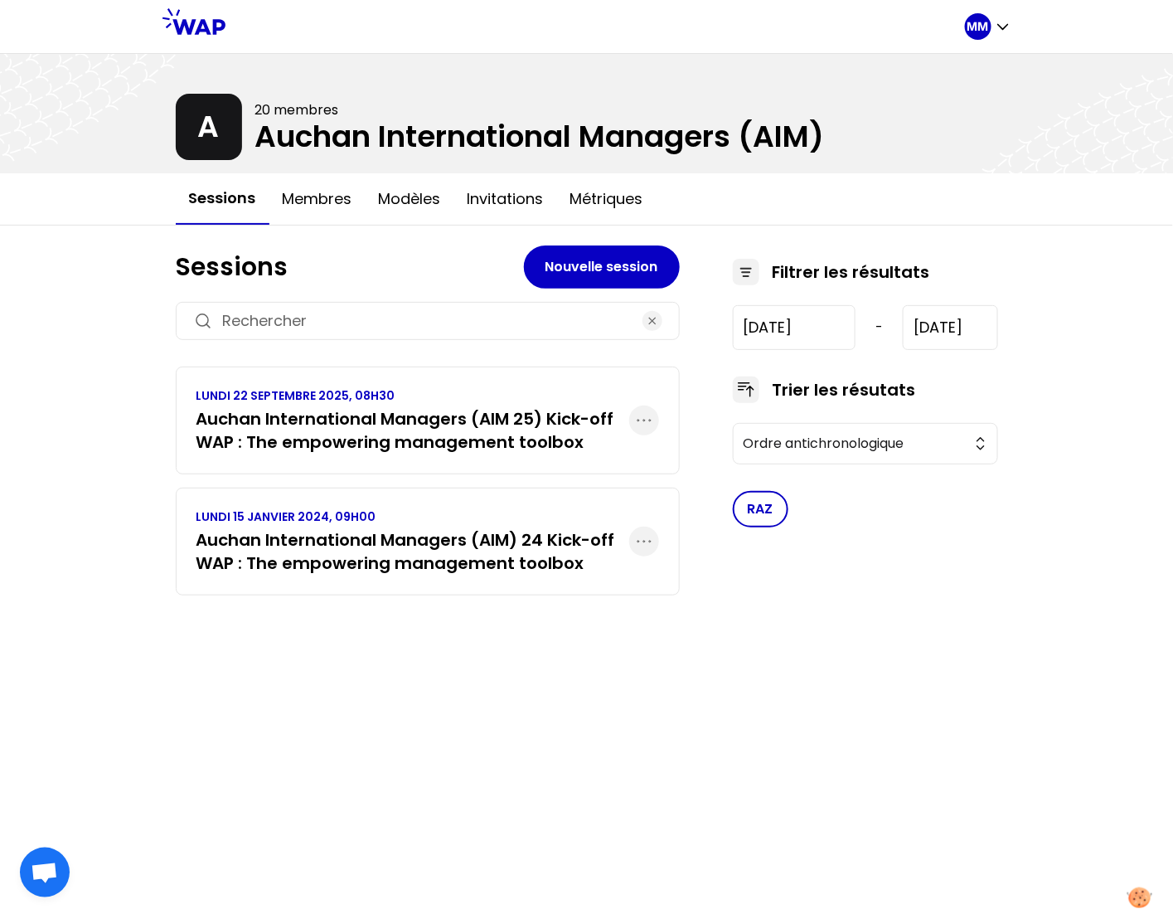
click at [426, 430] on h3 "Auchan International Managers (AIM 25) Kick-off WAP : The empowering management…" at bounding box center [413, 430] width 433 height 46
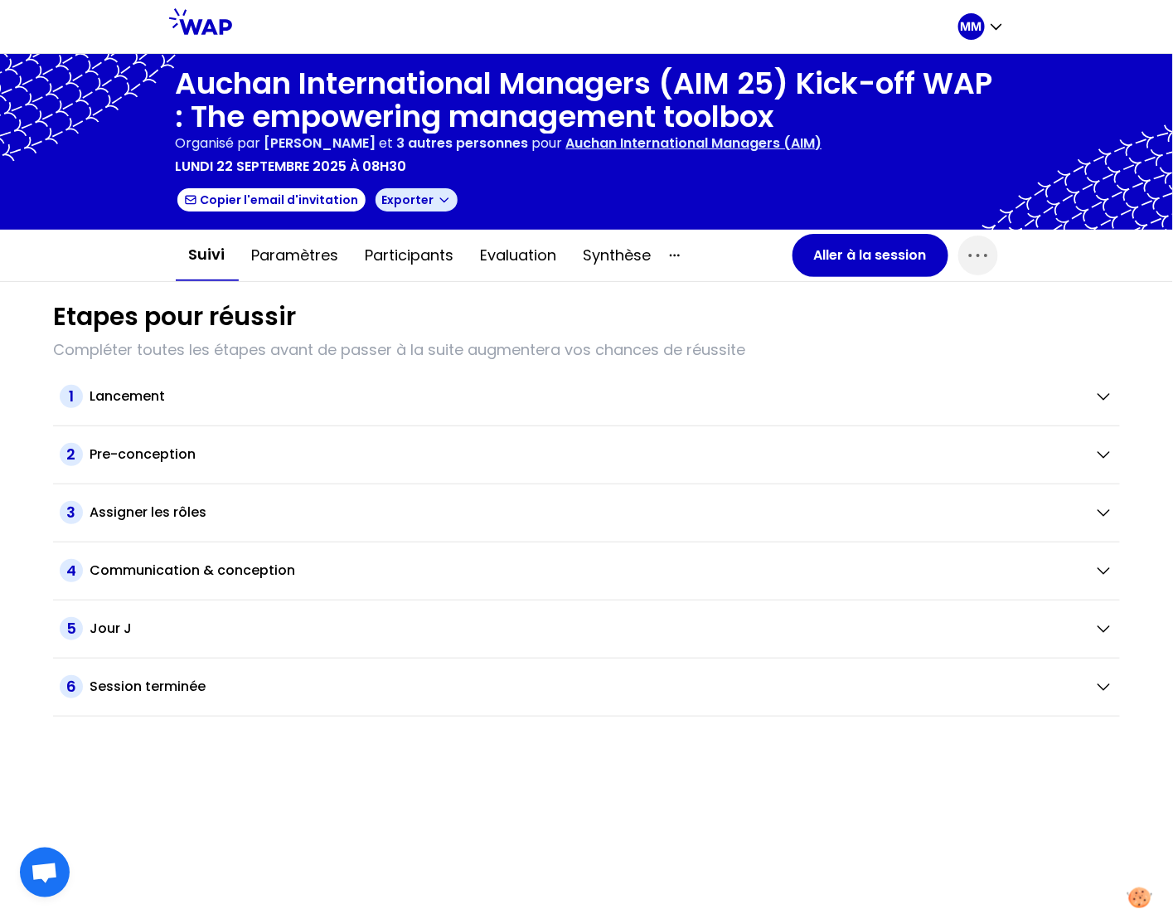
click at [438, 204] on icon "button" at bounding box center [444, 199] width 13 height 13
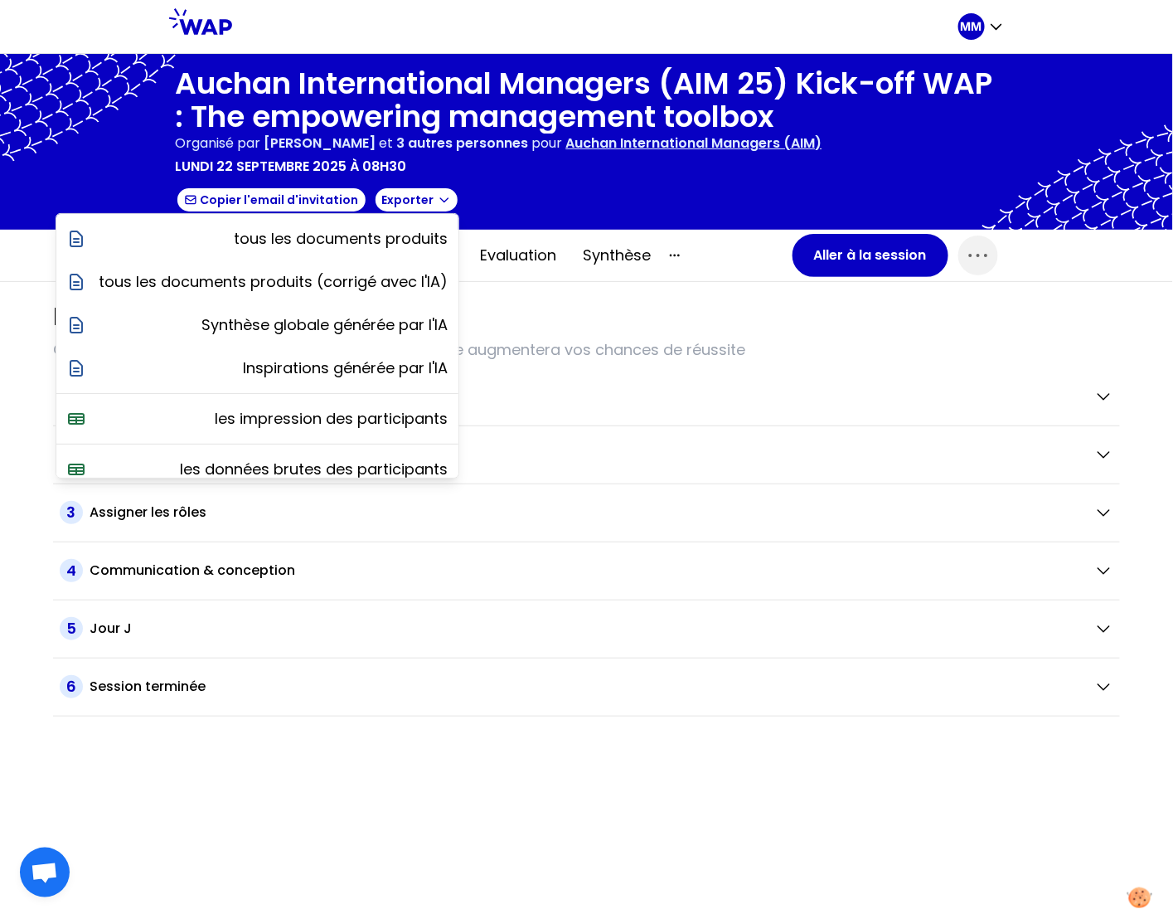
drag, startPoint x: 576, startPoint y: 294, endPoint x: 662, endPoint y: 288, distance: 85.6
click at [576, 294] on div "Etapes pour réussir Compléter toutes les étapes avant de passer à la suite augm…" at bounding box center [587, 499] width 1094 height 435
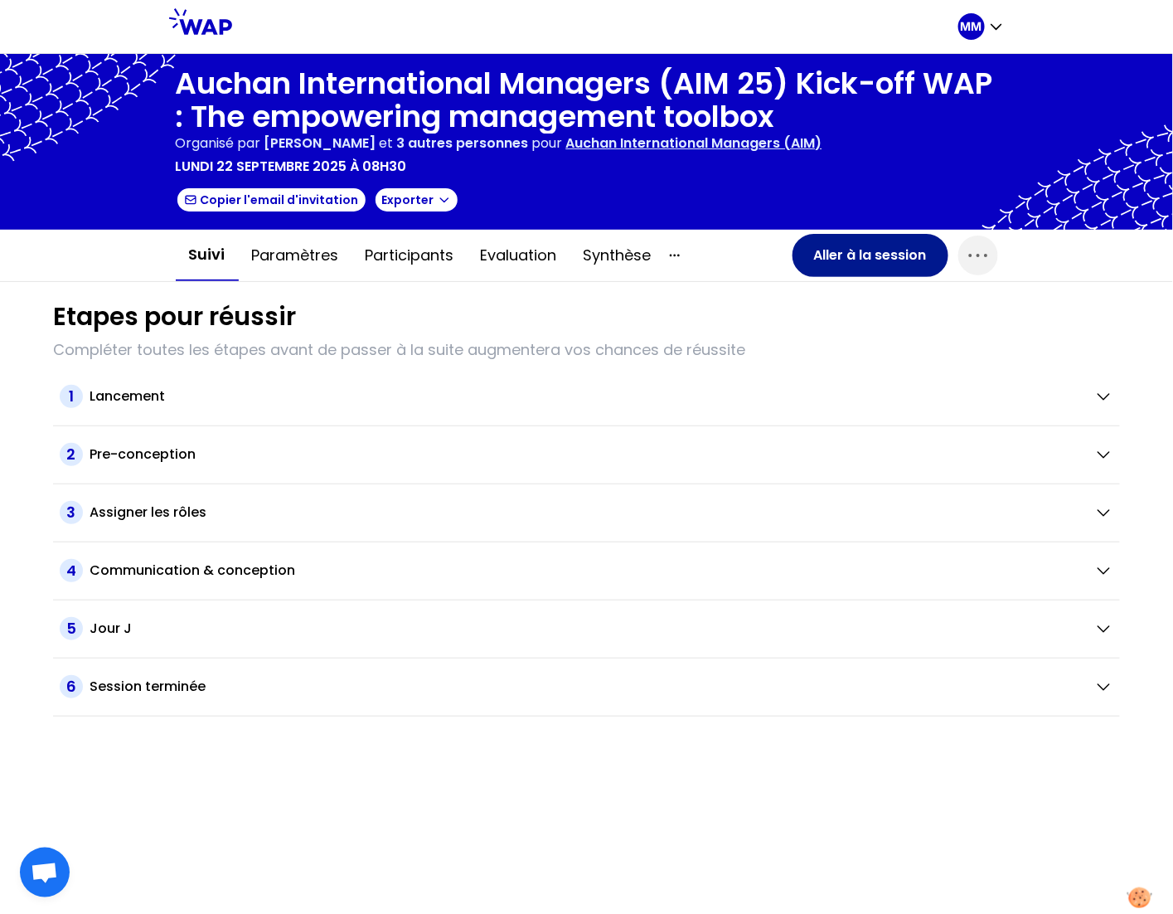
click at [830, 260] on button "Aller à la session" at bounding box center [871, 255] width 156 height 43
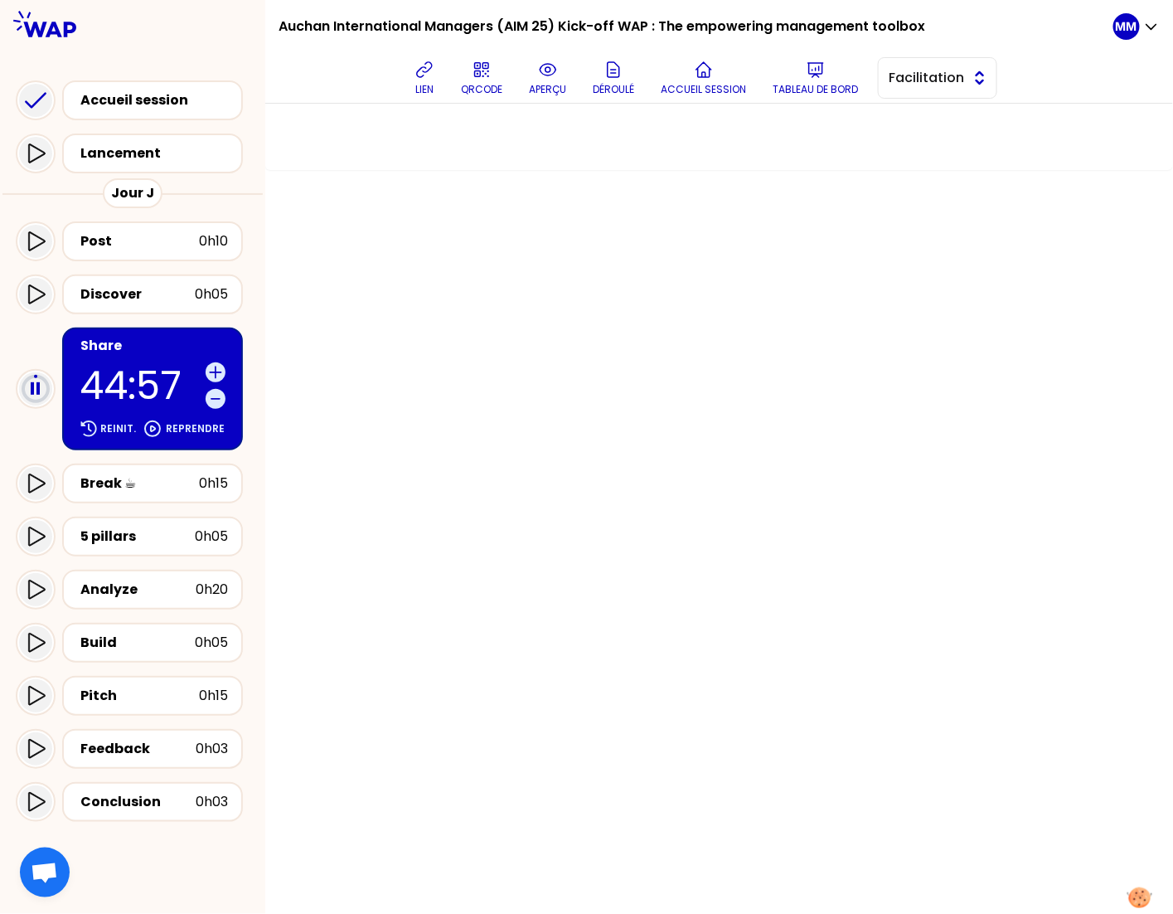
click at [930, 88] on button "Facilitation" at bounding box center [937, 77] width 119 height 41
click at [789, 274] on div at bounding box center [719, 509] width 908 height 810
click at [137, 240] on div "Post" at bounding box center [139, 241] width 119 height 20
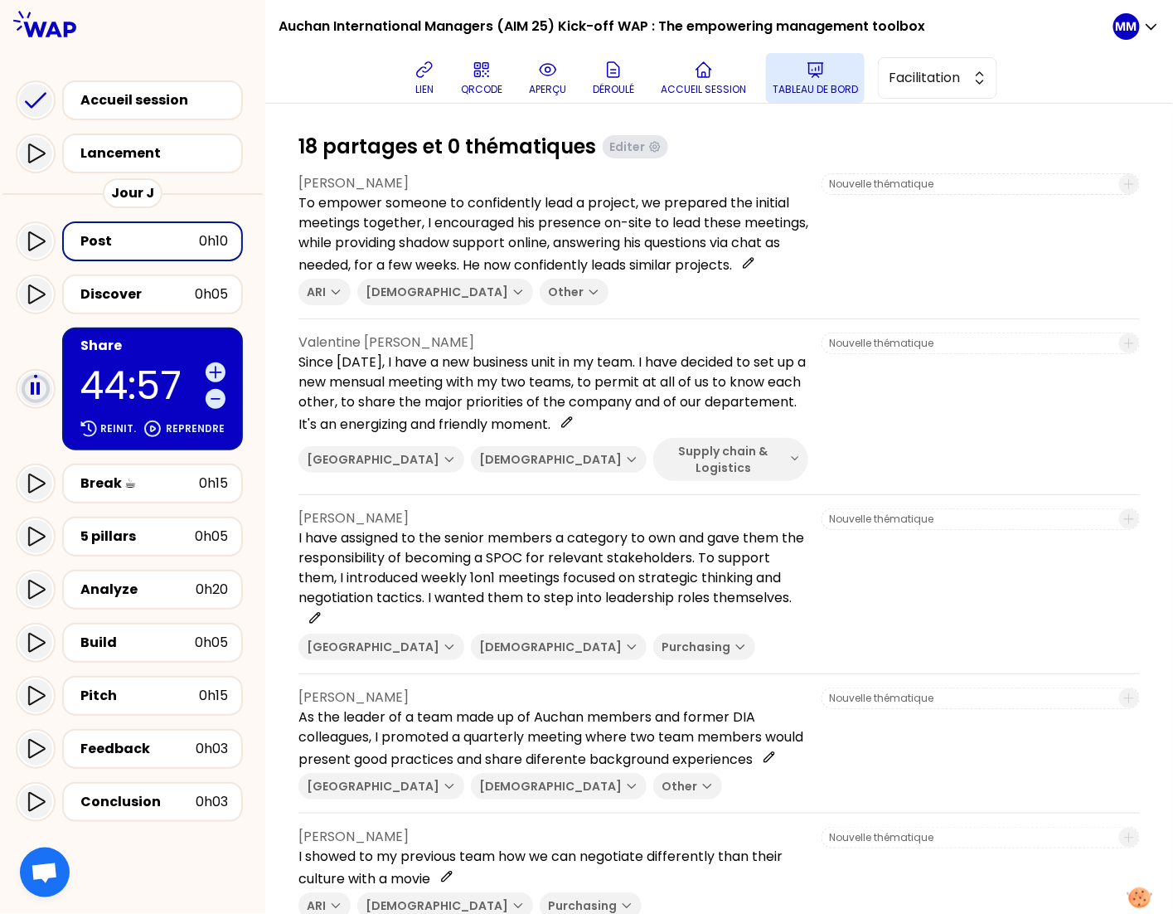
click at [840, 83] on p "Tableau de bord" at bounding box center [815, 89] width 85 height 13
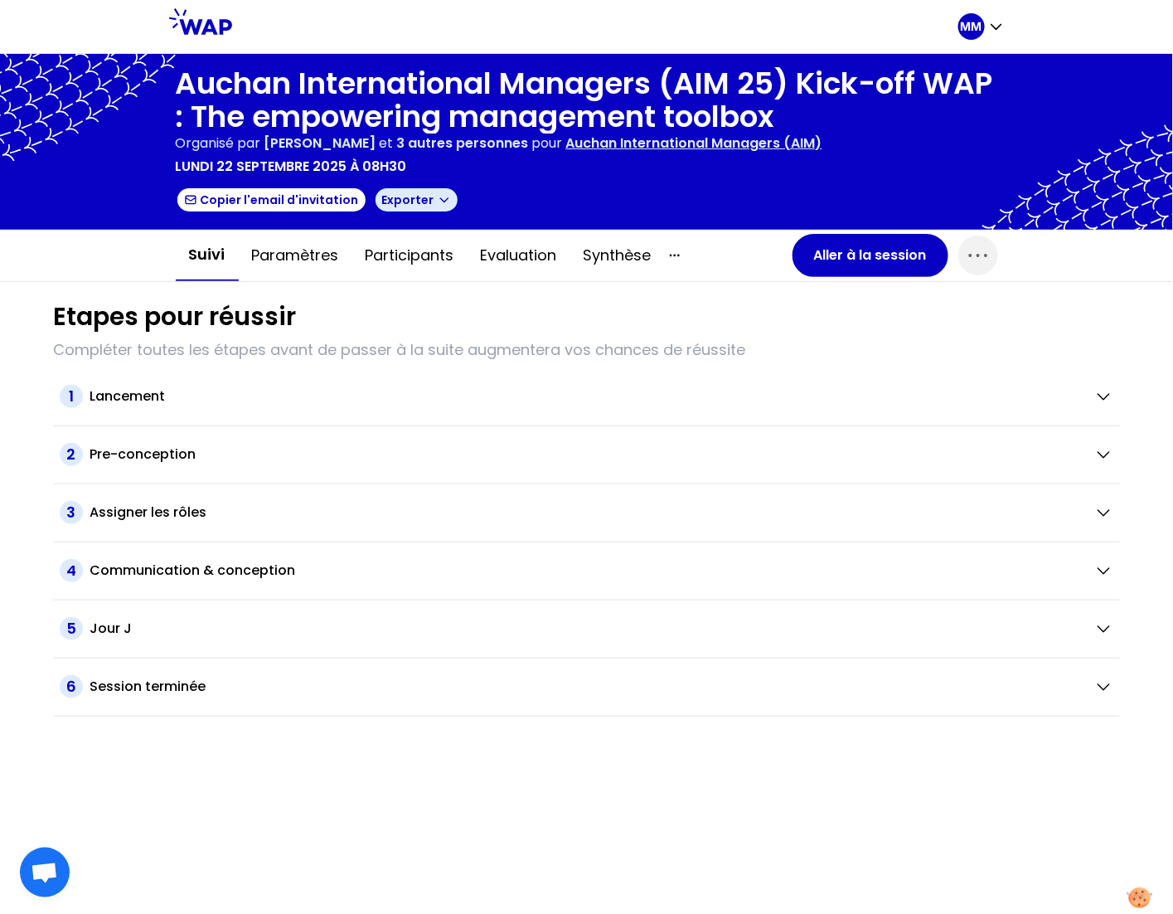
click at [420, 204] on button "Exporter" at bounding box center [416, 200] width 85 height 27
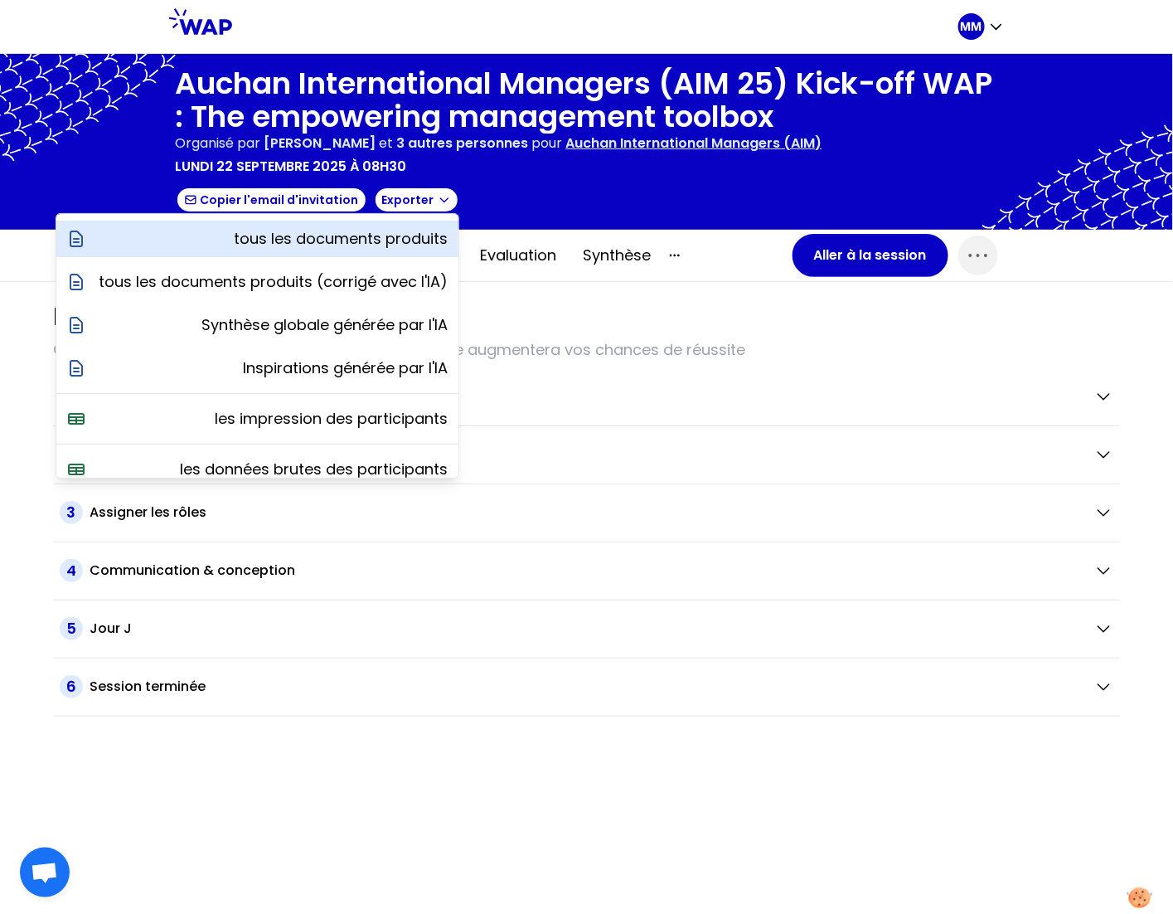
click at [361, 240] on p "tous les documents produits" at bounding box center [342, 238] width 214 height 23
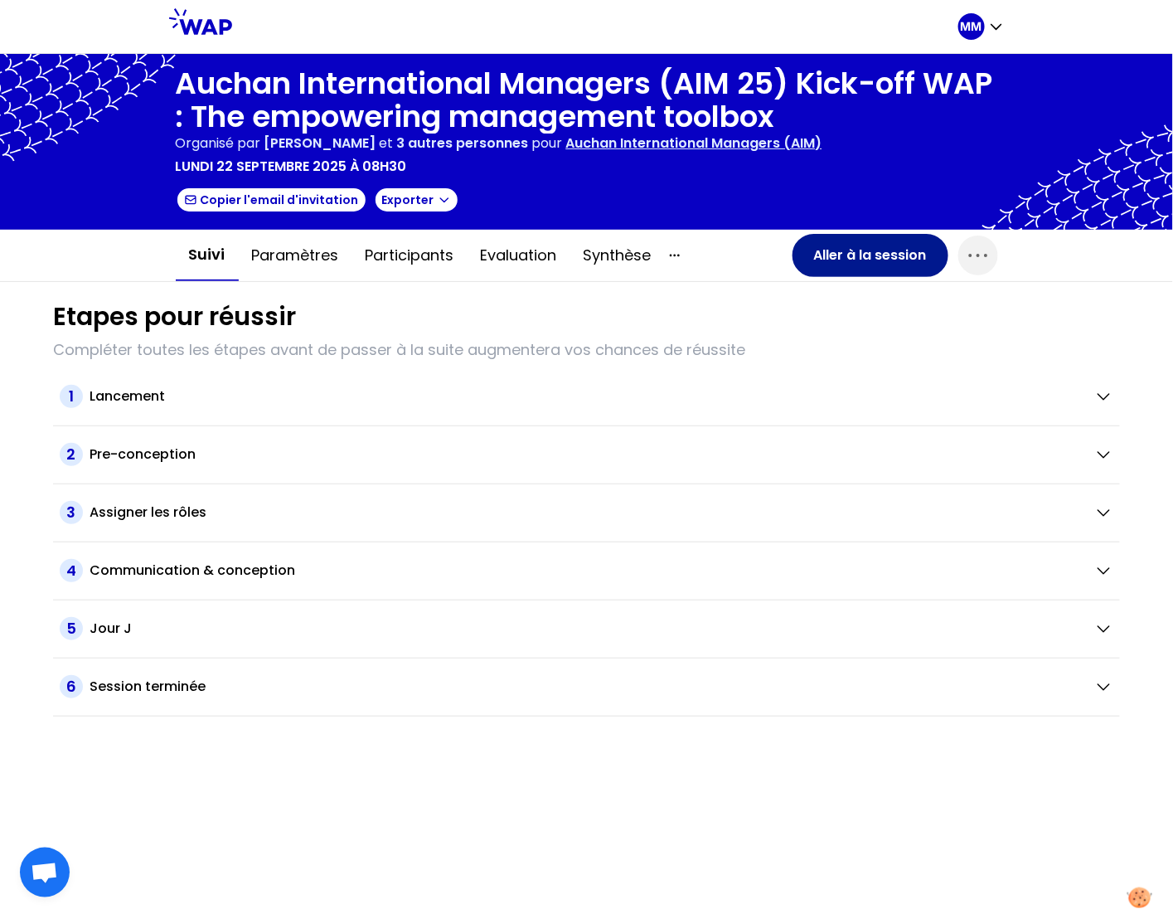
click at [882, 255] on button "Aller à la session" at bounding box center [871, 255] width 156 height 43
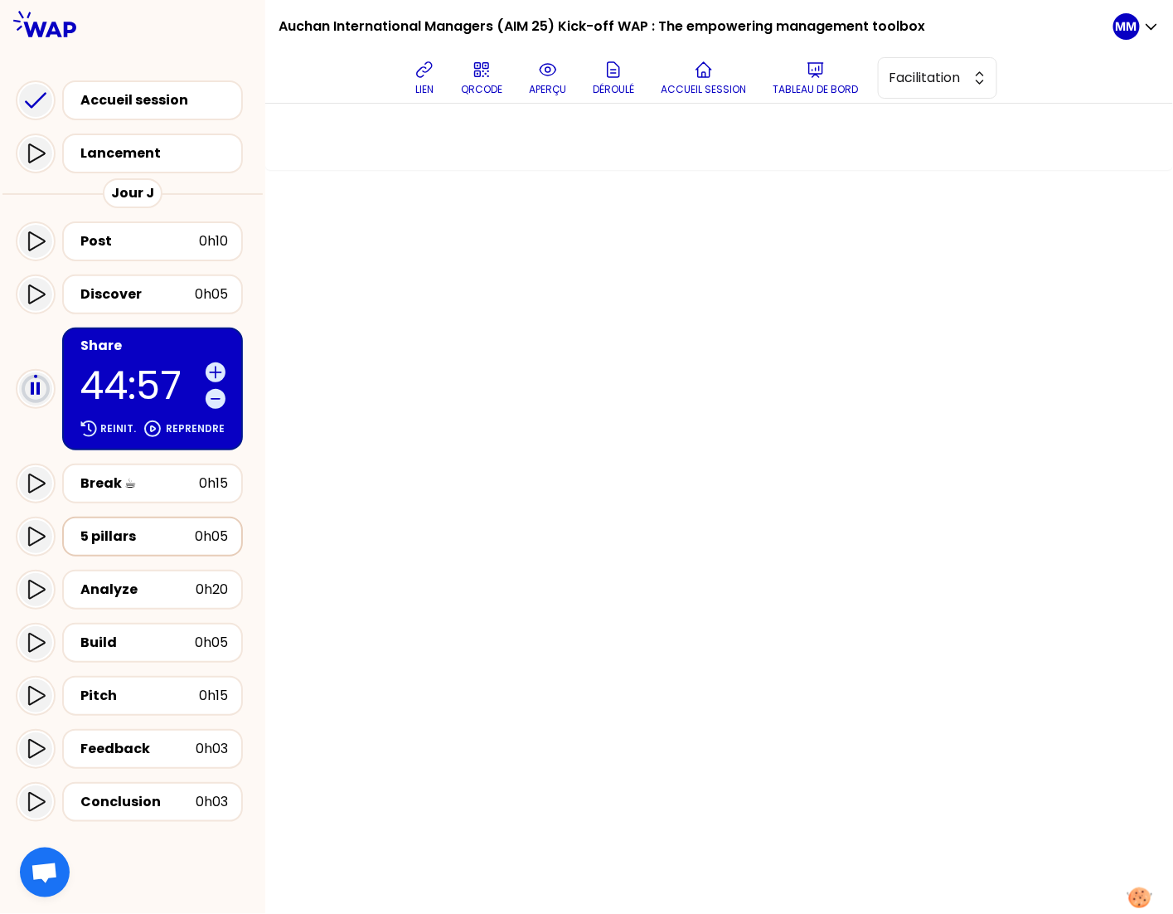
click at [144, 539] on div "5 pillars" at bounding box center [137, 537] width 114 height 20
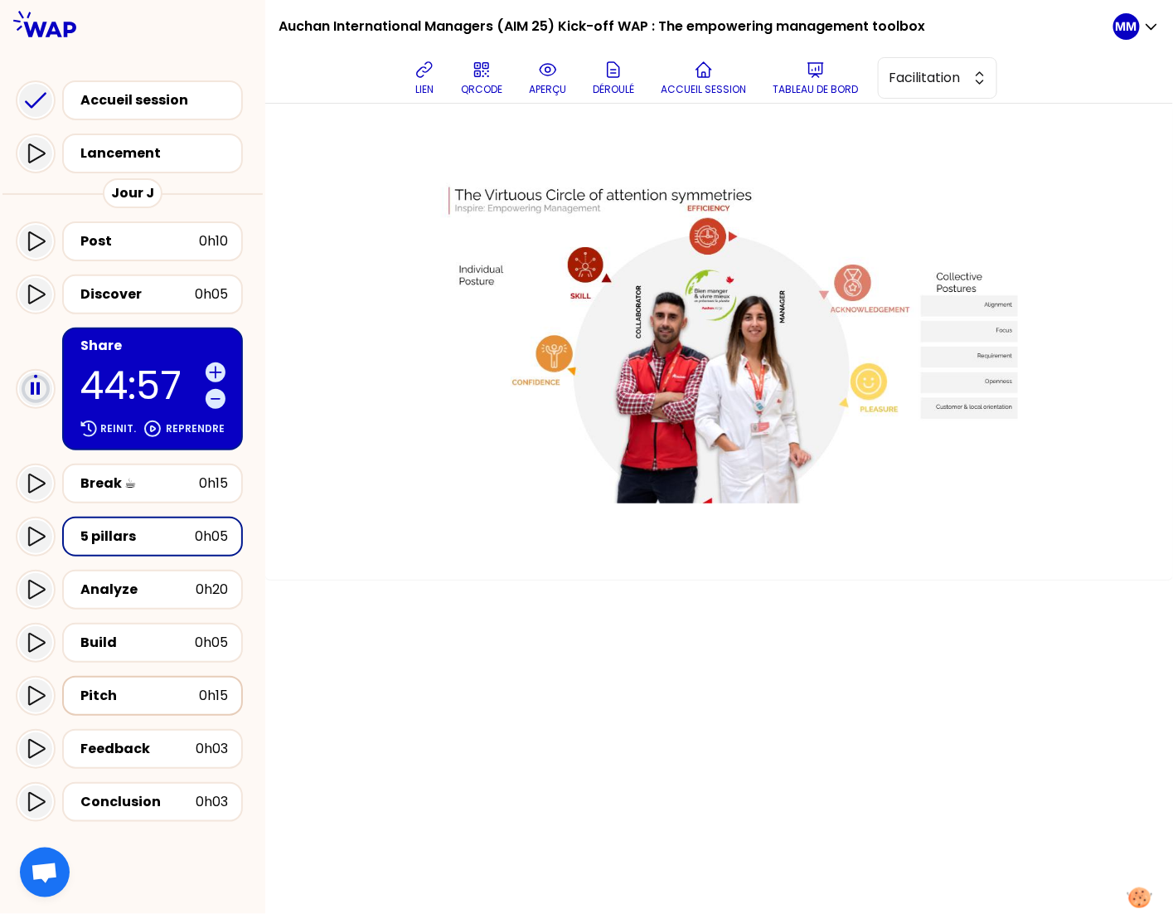
click at [159, 712] on div "Pitch 0h15" at bounding box center [152, 696] width 181 height 40
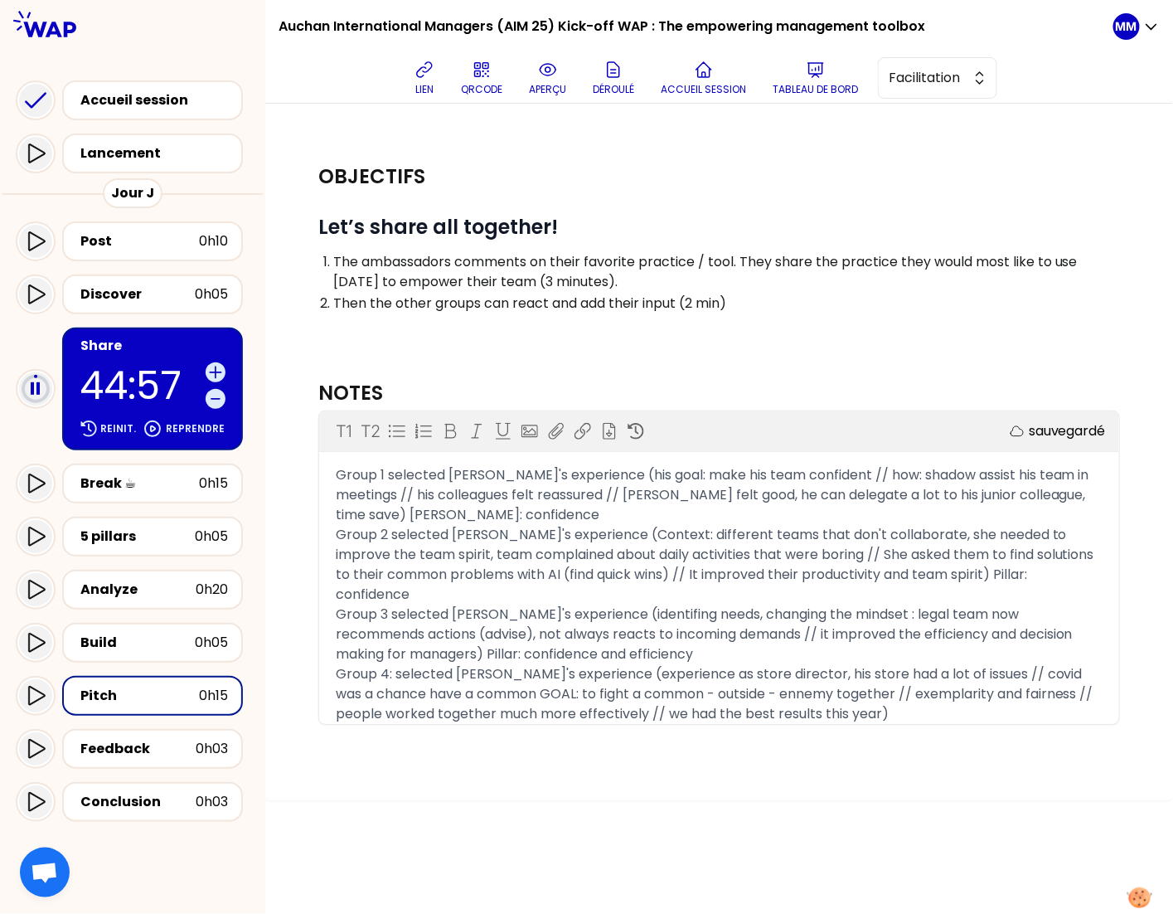
click at [513, 530] on span "Group 2 selected [PERSON_NAME]'s experience (Context: different teams that don'…" at bounding box center [717, 564] width 762 height 79
click at [117, 534] on div "5 pillars" at bounding box center [137, 537] width 114 height 20
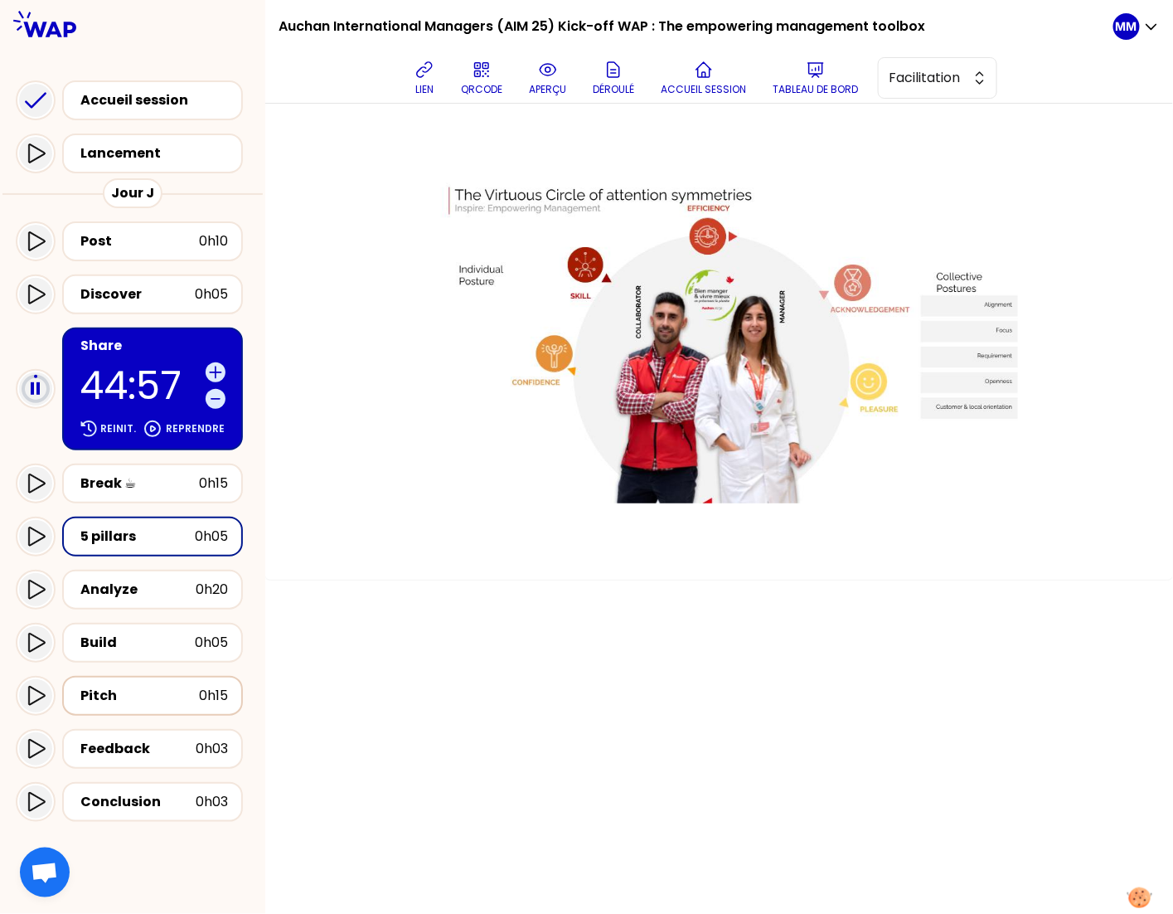
click at [153, 693] on div "Pitch" at bounding box center [139, 696] width 119 height 20
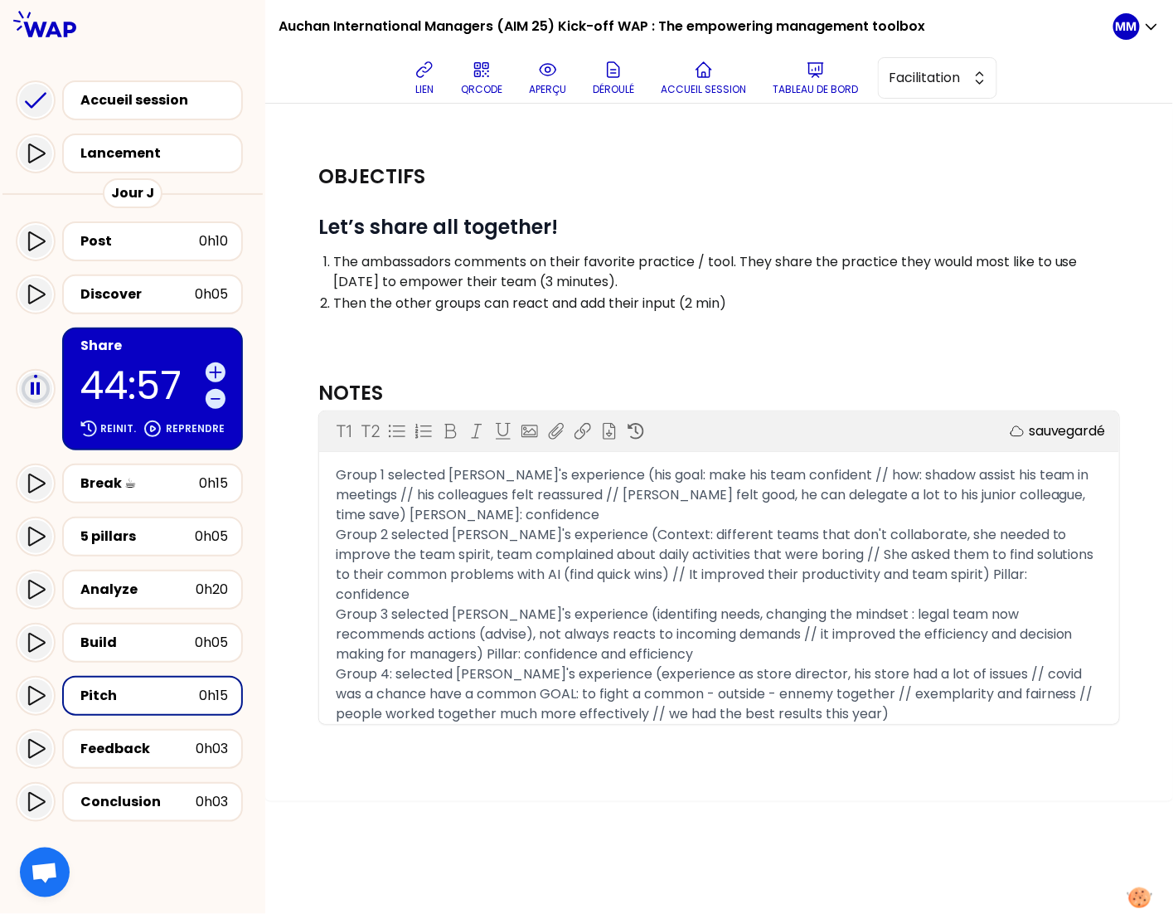
click at [555, 560] on span "Group 2 selected [PERSON_NAME]'s experience (Context: different teams that don'…" at bounding box center [717, 564] width 762 height 79
click at [491, 585] on div "Group 2 selected [PERSON_NAME]'s experience (Context: different teams that don'…" at bounding box center [719, 565] width 767 height 80
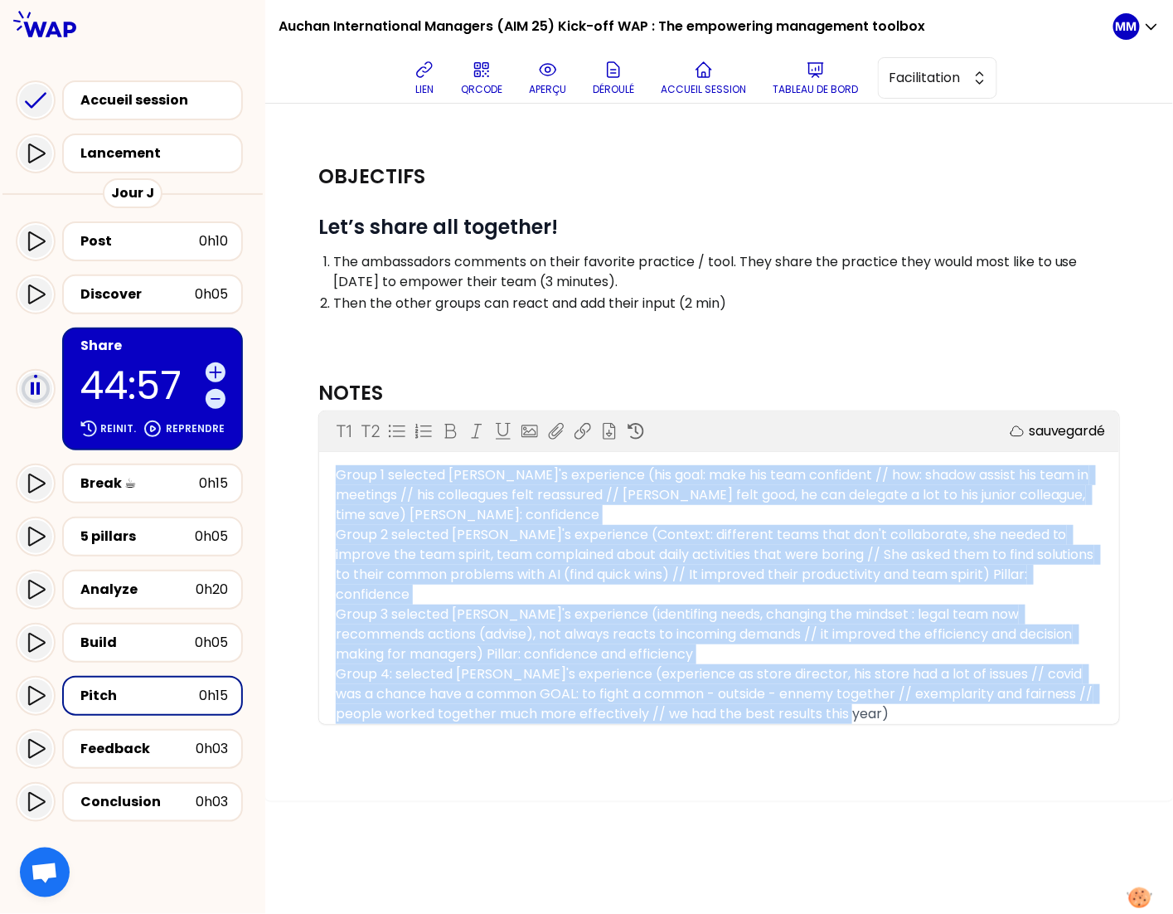
copy div "Lorem 7 ipsumdol Sitamet'c adipiscing (eli sedd: eius tem inci utlaboree // dol…"
